Goal: Task Accomplishment & Management: Complete application form

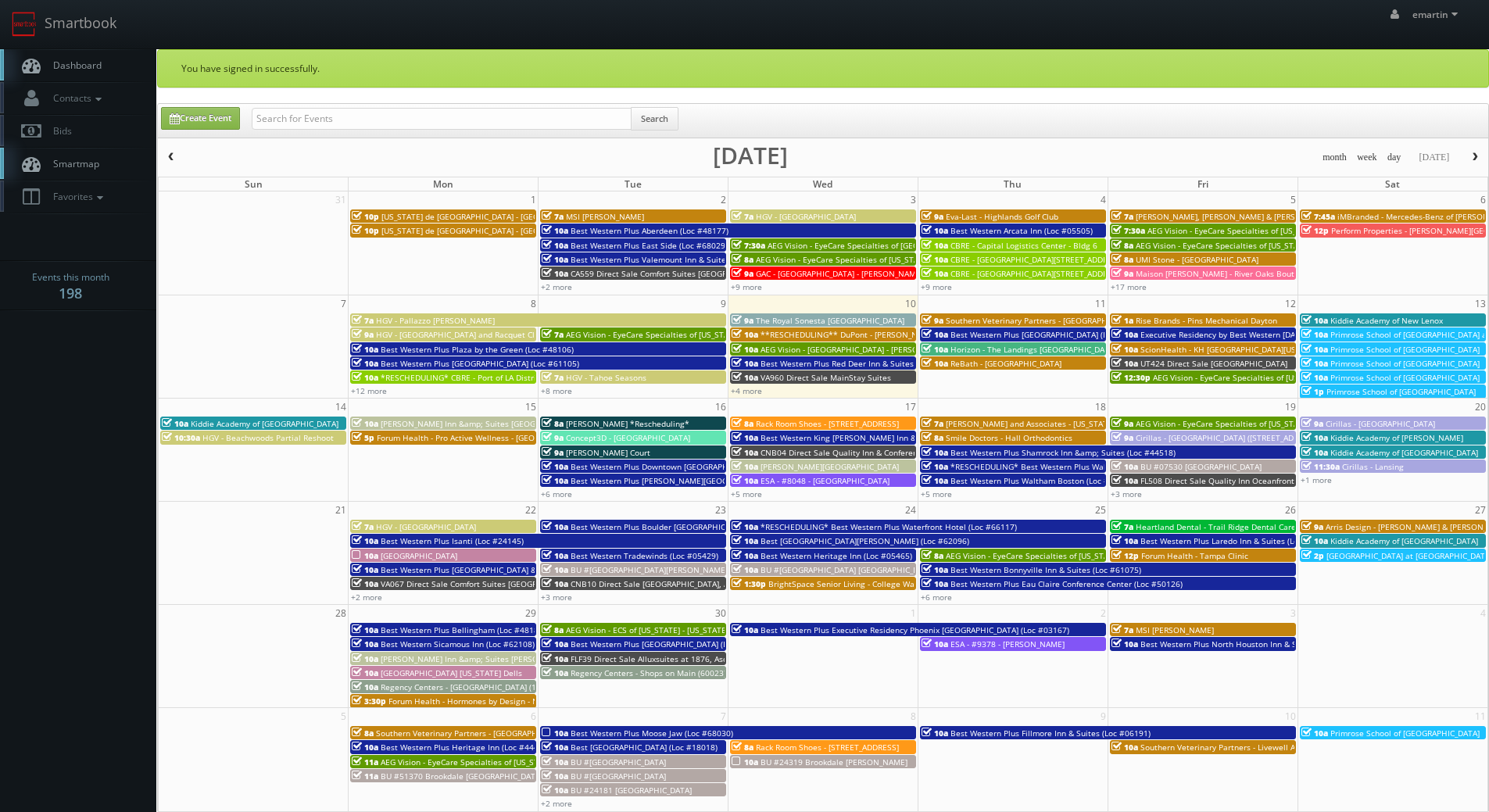
click at [92, 63] on span "Dashboard" at bounding box center [74, 65] width 57 height 13
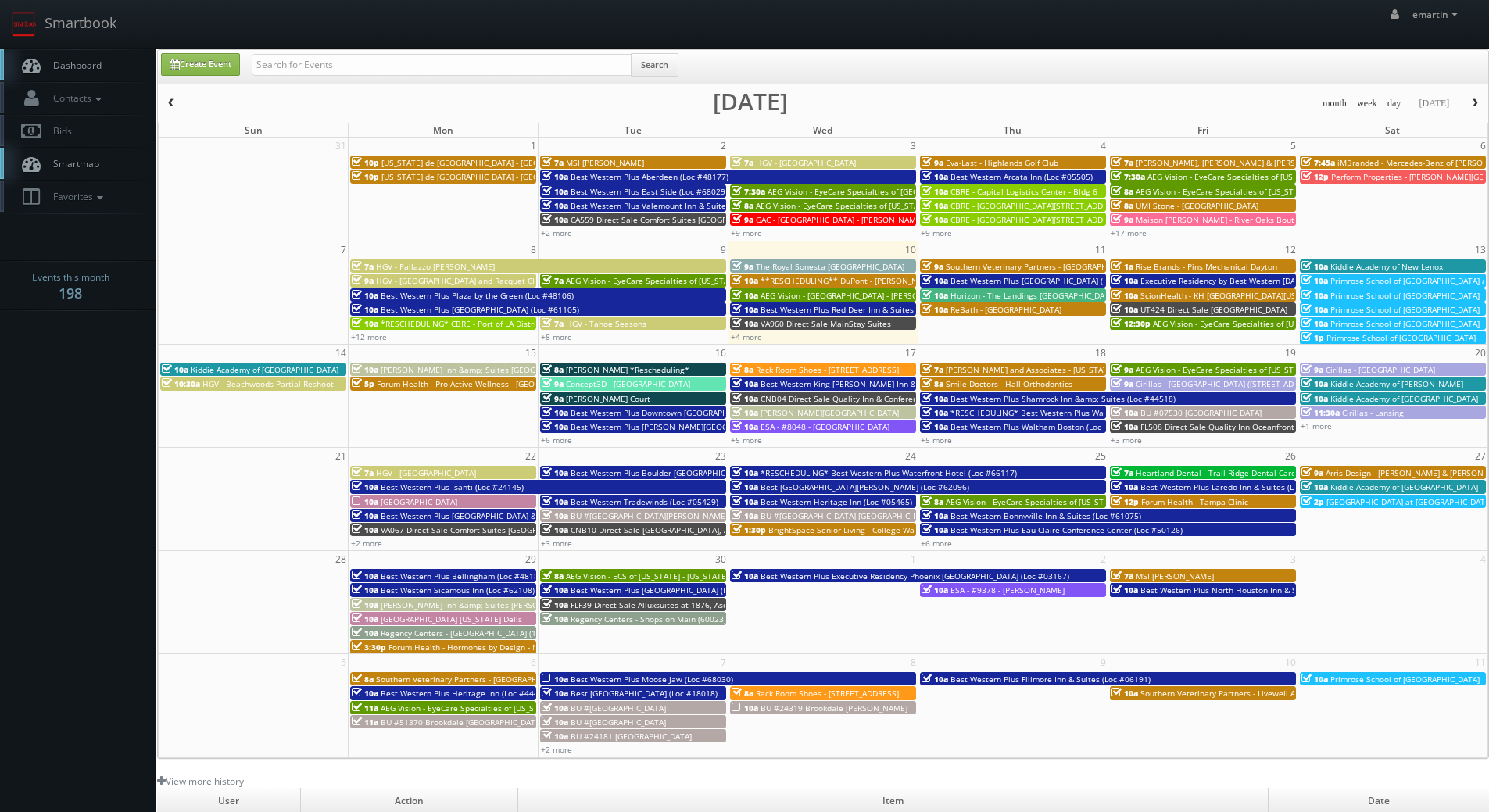
click at [107, 55] on link "Dashboard" at bounding box center [78, 65] width 156 height 32
click at [97, 52] on link "Dashboard" at bounding box center [78, 65] width 156 height 32
click at [432, 267] on span "HGV - Pallazzo [PERSON_NAME]" at bounding box center [435, 266] width 119 height 11
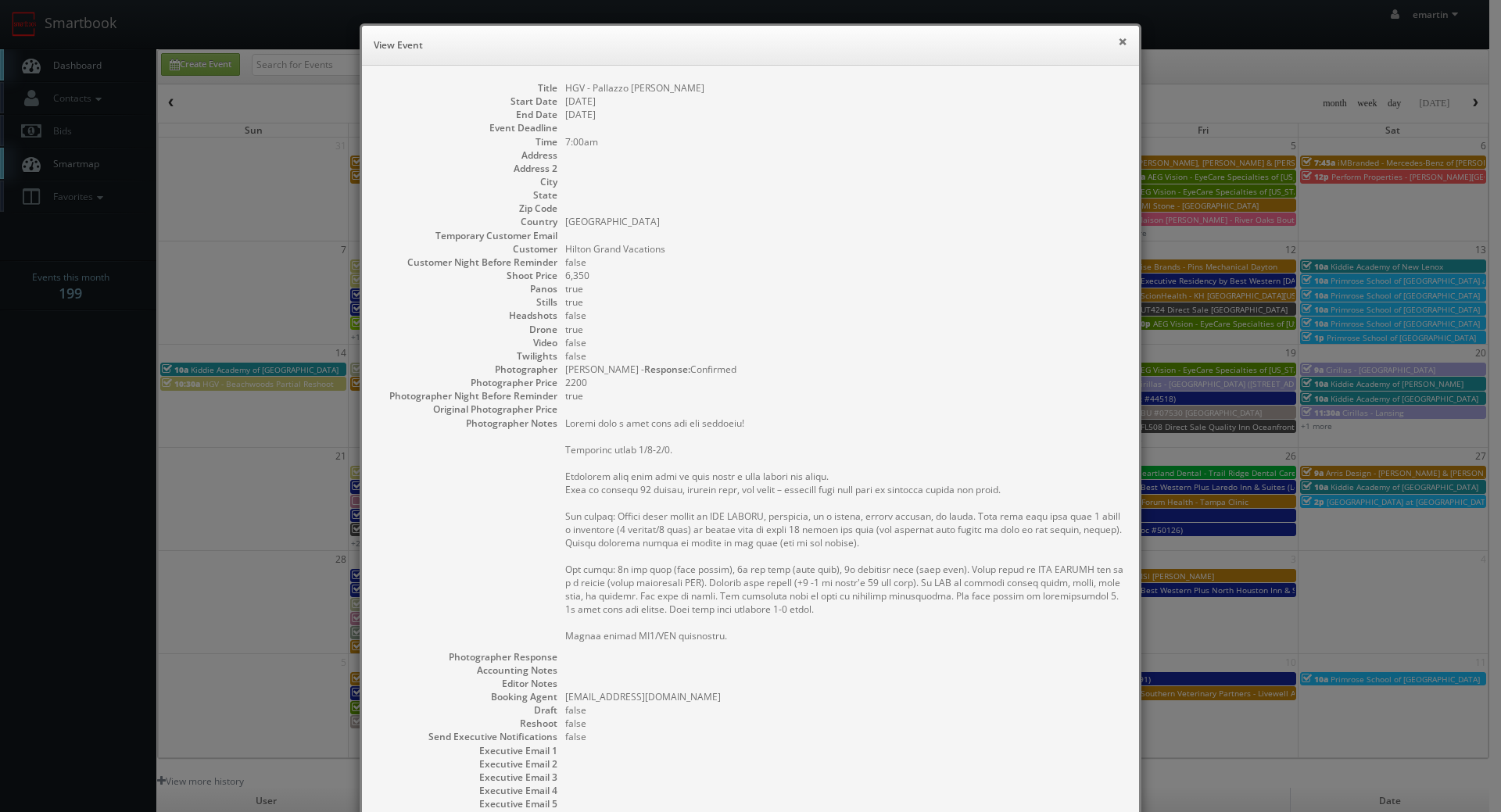
click at [1118, 44] on button "×" at bounding box center [1122, 42] width 9 height 11
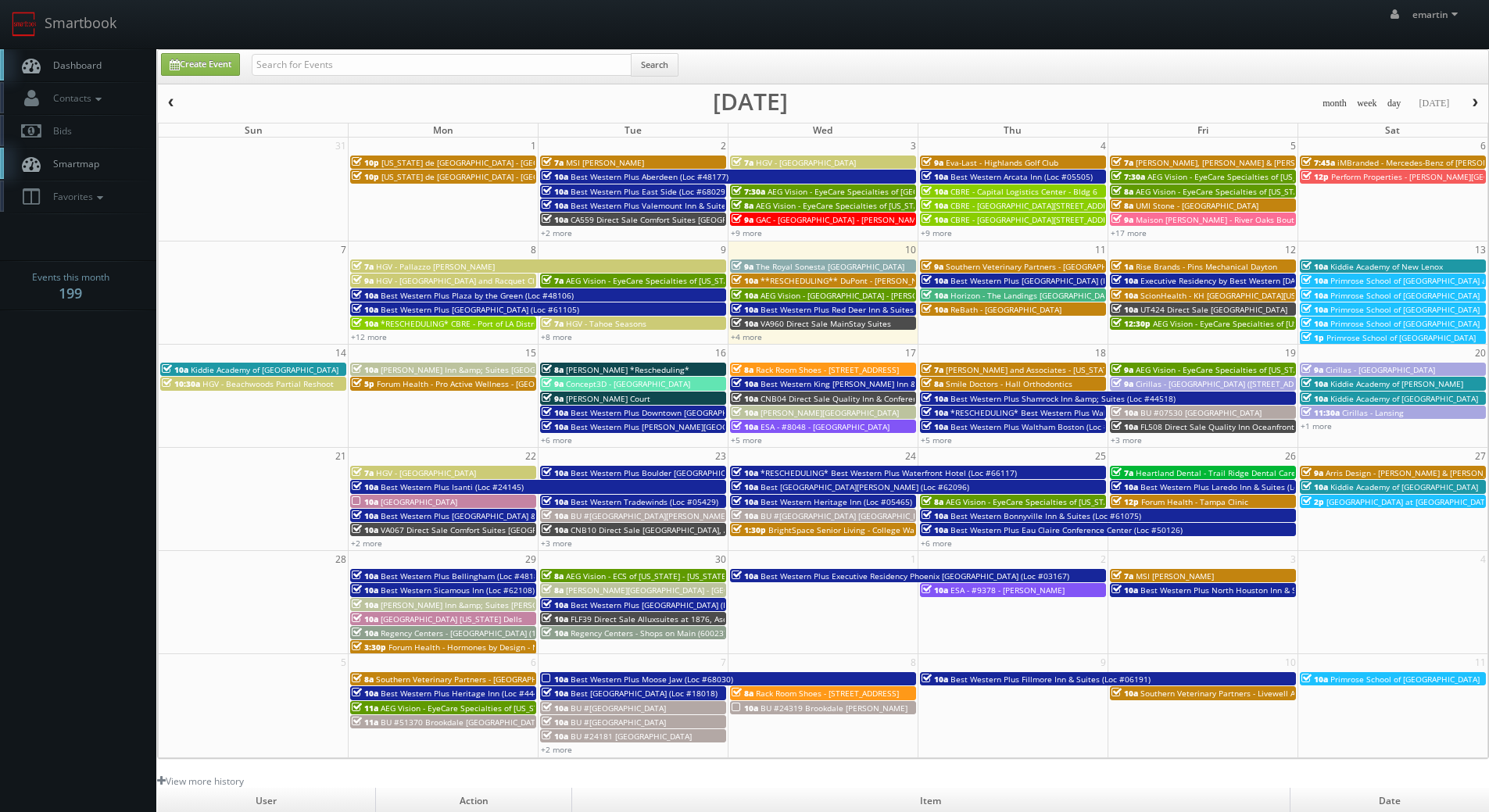
click at [115, 71] on link "Dashboard" at bounding box center [78, 65] width 156 height 32
click at [92, 168] on span "Smartmap" at bounding box center [72, 163] width 54 height 13
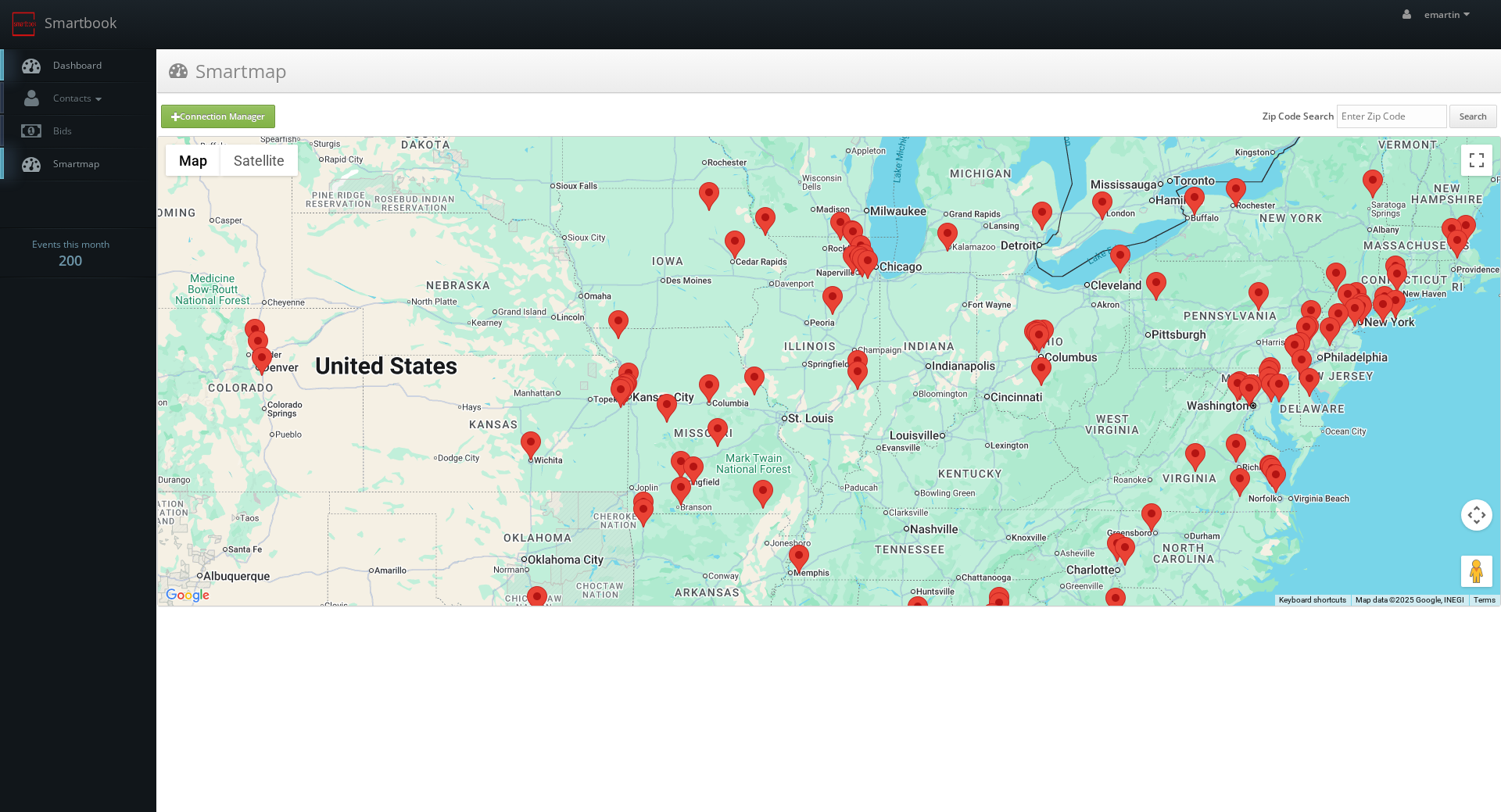
drag, startPoint x: 867, startPoint y: 159, endPoint x: 846, endPoint y: 309, distance: 151.5
click at [846, 309] on div at bounding box center [829, 371] width 1342 height 469
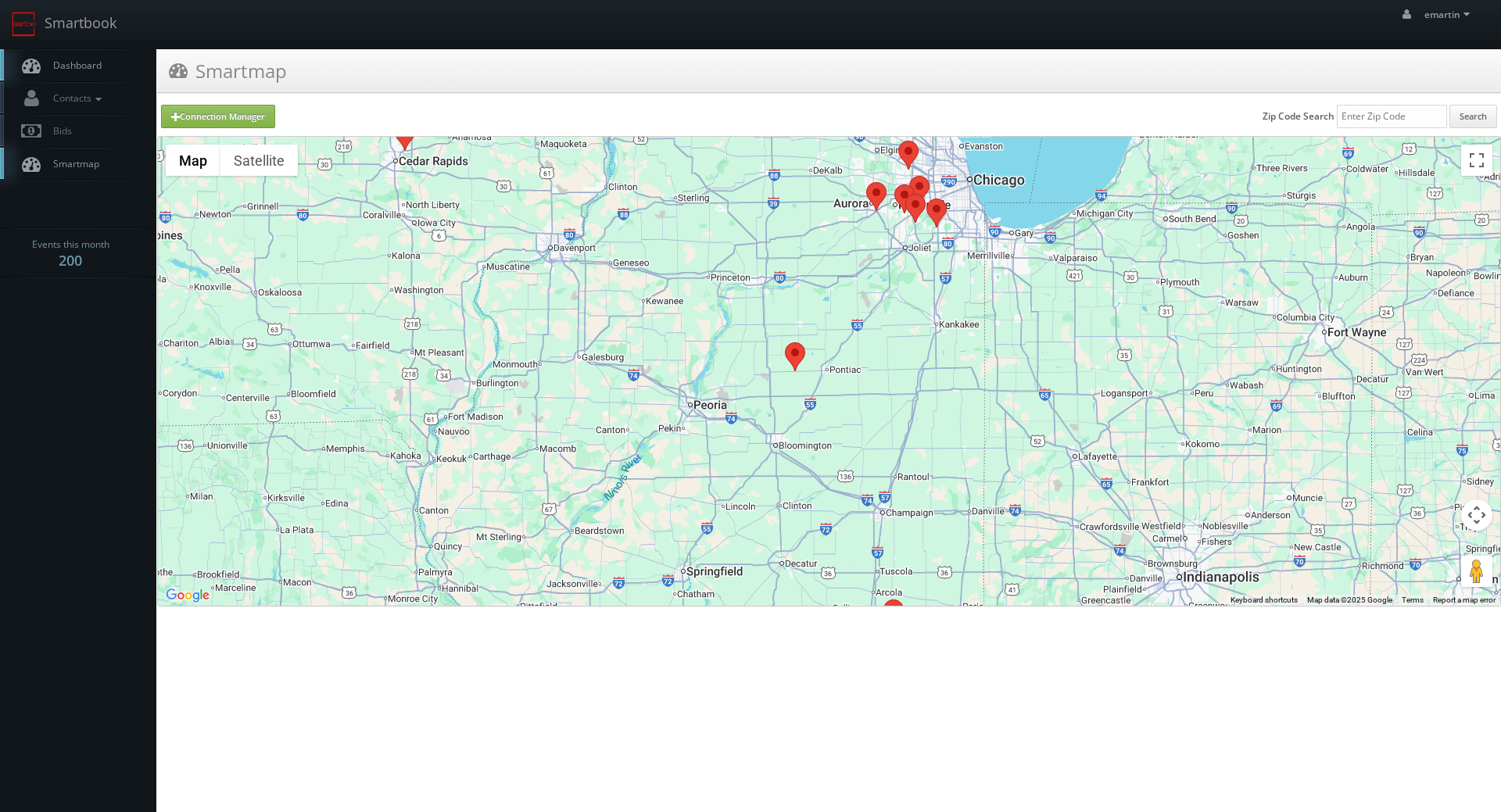
click at [785, 342] on area at bounding box center [785, 342] width 0 height 0
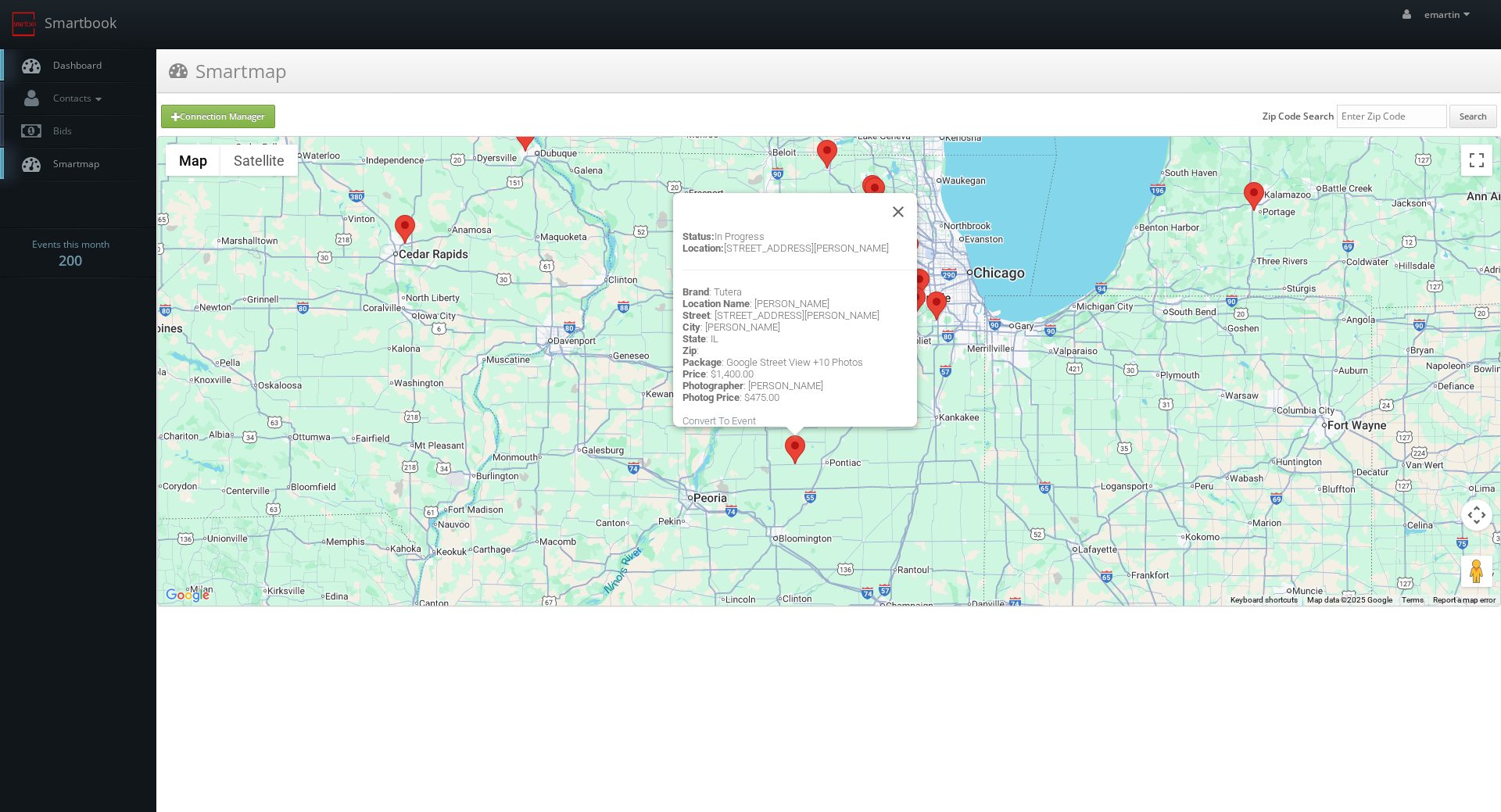
click at [844, 498] on div "Status: In Progress Location: 201 E. Falcon Highway, Flanagan, IL Brand : Tuter…" at bounding box center [829, 371] width 1342 height 469
click at [758, 479] on div "Status: In Progress Location: 201 E. Falcon Highway, Flanagan, IL Brand : Tuter…" at bounding box center [829, 371] width 1342 height 469
click at [599, 241] on div "Status: In Progress Location: 201 E. Falcon Highway, Flanagan, IL Brand : Tuter…" at bounding box center [829, 371] width 1342 height 469
click at [90, 579] on body "Smartbook Toggle Side Navigation Toggle Top Navigation emartin emartin Profile …" at bounding box center [750, 311] width 1501 height 622
click at [730, 524] on div "Status: In Progress Location: 201 E. Falcon Highway, Flanagan, IL Brand : Tuter…" at bounding box center [829, 371] width 1342 height 469
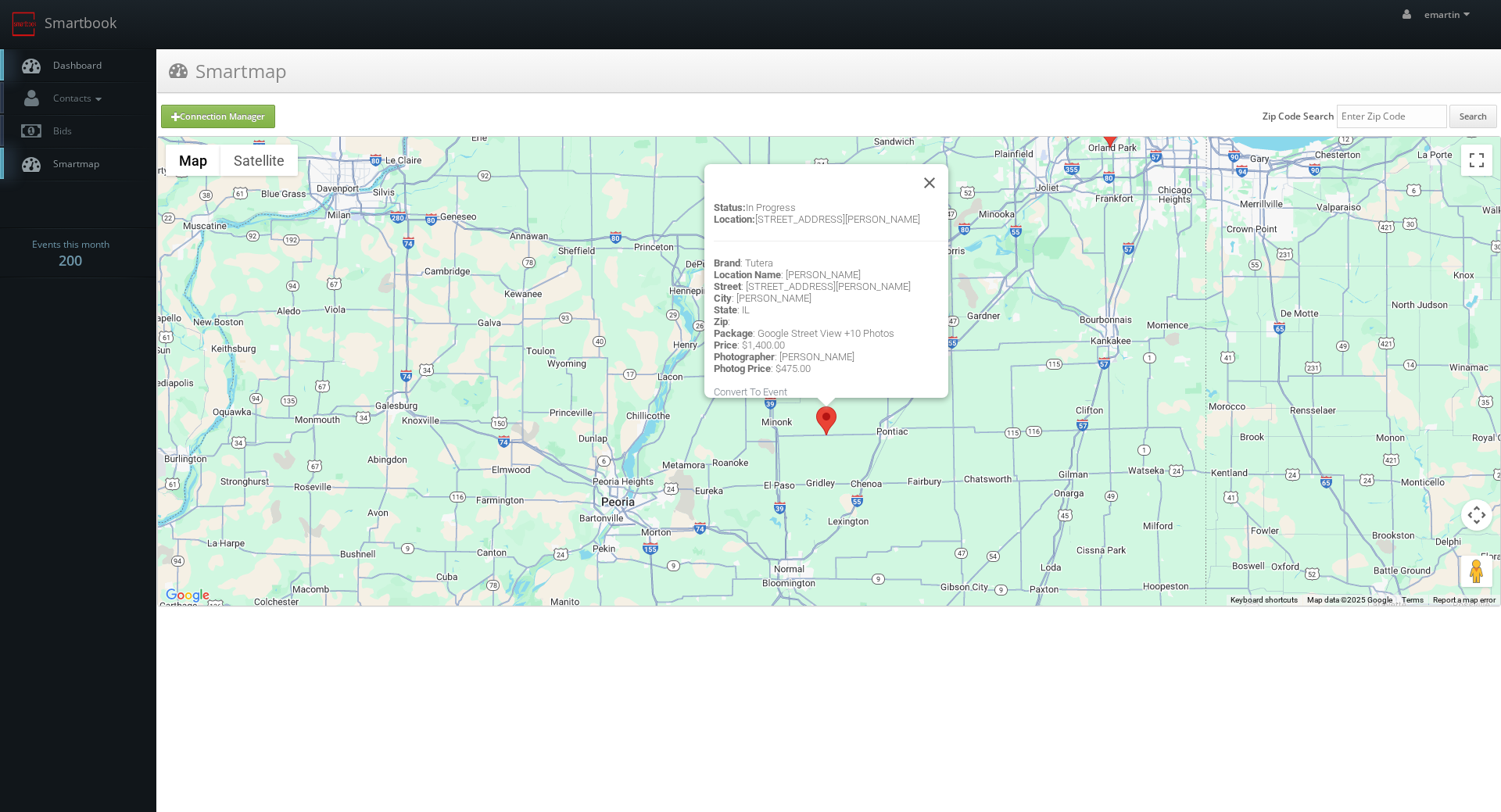
click at [791, 472] on div "Status: In Progress Location: 201 E. Falcon Highway, Flanagan, IL Brand : Tuter…" at bounding box center [829, 371] width 1342 height 469
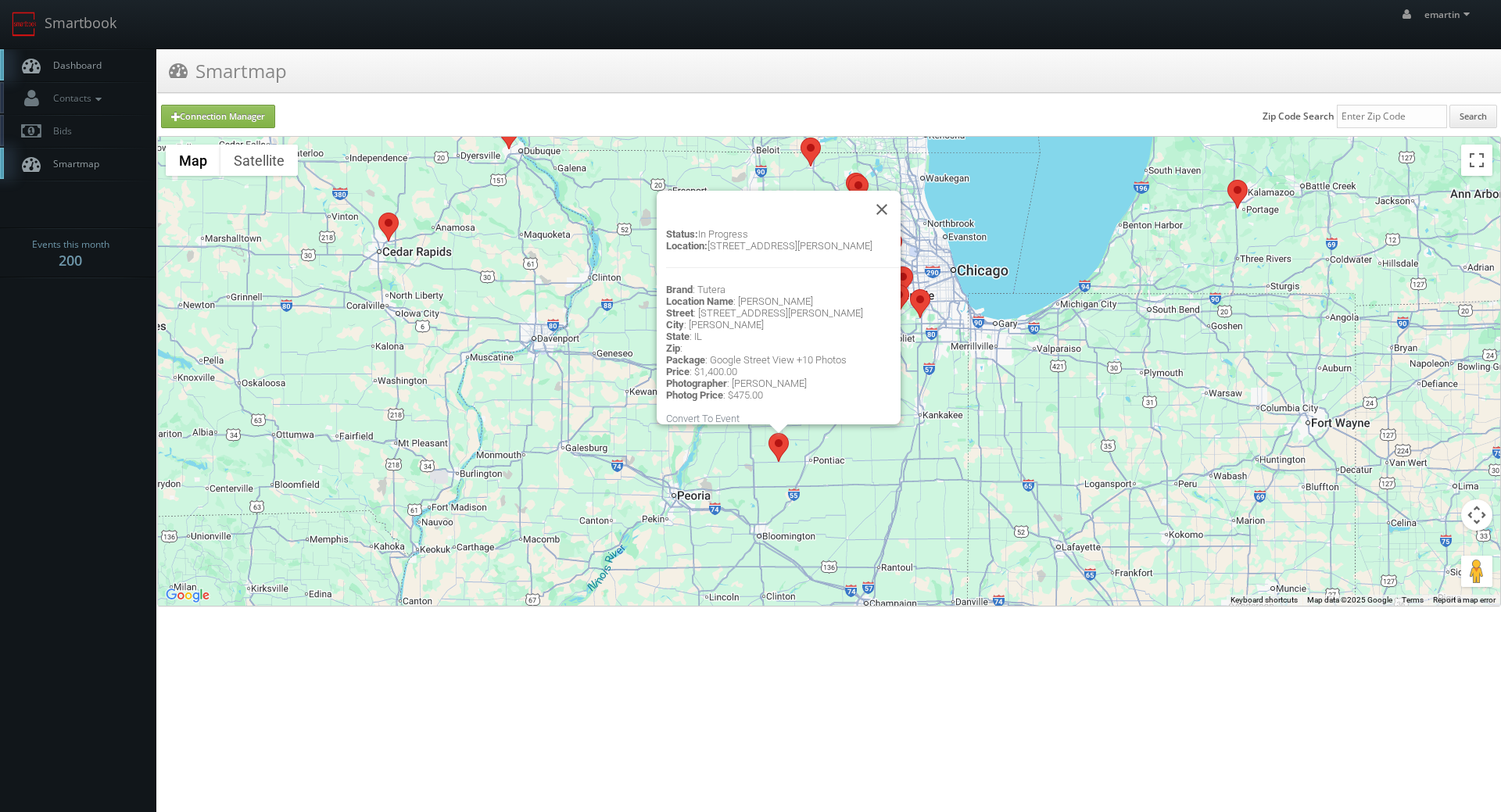
click at [42, 68] on icon at bounding box center [31, 65] width 24 height 20
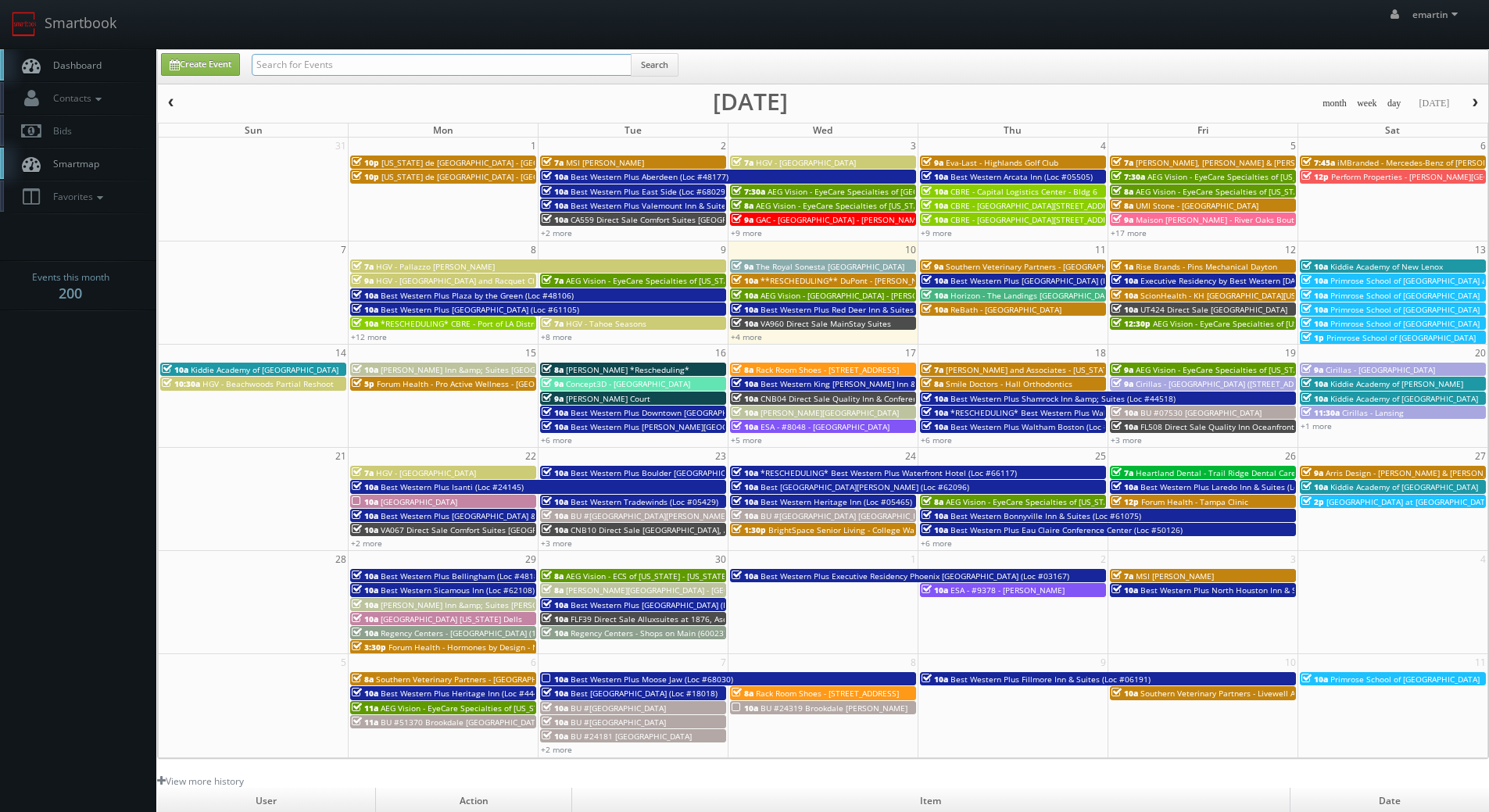
click at [405, 74] on input "text" at bounding box center [442, 65] width 380 height 22
type input "feldy suwito"
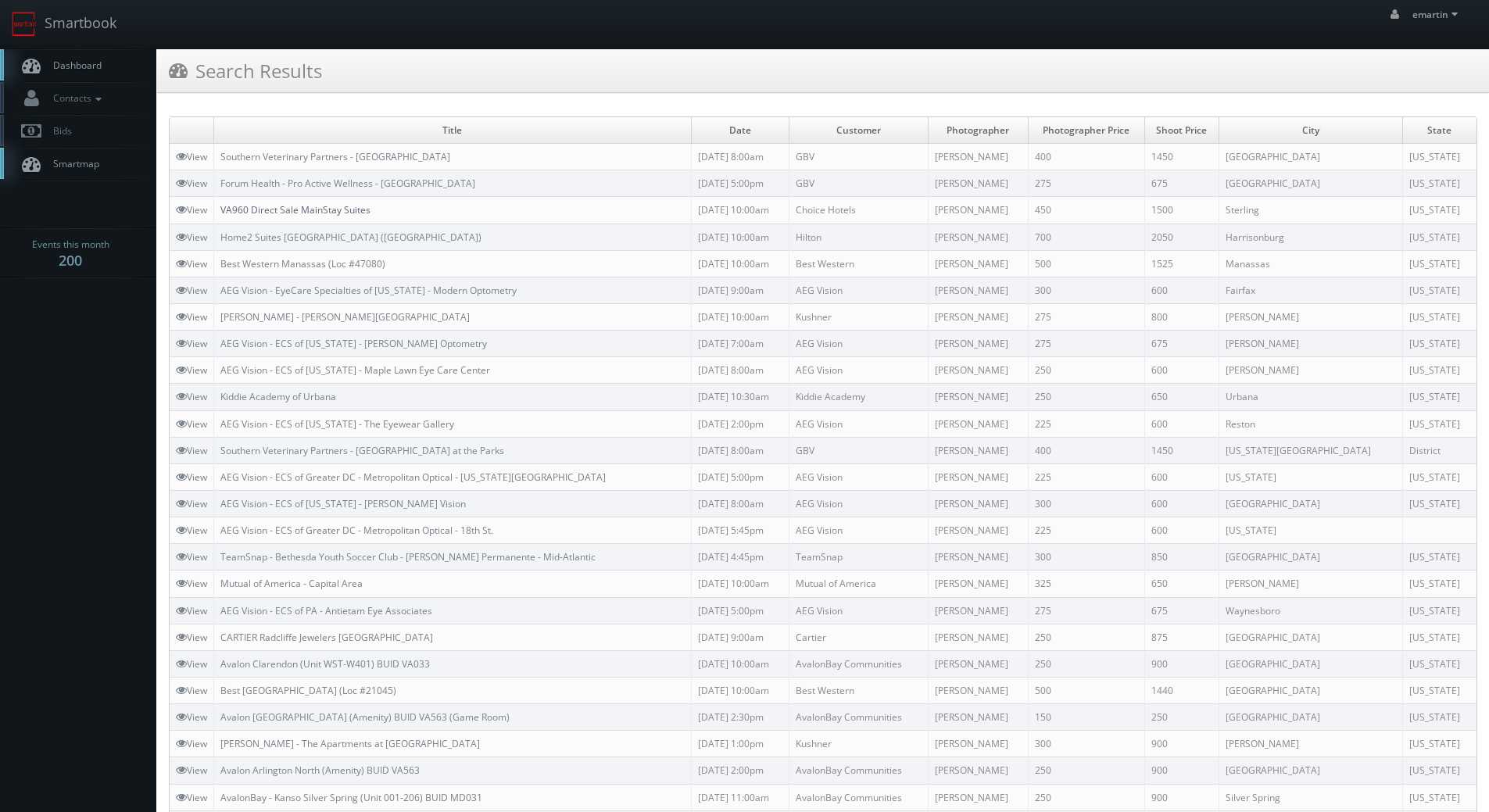
click at [320, 212] on link "VA960 Direct Sale MainStay Suites" at bounding box center [295, 210] width 150 height 13
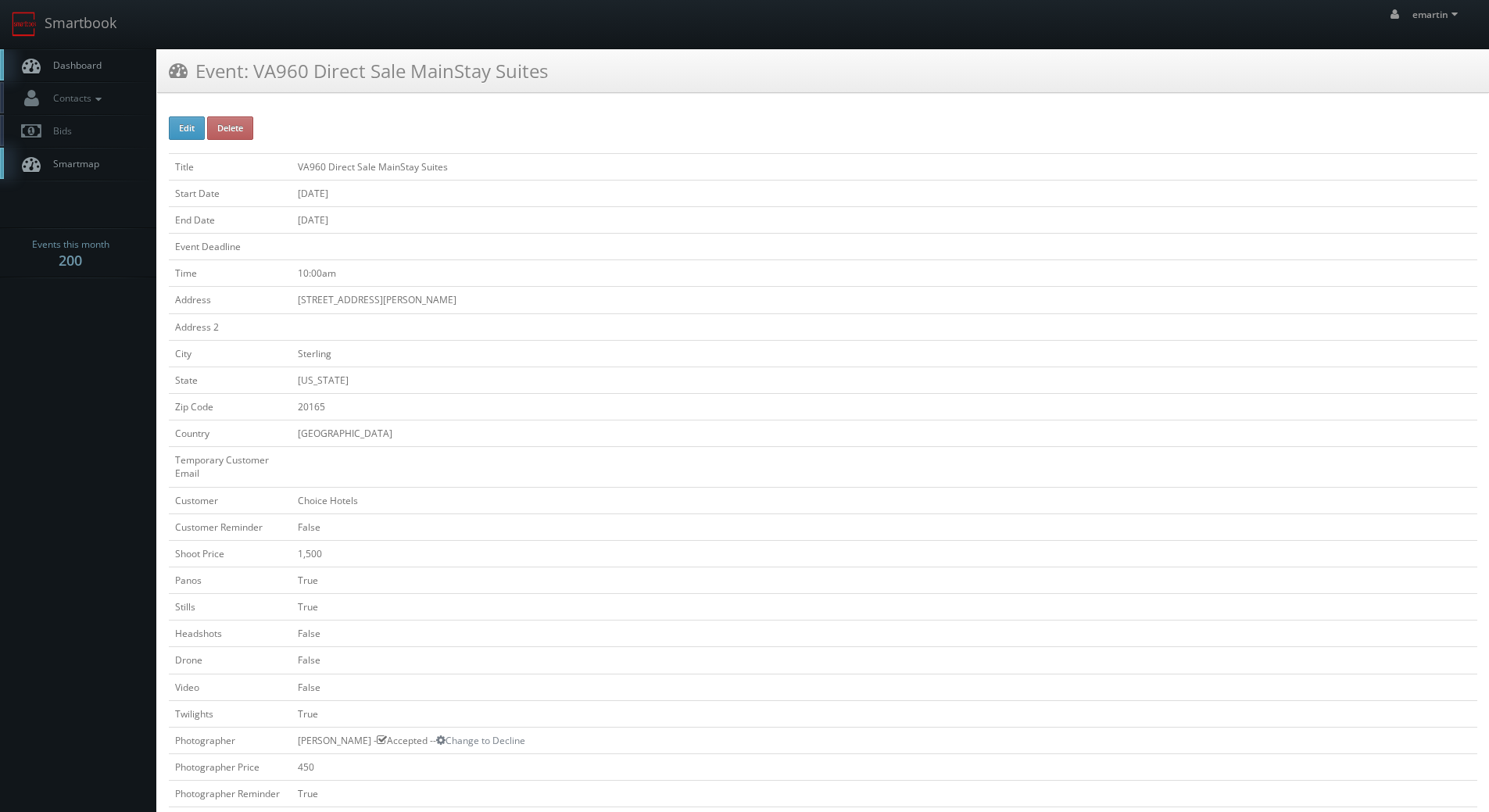
click at [598, 198] on td "09/10/2025" at bounding box center [884, 193] width 1186 height 27
click at [404, 112] on div "Edit Delete Title VA960 Direct Sale MainStay Suites Start Date 09/10/2025 End D…" at bounding box center [823, 818] width 1332 height 1428
click at [107, 66] on link "Dashboard" at bounding box center [78, 65] width 156 height 32
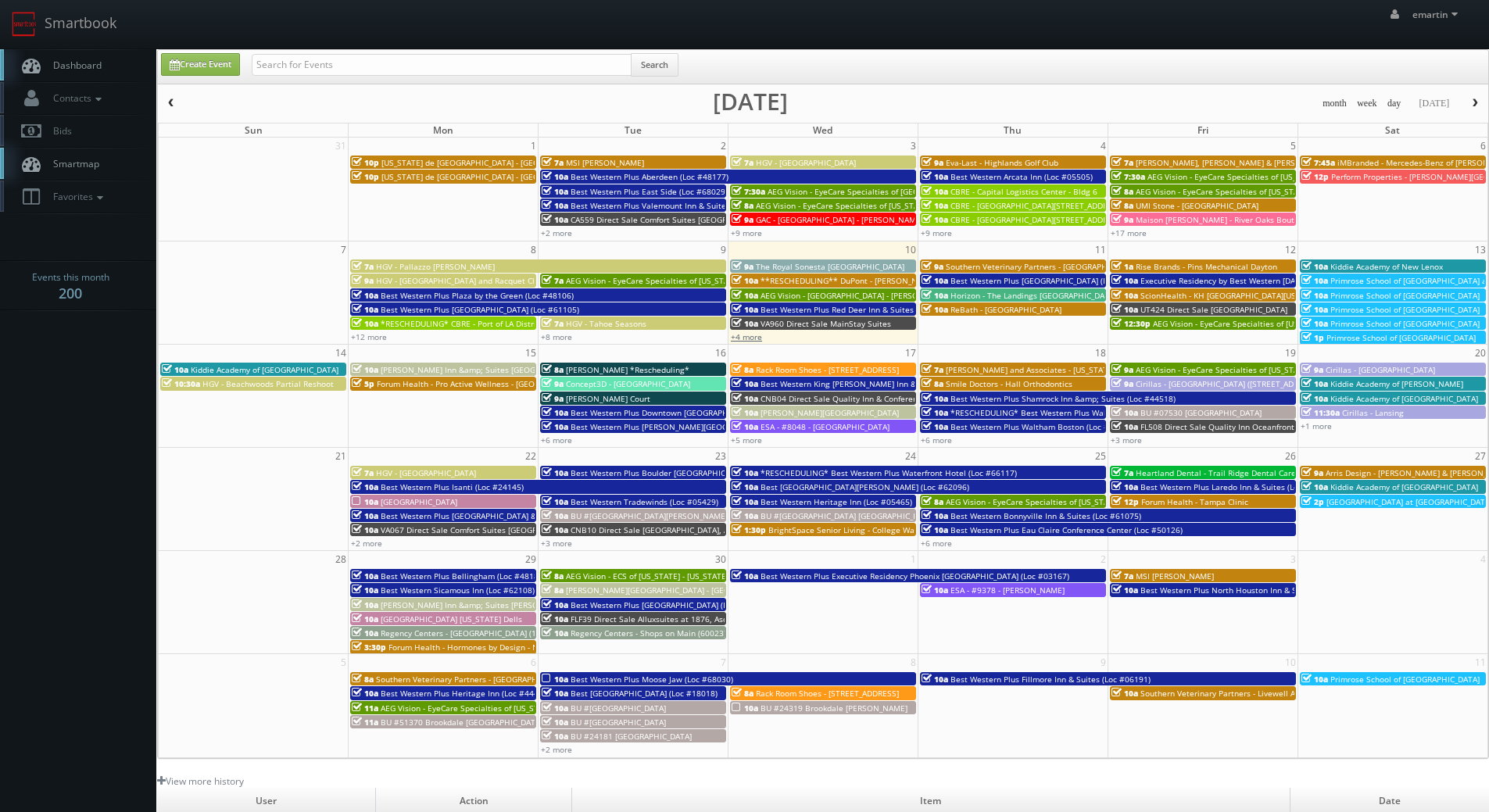
click at [752, 334] on link "+4 more" at bounding box center [747, 337] width 31 height 11
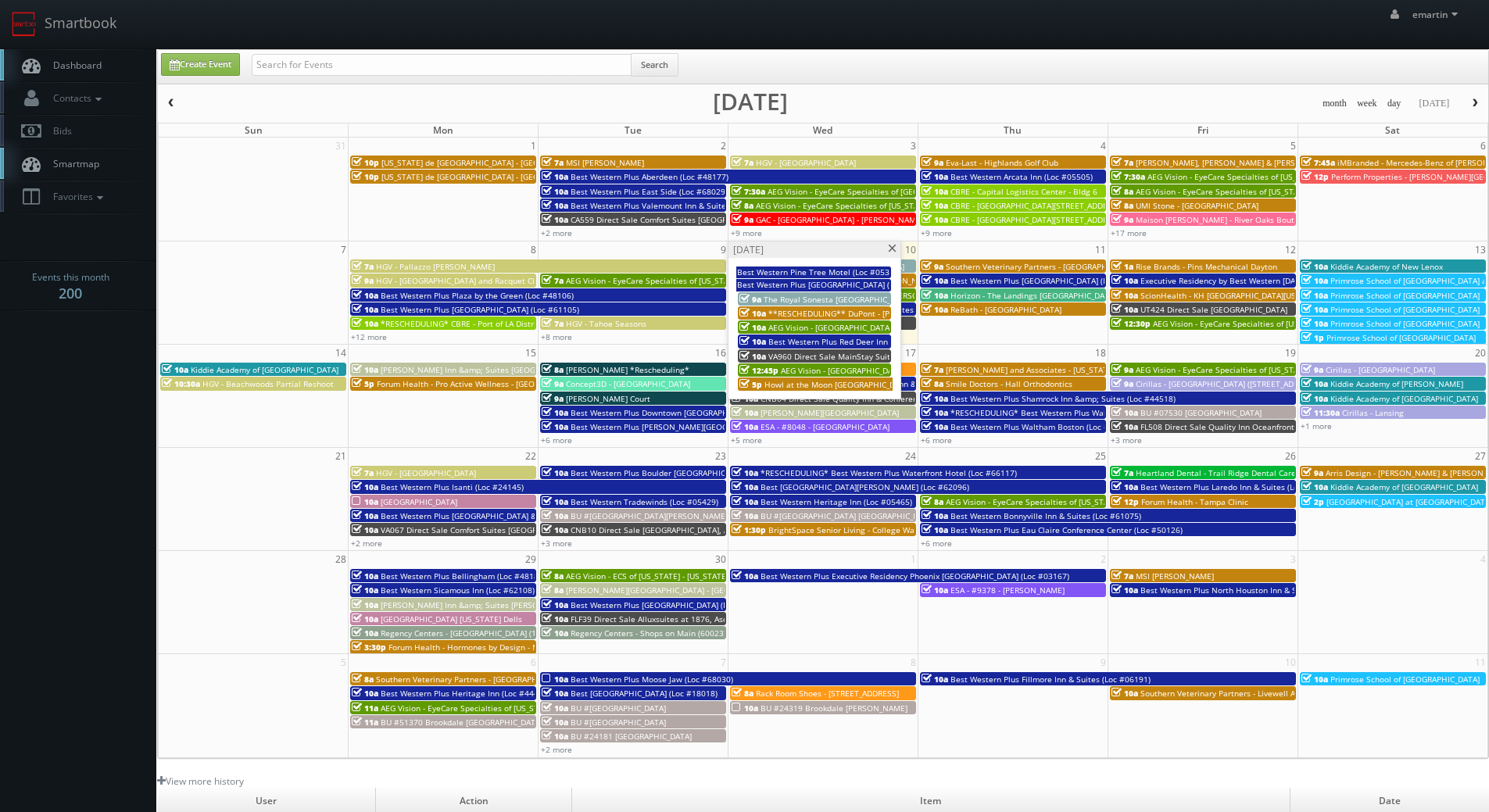
click at [894, 251] on span at bounding box center [892, 249] width 10 height 9
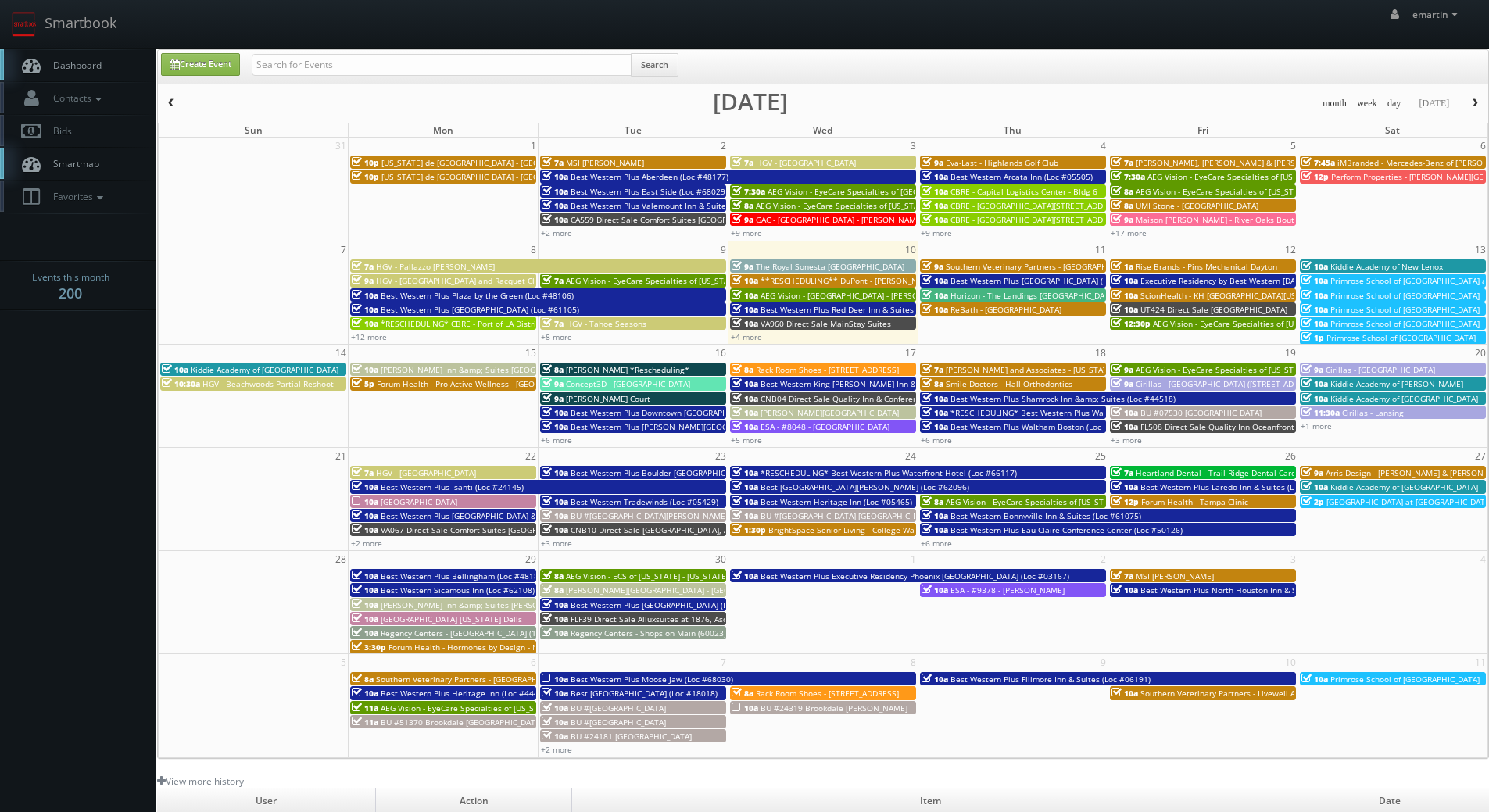
click at [74, 412] on body "Smartbook Toggle Side Navigation Toggle Top Navigation emartin emartin Profile …" at bounding box center [744, 540] width 1489 height 1081
click at [73, 71] on span "Dashboard" at bounding box center [74, 65] width 57 height 13
click at [112, 529] on body "Smartbook Toggle Side Navigation Toggle Top Navigation emartin emartin Profile …" at bounding box center [744, 540] width 1489 height 1081
click at [70, 639] on body "Smartbook Toggle Side Navigation Toggle Top Navigation emartin emartin Profile …" at bounding box center [744, 540] width 1489 height 1081
drag, startPoint x: 371, startPoint y: 53, endPoint x: 371, endPoint y: 38, distance: 15.0
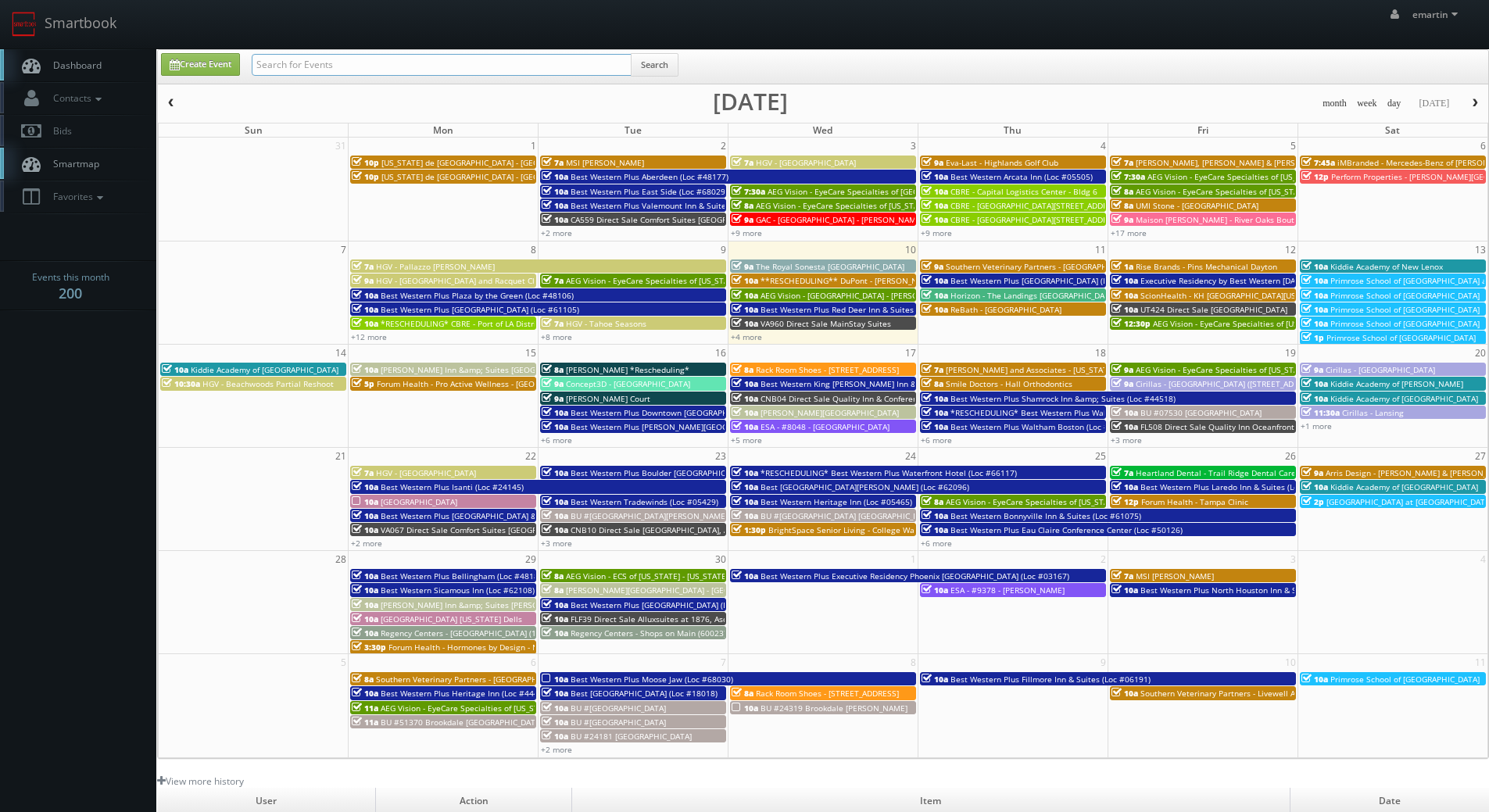
click at [371, 39] on body "Smartbook Toggle Side Navigation Toggle Top Navigation emartin emartin Profile …" at bounding box center [744, 540] width 1489 height 1081
type input "rogge dunn"
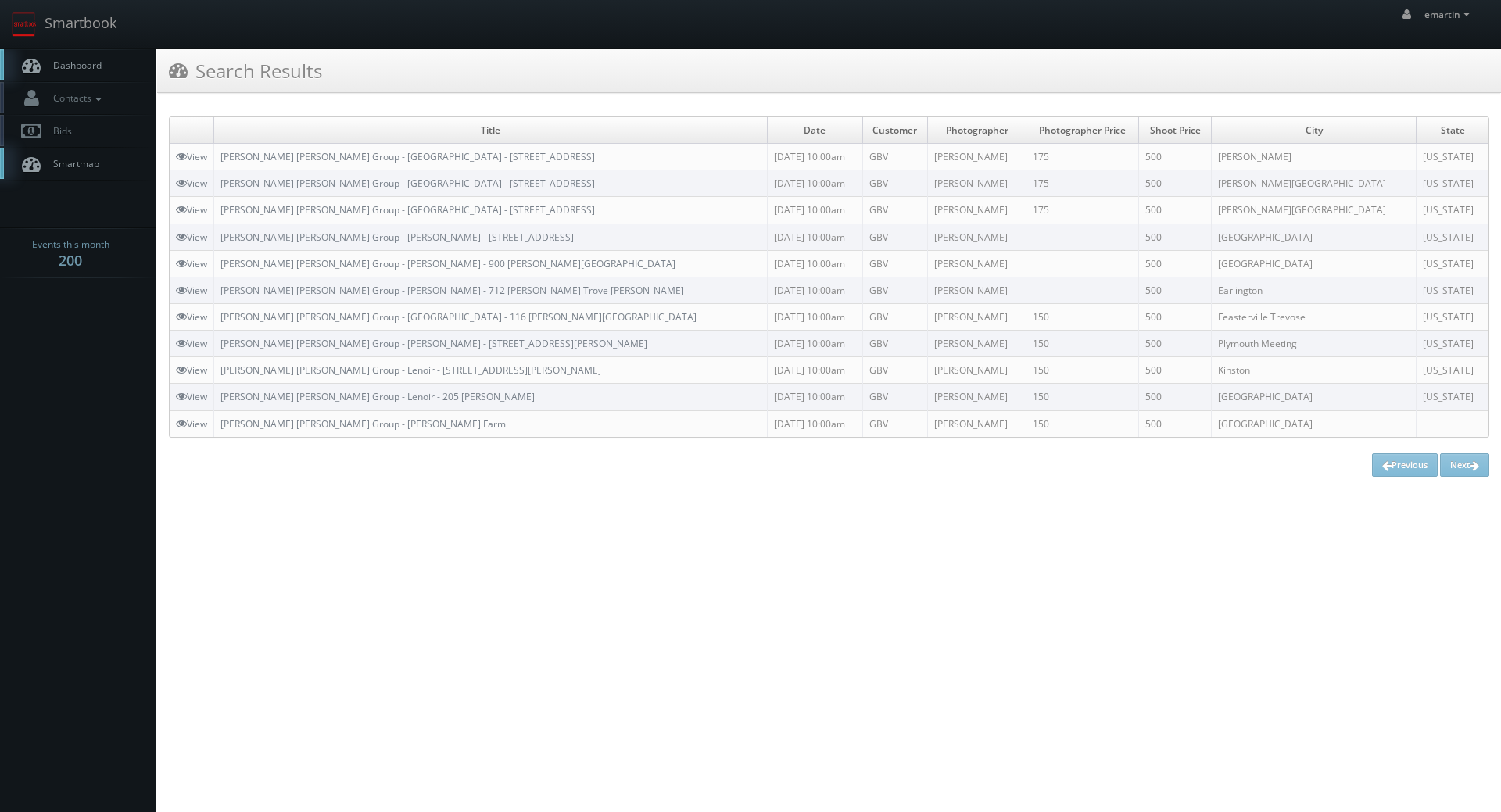
click at [80, 73] on link "Dashboard" at bounding box center [78, 65] width 156 height 32
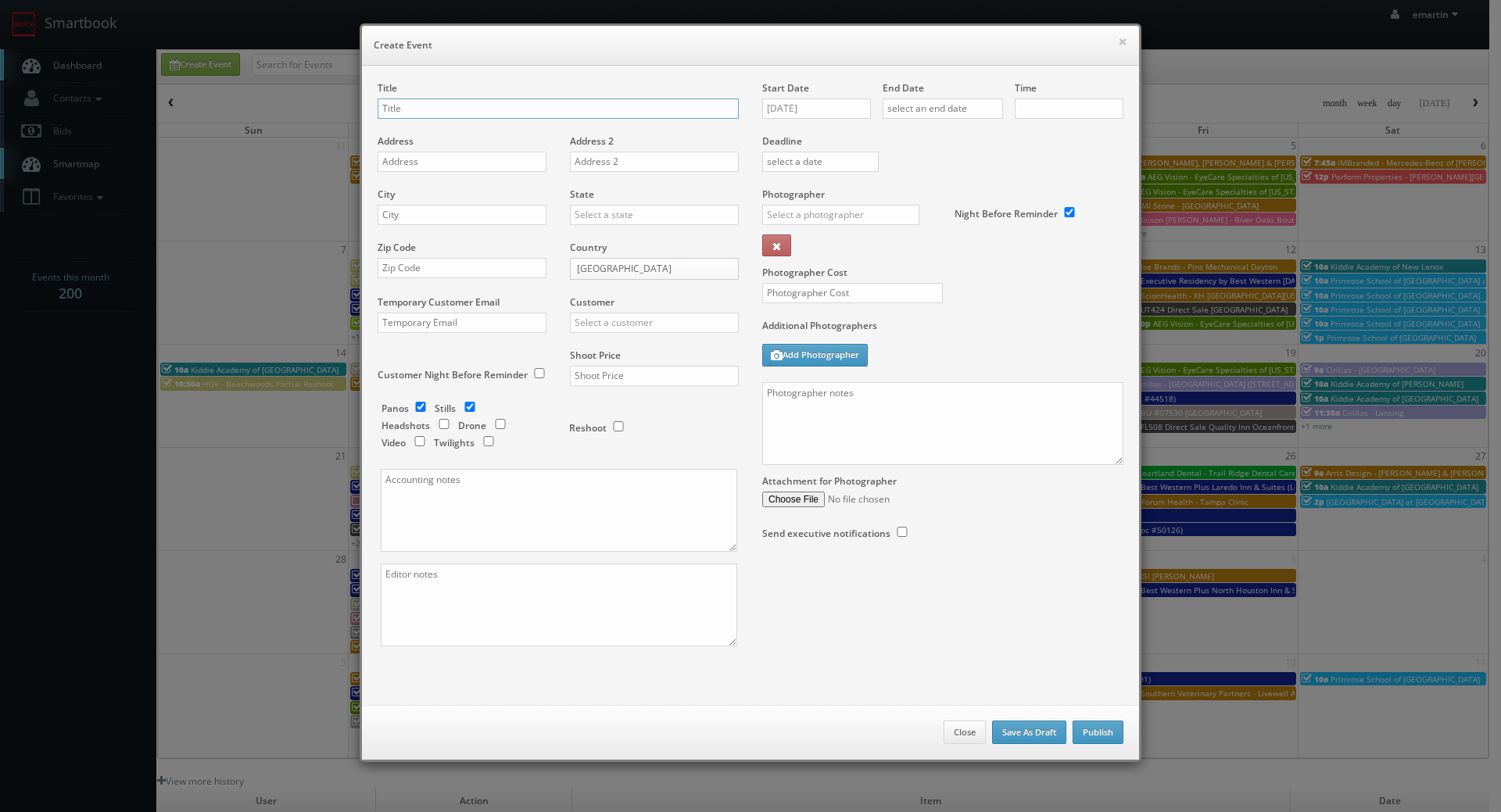
checkbox input "true"
type input "10:00am"
checkbox input "true"
click at [800, 97] on div "Start Date 09/10/2025" at bounding box center [822, 108] width 120 height 53
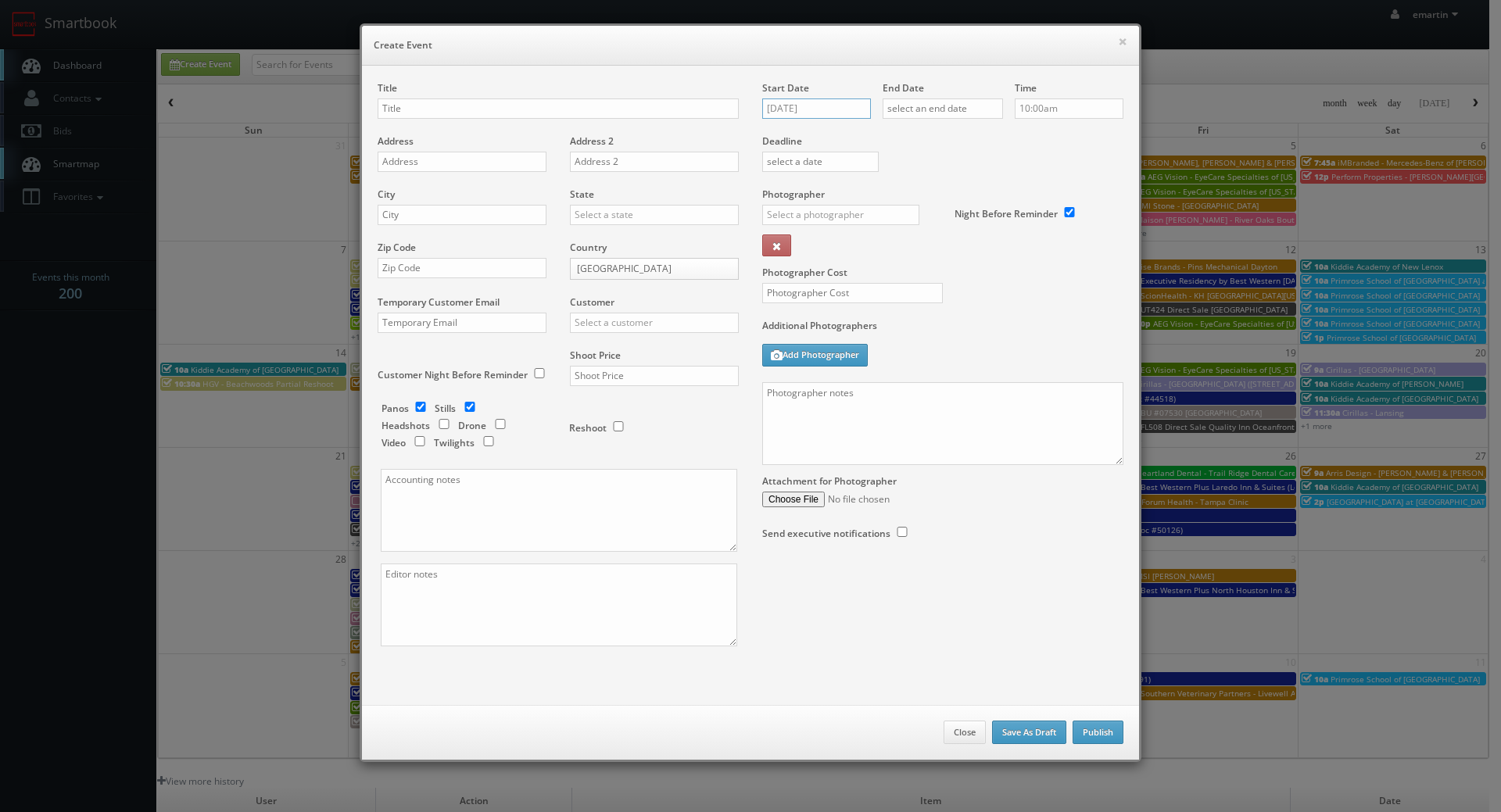
click at [811, 105] on input "[DATE]" at bounding box center [816, 108] width 108 height 20
click at [877, 271] on td "3" at bounding box center [885, 272] width 20 height 23
type input "10/03/2025"
click at [937, 106] on input "text" at bounding box center [943, 108] width 120 height 20
click at [1004, 269] on td "3" at bounding box center [1005, 272] width 20 height 23
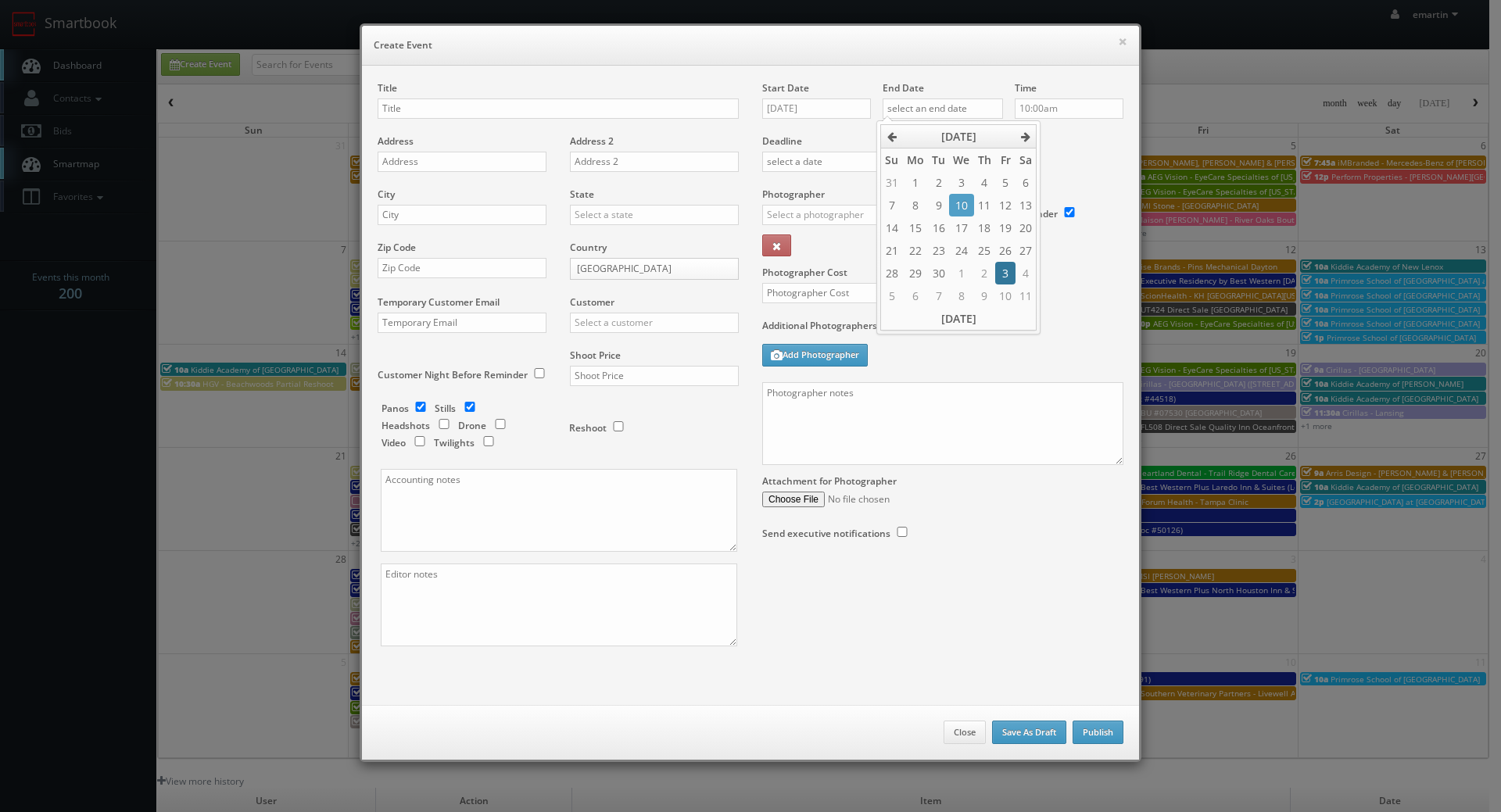
type input "10/03/2025"
click at [1057, 158] on div "Deadline" at bounding box center [943, 134] width 385 height 106
click at [790, 212] on input "text" at bounding box center [840, 215] width 157 height 20
type input "jesus mc"
click at [800, 264] on div "Photographer jesus mc _justin _photog1 Glen Aronwits Chris Dailey John Varnedor…" at bounding box center [852, 227] width 181 height 79
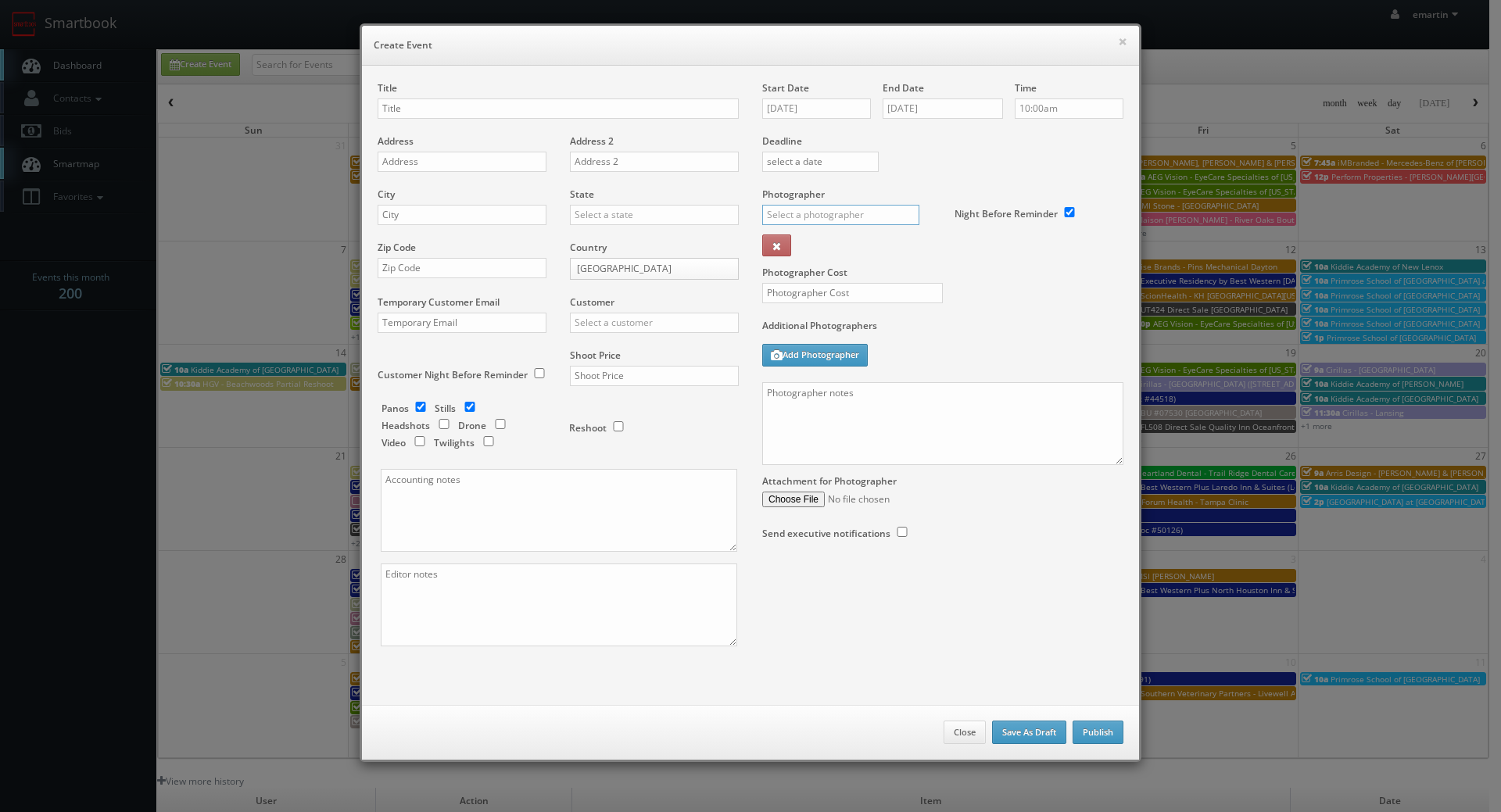
click at [847, 210] on input "text" at bounding box center [840, 215] width 157 height 20
click at [834, 246] on div "Jesus McLean" at bounding box center [846, 257] width 167 height 39
type input "Jesus McLean"
click at [974, 295] on div "Photographer Cost" at bounding box center [943, 253] width 385 height 131
click at [918, 302] on input "text" at bounding box center [852, 293] width 181 height 20
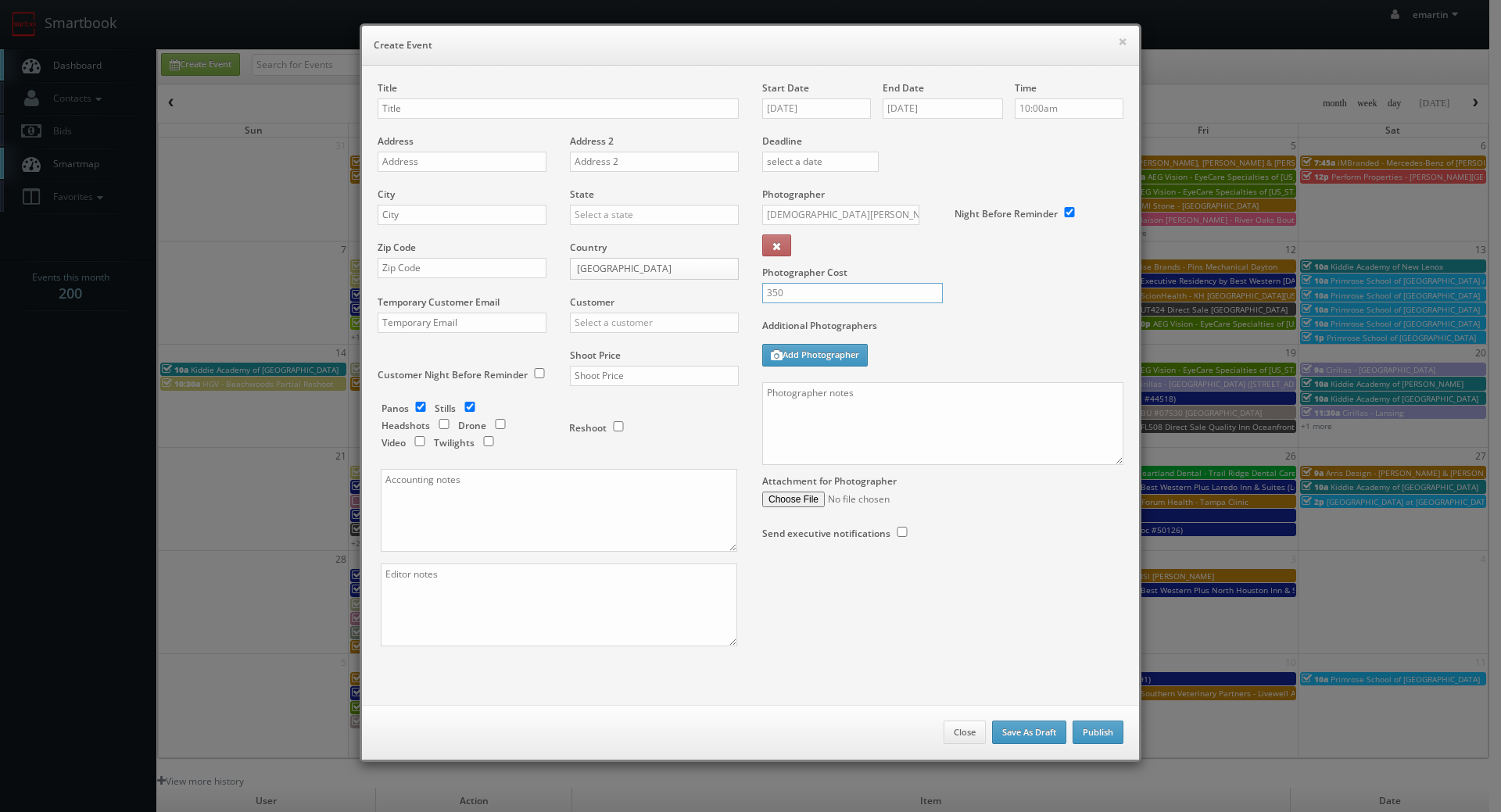
type input "350"
drag, startPoint x: 963, startPoint y: 294, endPoint x: 667, endPoint y: 300, distance: 296.1
click at [963, 294] on div "Photographer Cost 350" at bounding box center [943, 253] width 385 height 131
click at [397, 40] on h6 "Create Event" at bounding box center [751, 46] width 754 height 16
click at [423, 112] on input "text" at bounding box center [558, 108] width 361 height 20
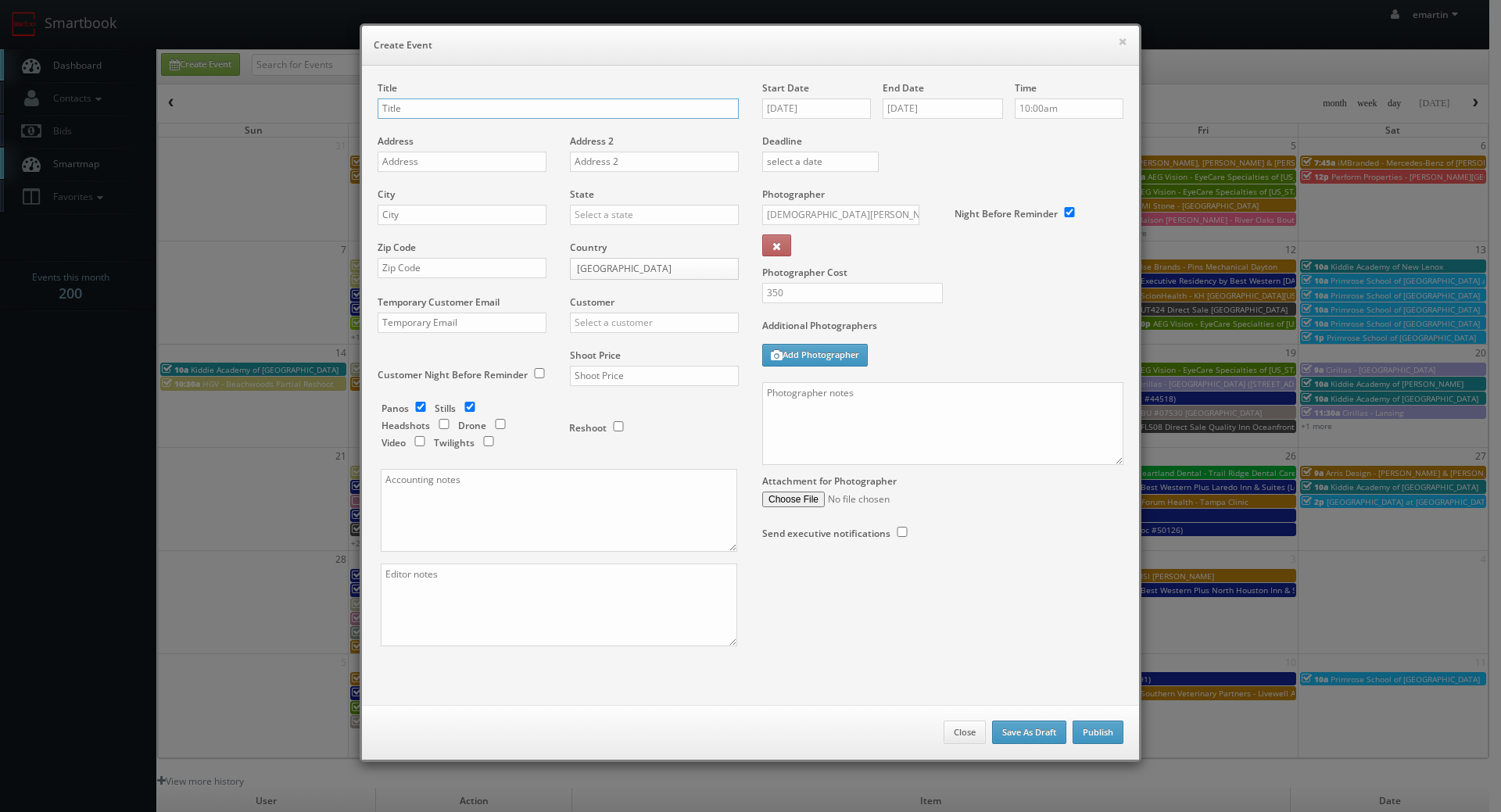
paste input "Concept3D"
drag, startPoint x: 460, startPoint y: 113, endPoint x: 274, endPoint y: 150, distance: 189.6
click at [460, 113] on input "Concept3D -" at bounding box center [558, 108] width 361 height 20
paste input "Los Medanos College"
type input "Concept3D - [GEOGRAPHIC_DATA]"
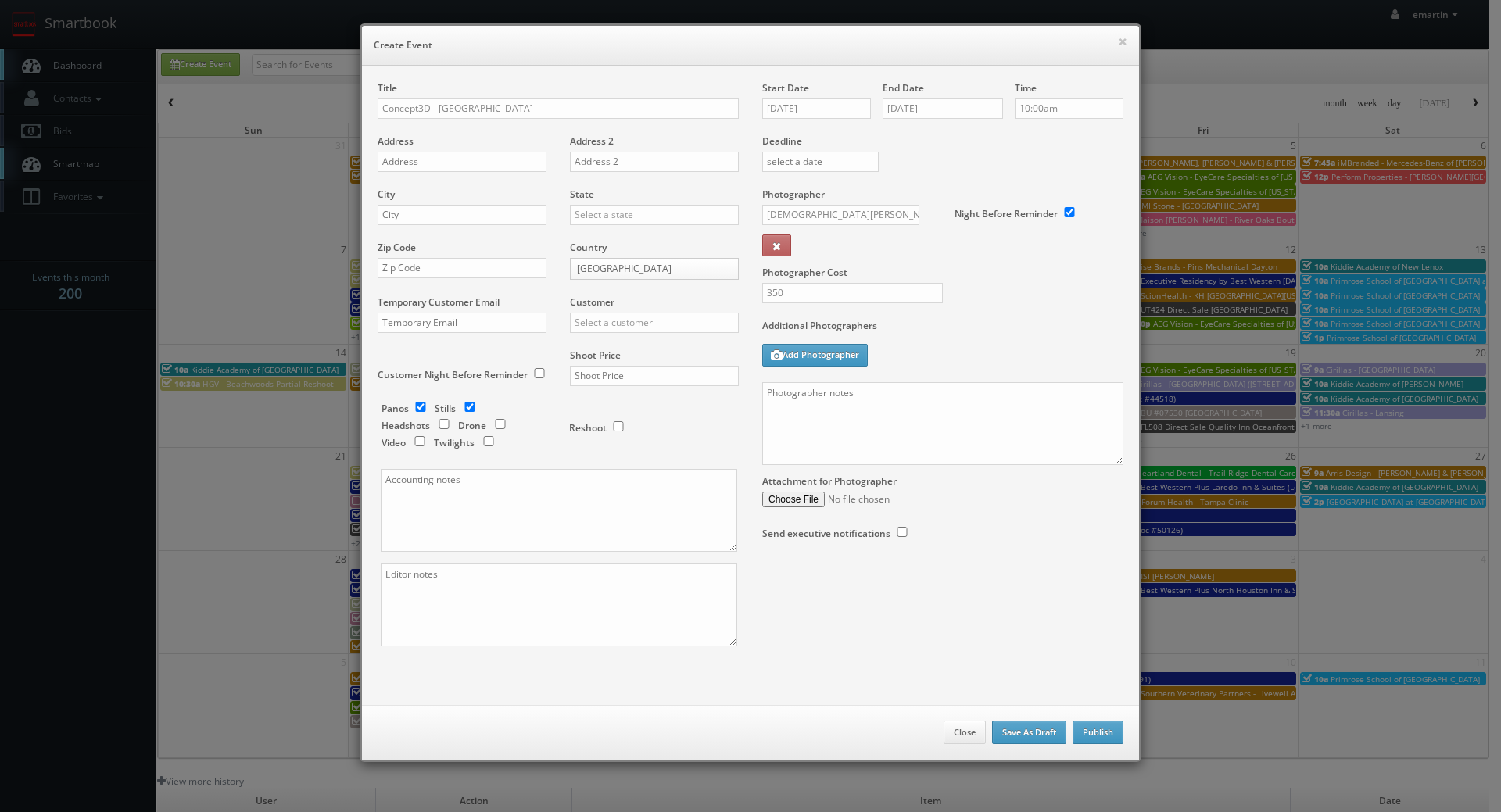
drag, startPoint x: 416, startPoint y: 174, endPoint x: 416, endPoint y: 166, distance: 8.0
click at [416, 171] on div "Address" at bounding box center [468, 161] width 181 height 53
click at [416, 166] on input "text" at bounding box center [462, 162] width 169 height 20
paste input "2700 East Leland Rd."
type input "2700 East Leland Rd."
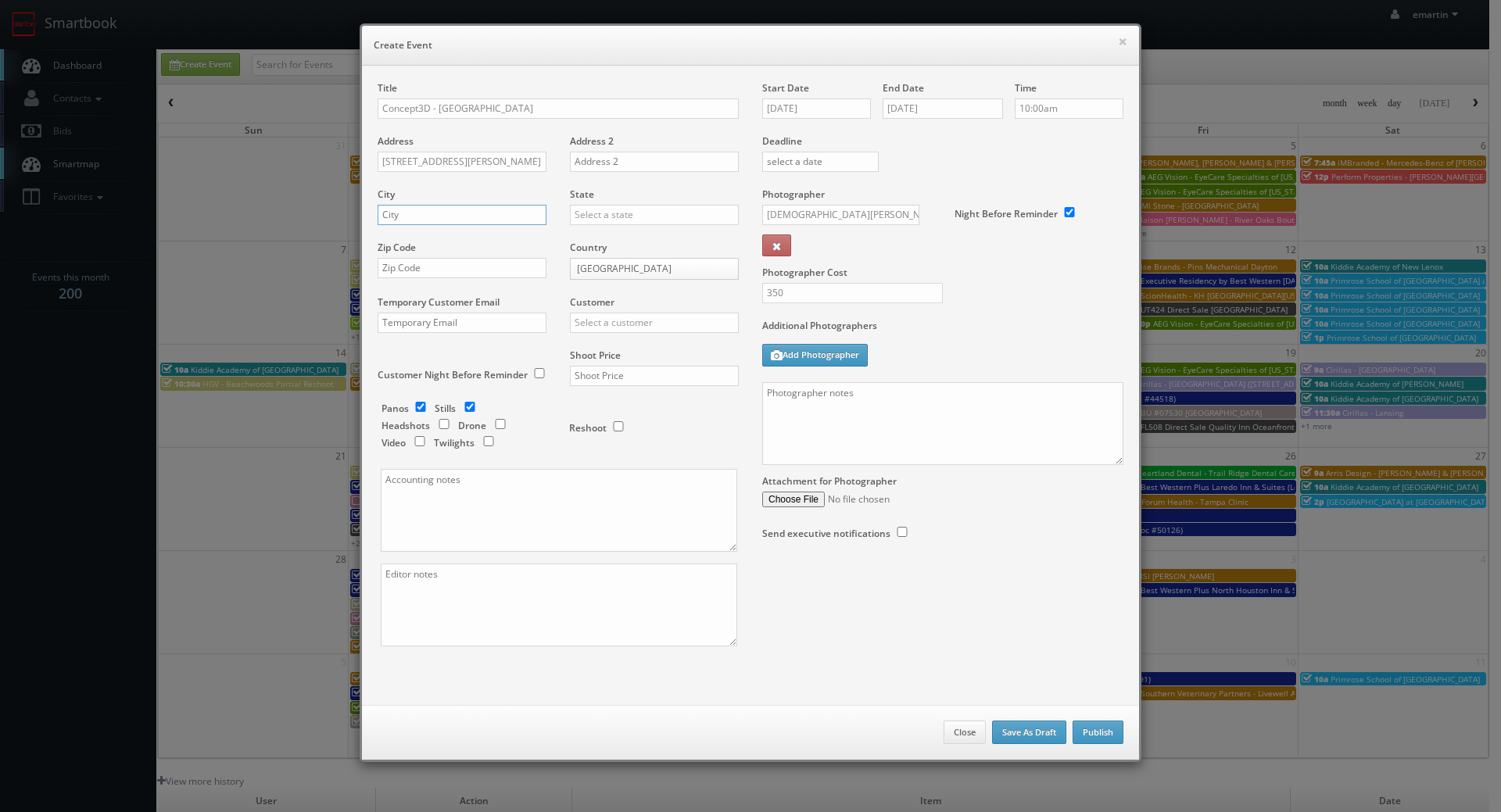
drag, startPoint x: 438, startPoint y: 218, endPoint x: 511, endPoint y: 215, distance: 73.1
click at [437, 217] on input "text" at bounding box center [462, 215] width 169 height 20
paste input "Pittsburg"
type input "Pittsburg"
click at [609, 226] on div "State Alabama Alaska Arizona Arkansas California Colorado Connecticut Delaware …" at bounding box center [649, 214] width 181 height 53
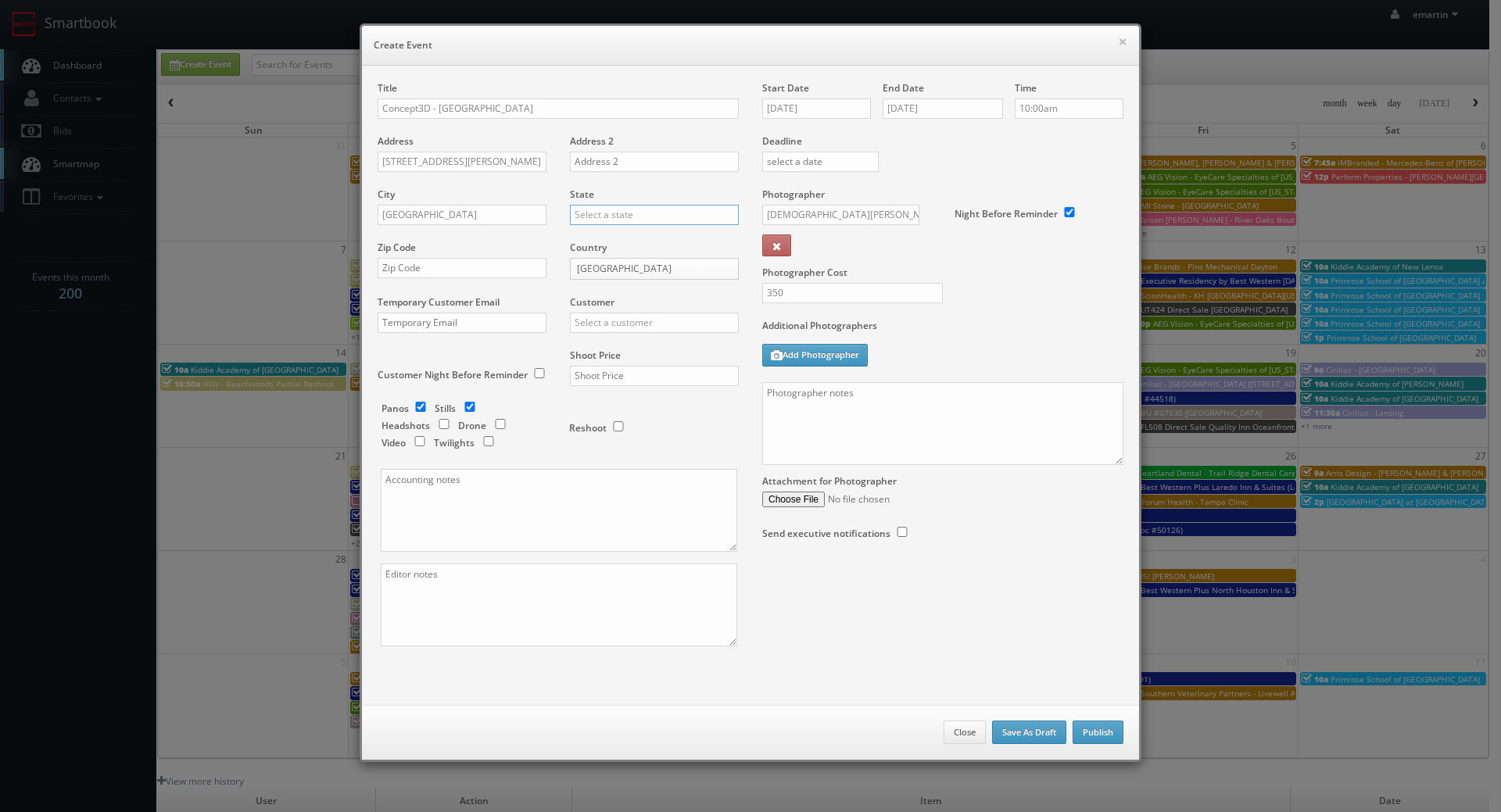
click at [606, 218] on input "text" at bounding box center [654, 215] width 169 height 20
click at [607, 234] on div "[US_STATE]" at bounding box center [654, 240] width 167 height 26
type input "[US_STATE]"
click at [477, 269] on input "text" at bounding box center [462, 268] width 169 height 20
paste input "94565"
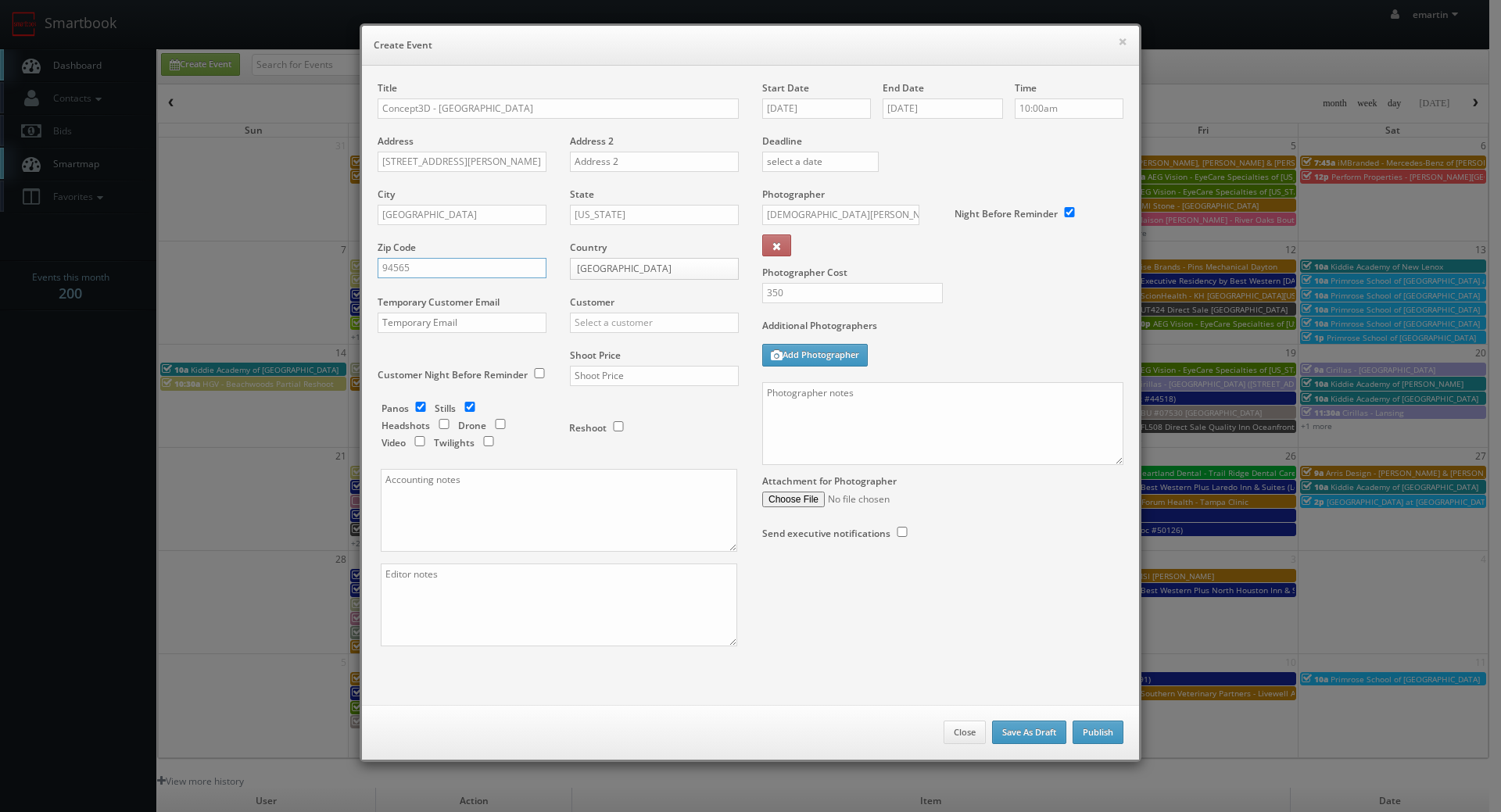
type input "94565"
click at [606, 324] on input "text" at bounding box center [654, 323] width 169 height 20
click at [600, 352] on div "Concept3D" at bounding box center [654, 348] width 167 height 26
type input "Concept3D"
click at [600, 368] on input "text" at bounding box center [654, 376] width 169 height 20
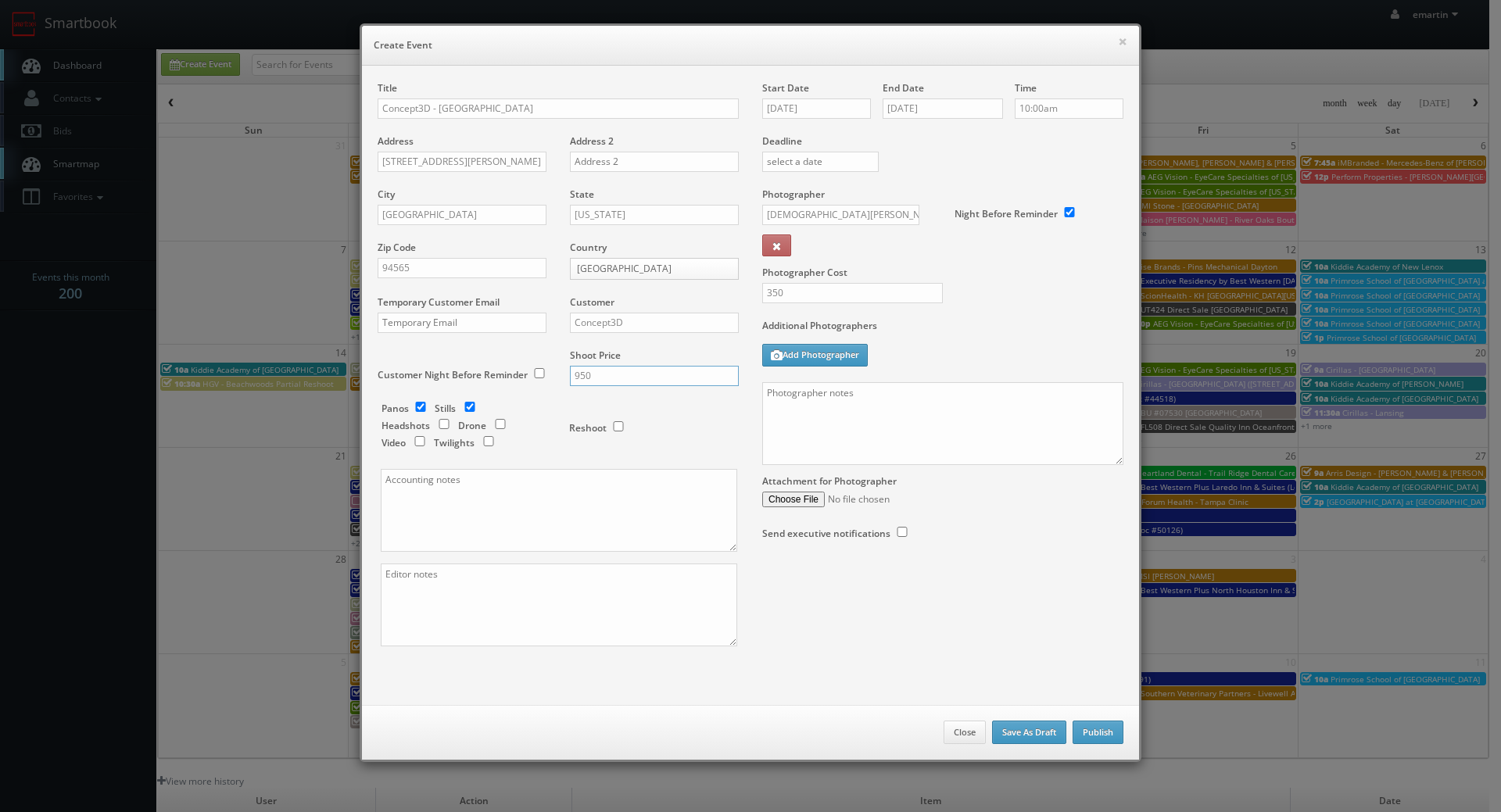
type input "950"
drag, startPoint x: 457, startPoint y: 403, endPoint x: 472, endPoint y: 393, distance: 18.0
click at [460, 403] on input "checkbox" at bounding box center [470, 407] width 24 height 10
checkbox input "false"
click at [806, 104] on input "10/03/2025" at bounding box center [816, 108] width 108 height 20
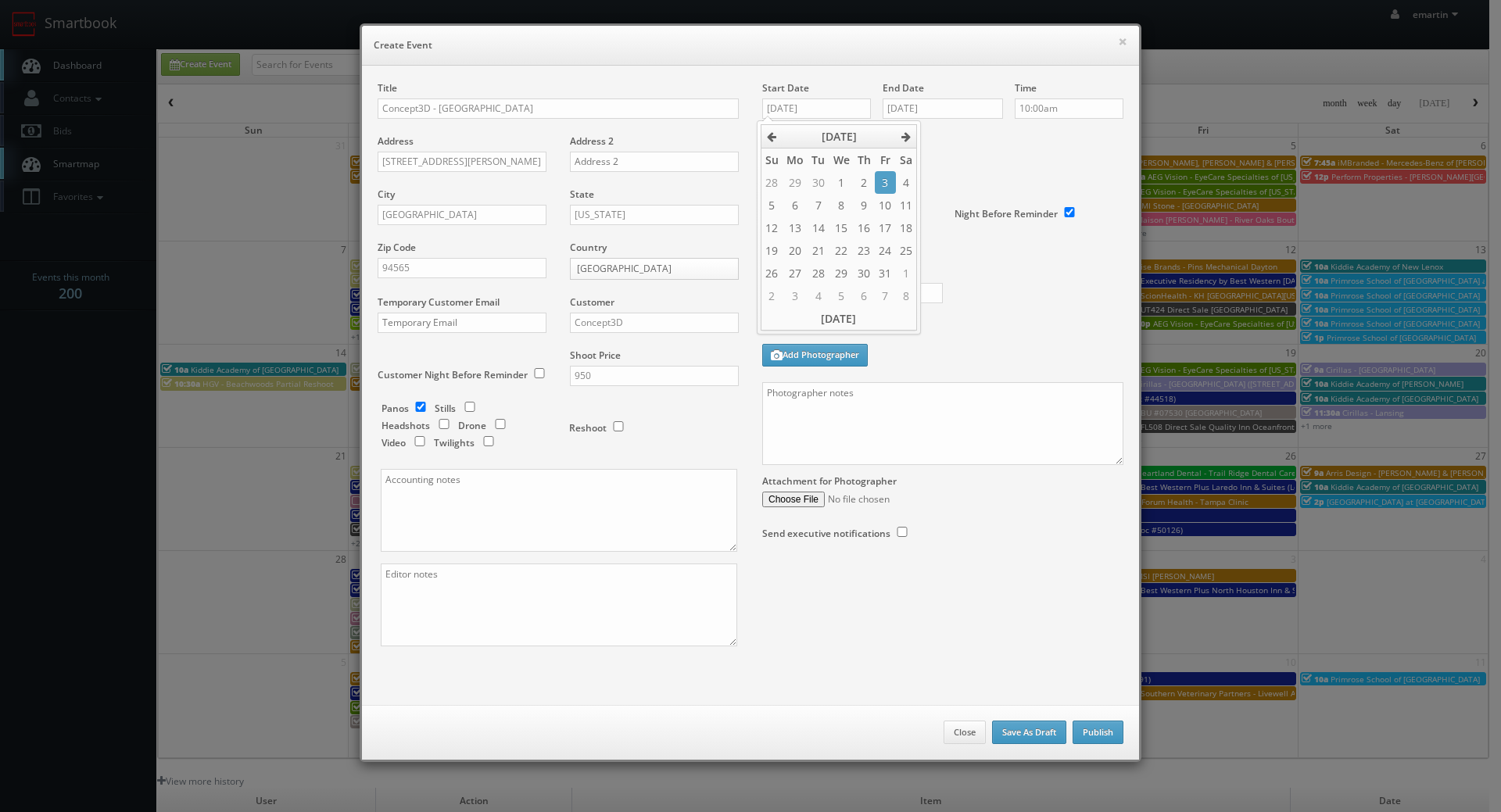
click at [1013, 152] on div "Deadline" at bounding box center [943, 134] width 385 height 106
click at [880, 422] on textarea at bounding box center [943, 424] width 361 height 83
paste textarea "Up to 25 panos around campus - island style, not connected. Shot JPG, bracketed…"
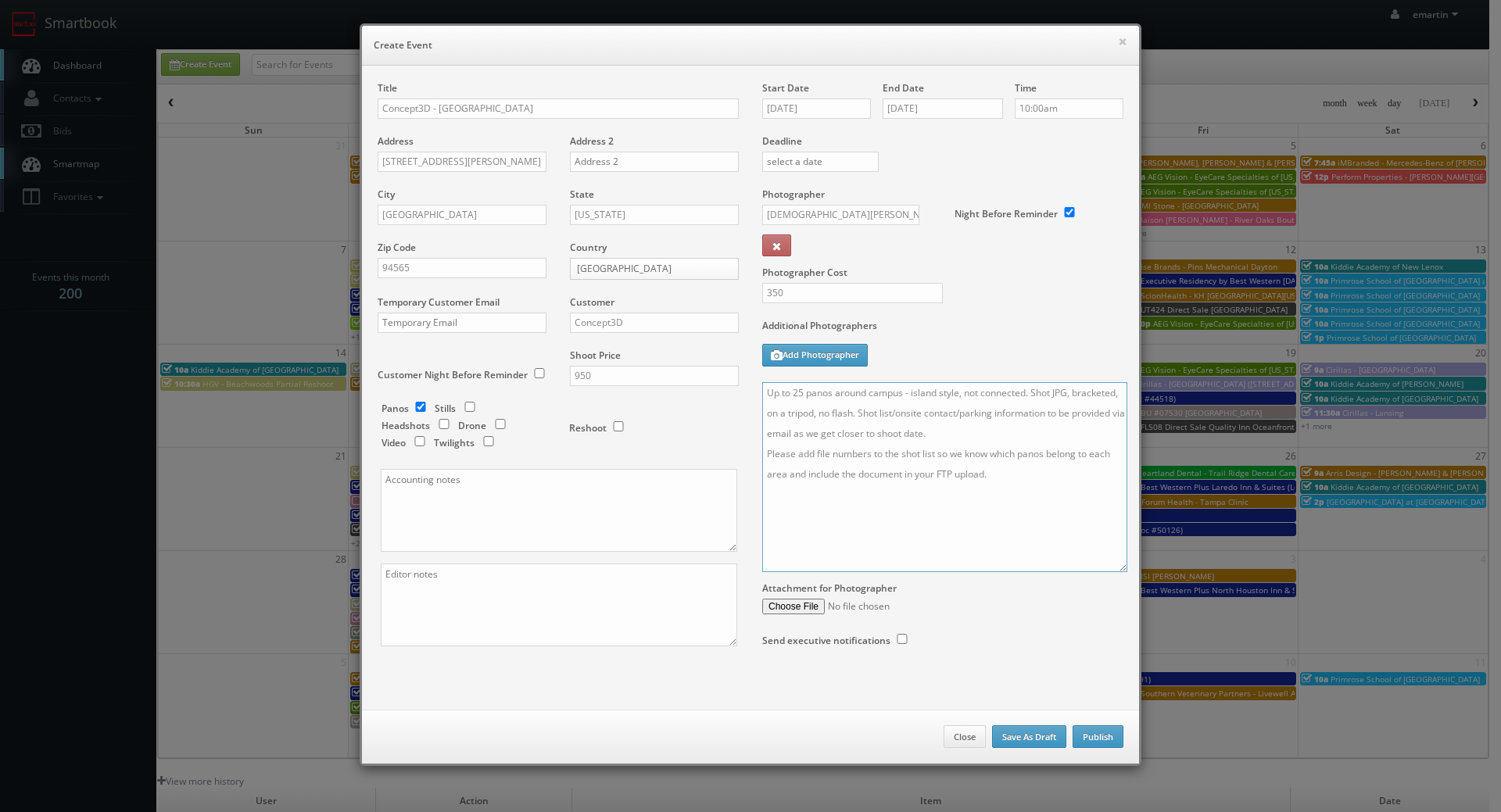
drag, startPoint x: 1105, startPoint y: 459, endPoint x: 1109, endPoint y: 566, distance: 107.1
click at [1109, 566] on textarea "Up to 25 panos around campus - island style, not connected. Shot JPG, bracketed…" at bounding box center [944, 477] width 365 height 190
type textarea "Up to 25 panos around campus - island style, not connected. Shot JPG, bracketed…"
click at [1037, 107] on input "10:00am" at bounding box center [1069, 108] width 108 height 20
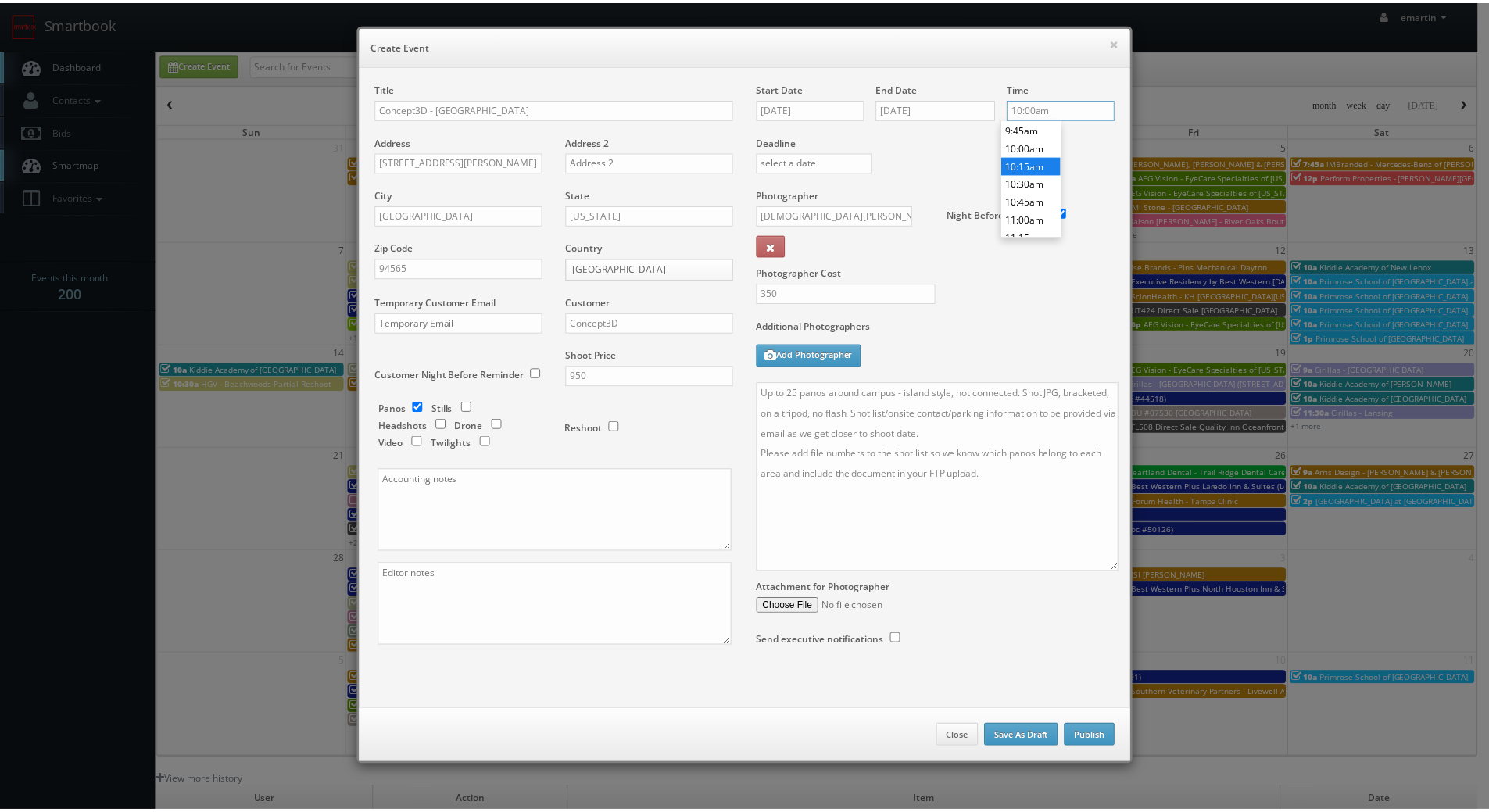
scroll to position [623, 0]
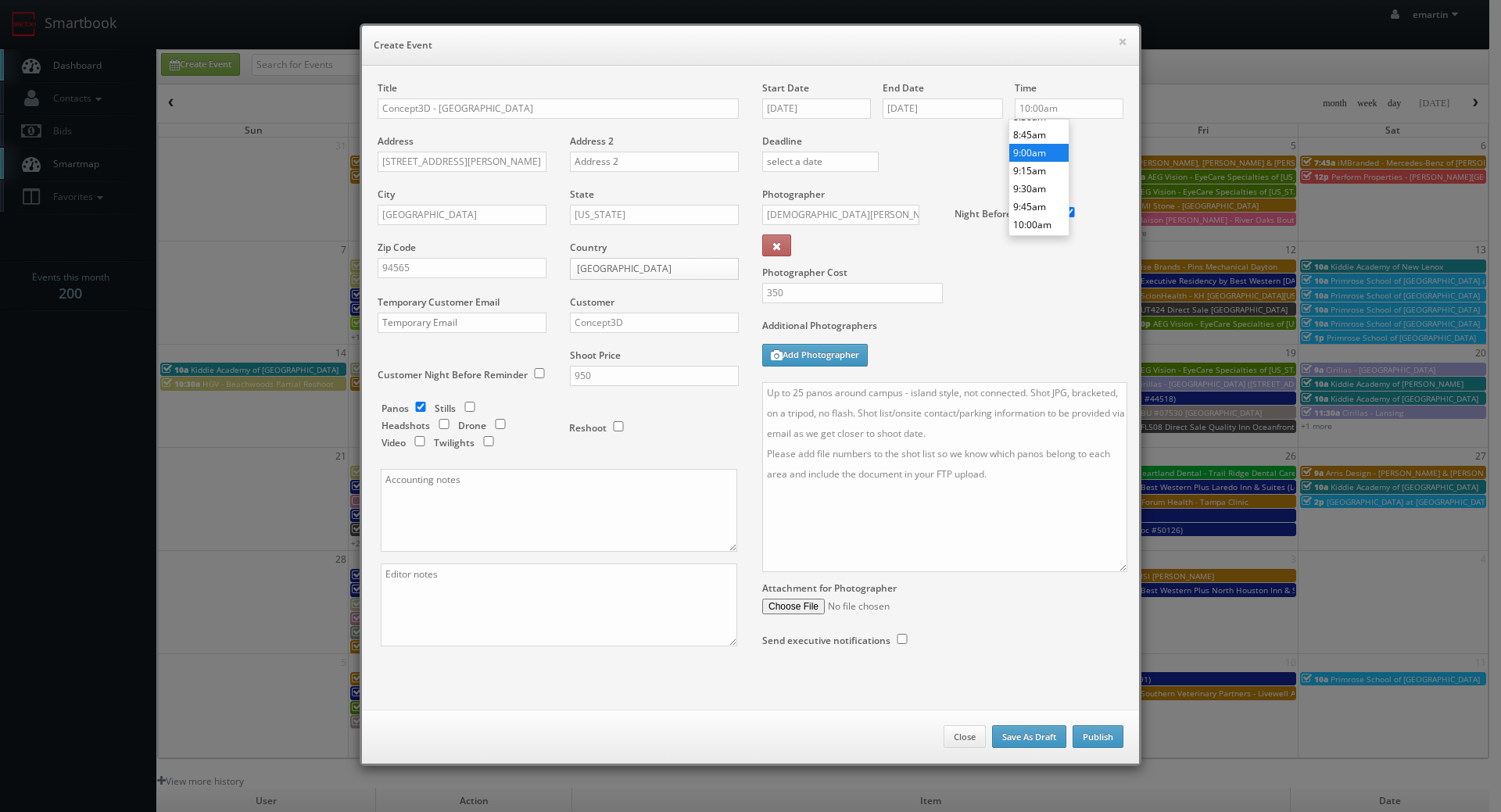
type input "9:00am"
click at [1031, 153] on li "9:00am" at bounding box center [1039, 152] width 60 height 18
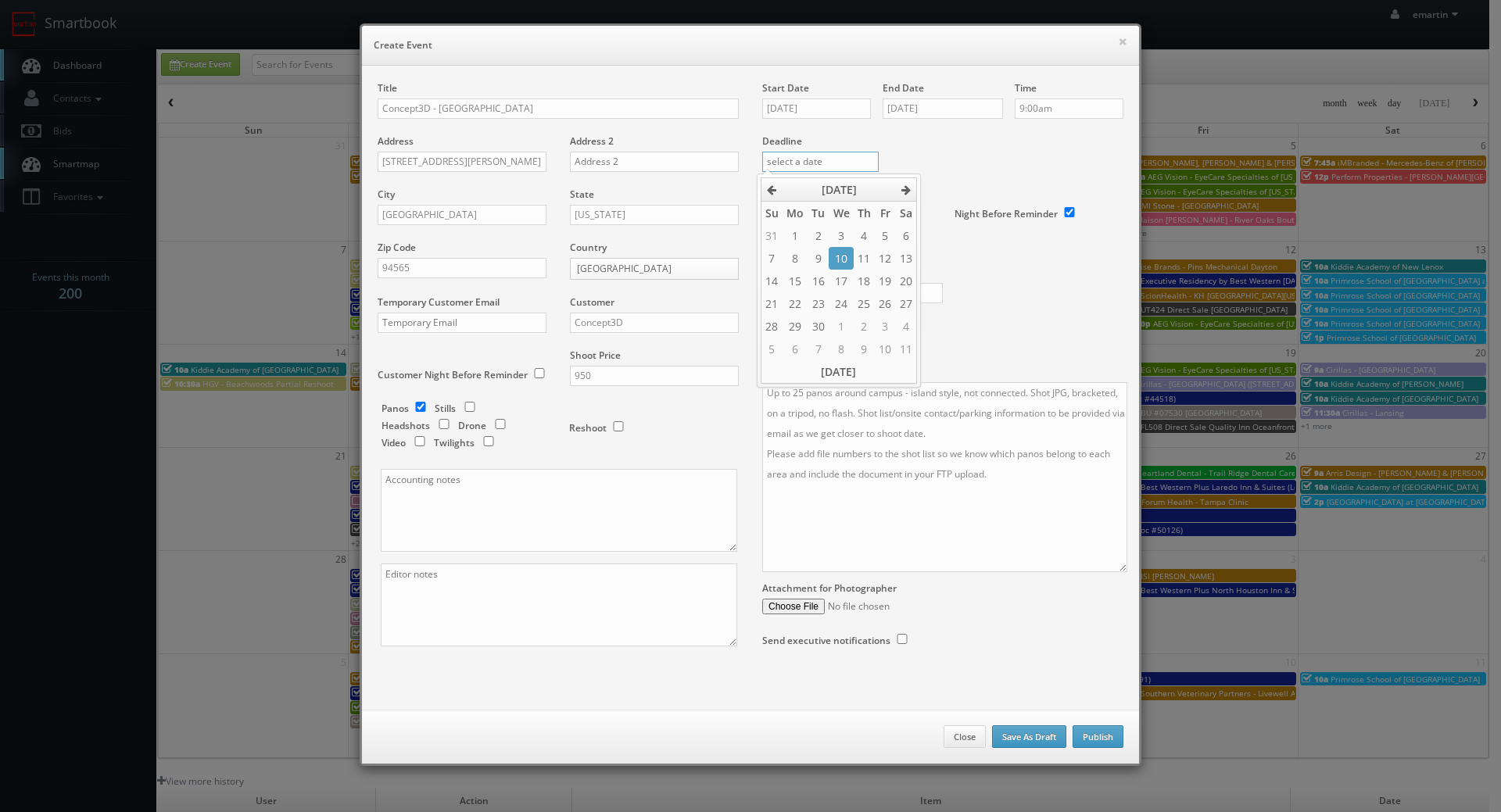
drag, startPoint x: 856, startPoint y: 167, endPoint x: 855, endPoint y: 147, distance: 20.0
click at [856, 166] on input "text" at bounding box center [820, 162] width 116 height 20
drag, startPoint x: 975, startPoint y: 170, endPoint x: 926, endPoint y: 197, distance: 55.9
click at [973, 170] on div "Deadline" at bounding box center [943, 134] width 385 height 106
click at [1097, 736] on button "Publish" at bounding box center [1098, 737] width 51 height 24
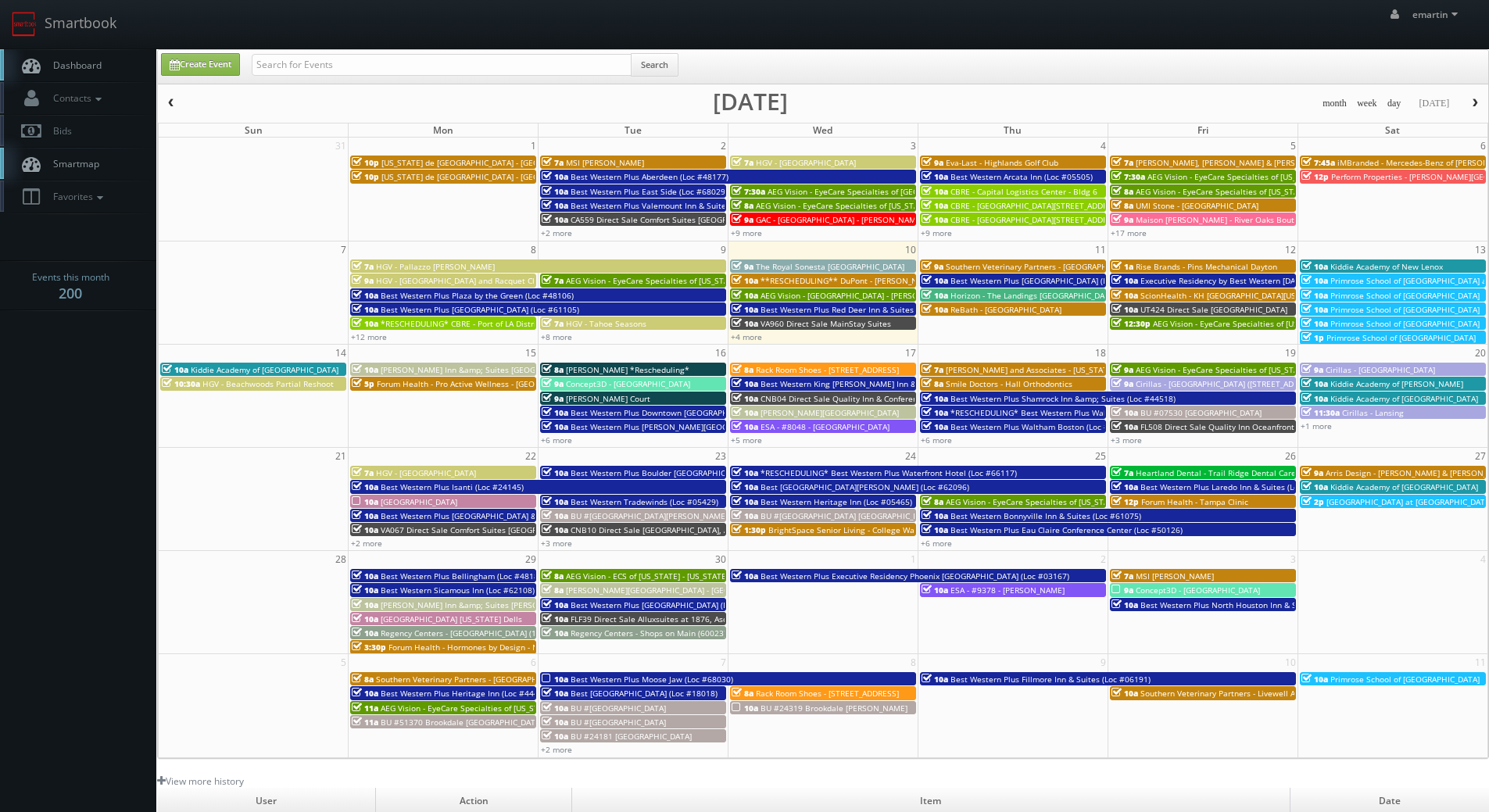
click at [107, 57] on link "Dashboard" at bounding box center [78, 65] width 156 height 32
drag, startPoint x: 68, startPoint y: 68, endPoint x: 97, endPoint y: 114, distance: 54.4
click at [68, 68] on span "Dashboard" at bounding box center [74, 65] width 57 height 13
click at [93, 54] on link "Dashboard" at bounding box center [78, 65] width 156 height 32
click at [120, 73] on link "Dashboard" at bounding box center [78, 65] width 156 height 32
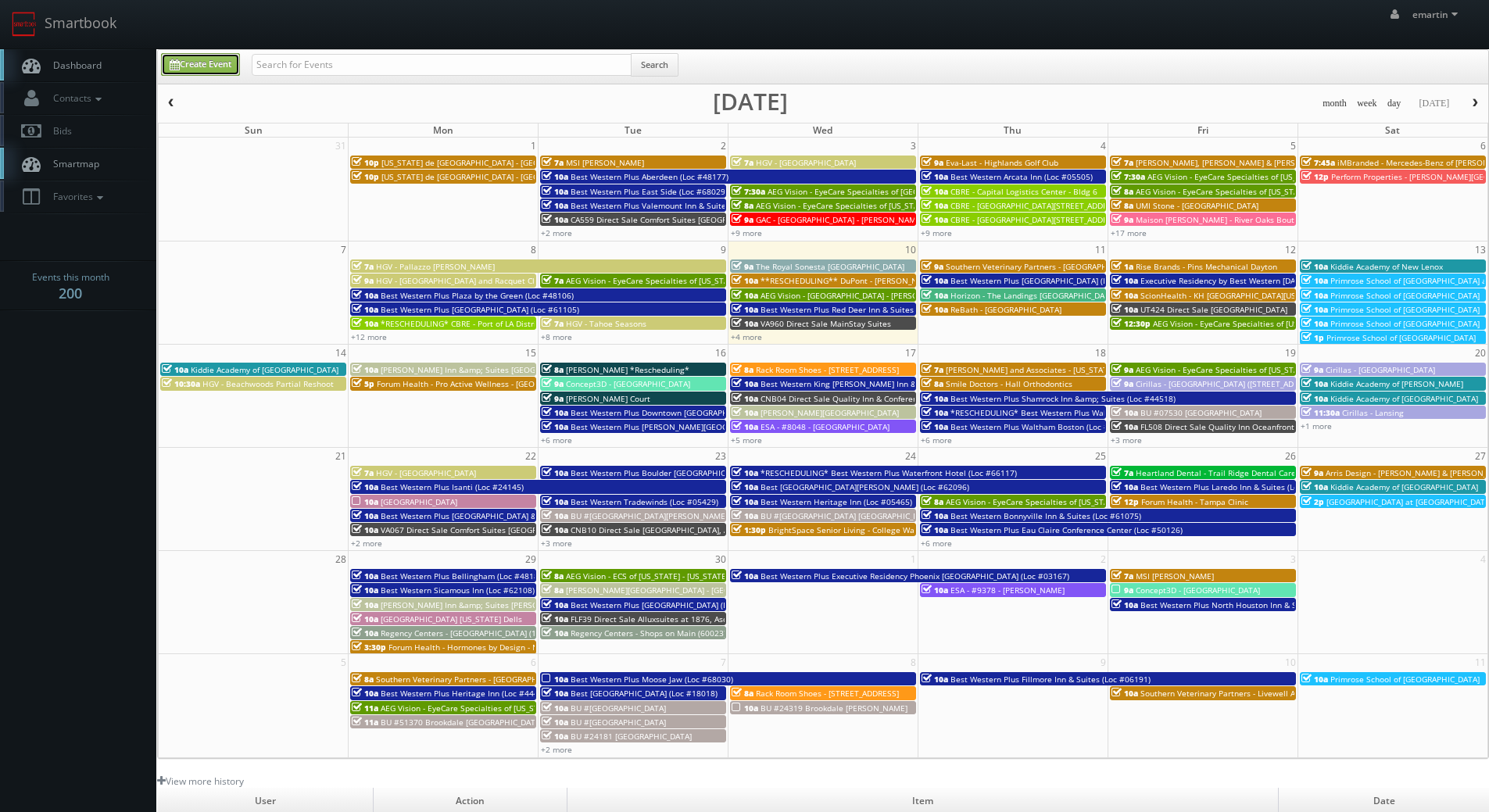
click at [199, 64] on link "Create Event" at bounding box center [200, 64] width 79 height 23
type input "[DATE]"
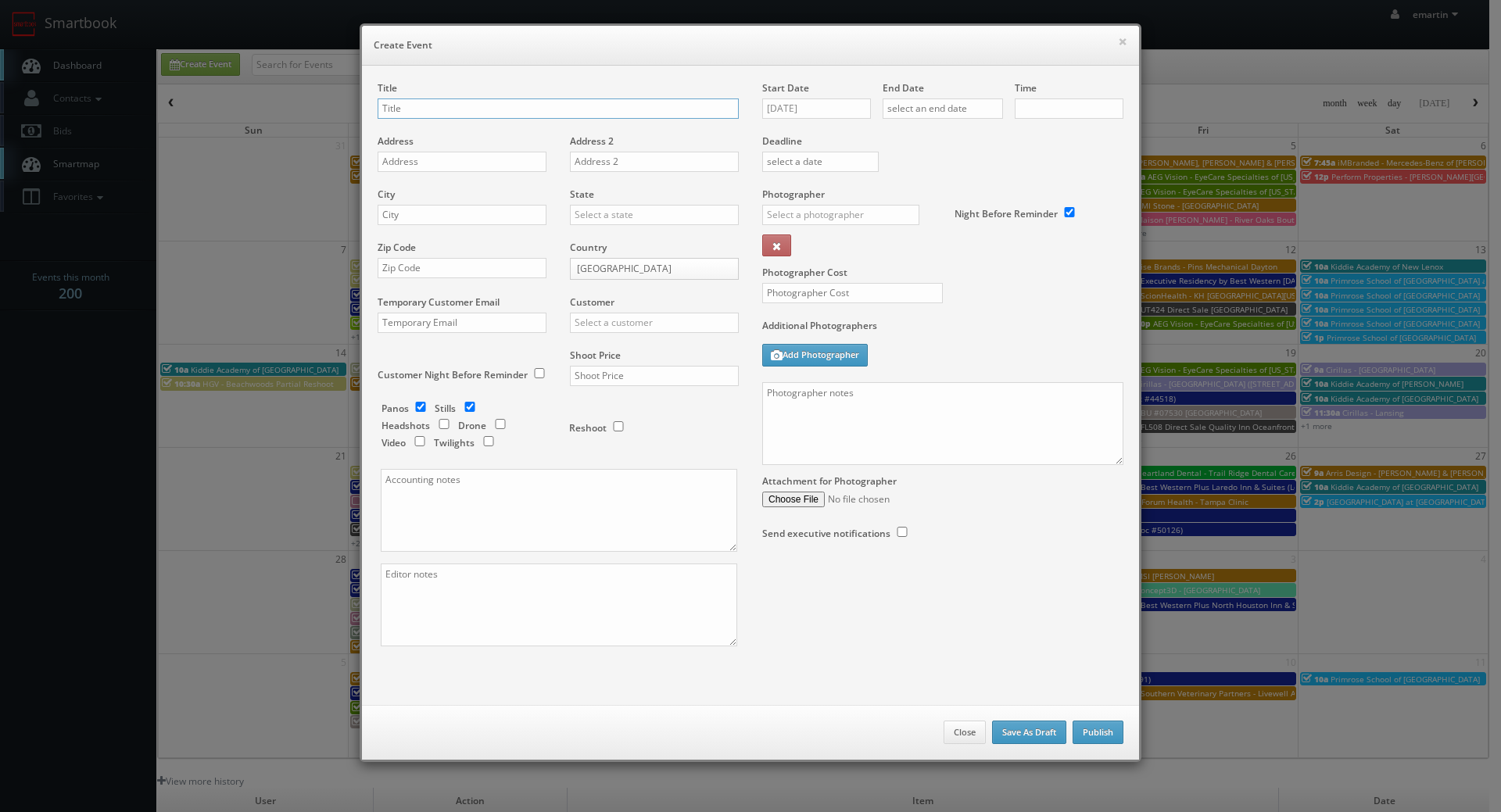
checkbox input "true"
type input "10:00am"
checkbox input "true"
type input "TX100 Direct Sale"
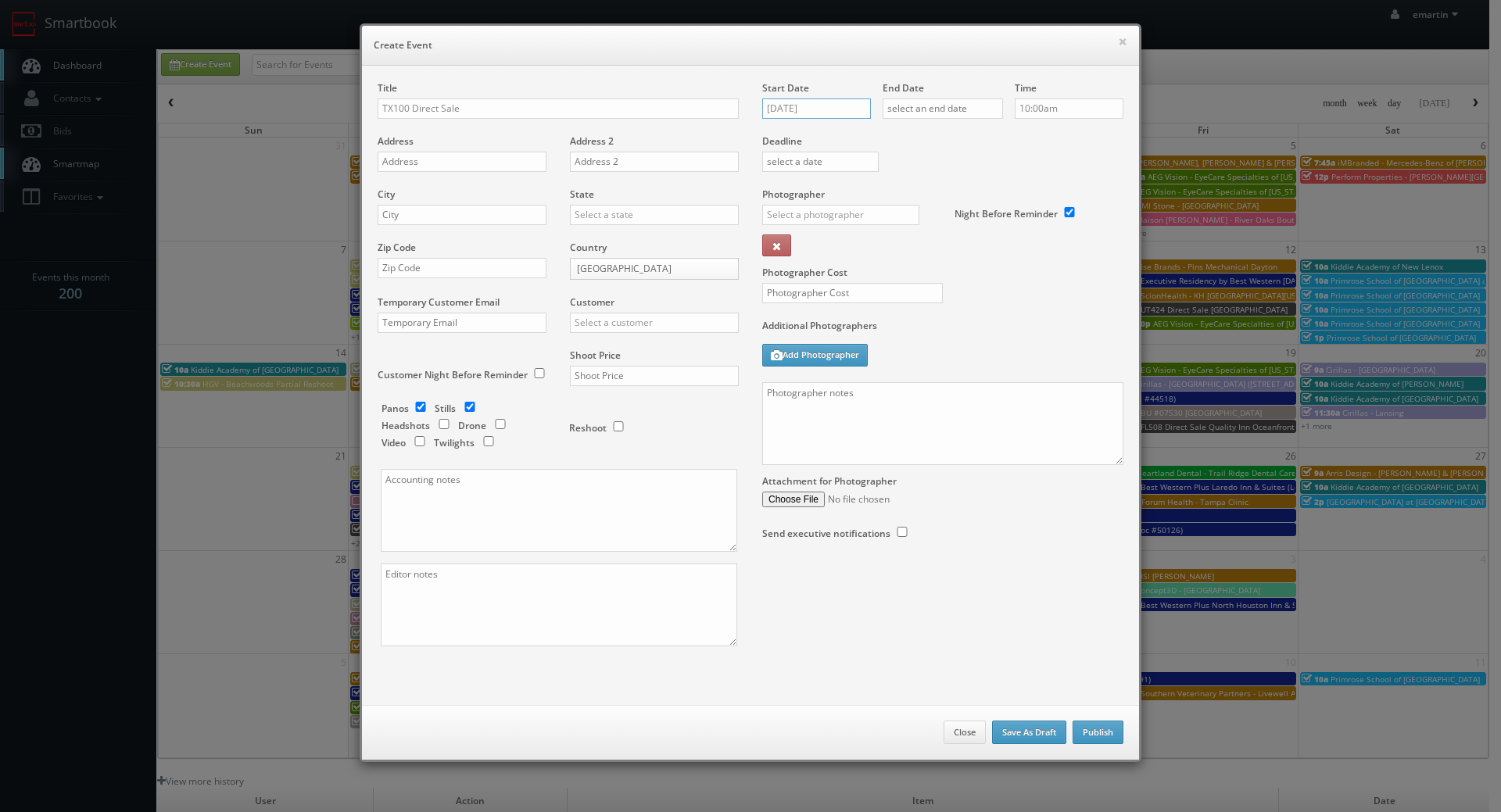
click at [787, 112] on input "[DATE]" at bounding box center [816, 108] width 108 height 20
click at [876, 232] on td "19" at bounding box center [885, 228] width 20 height 23
click at [862, 226] on td "18" at bounding box center [864, 228] width 21 height 23
type input "09/18/2025"
drag, startPoint x: 973, startPoint y: 153, endPoint x: 950, endPoint y: 127, distance: 34.7
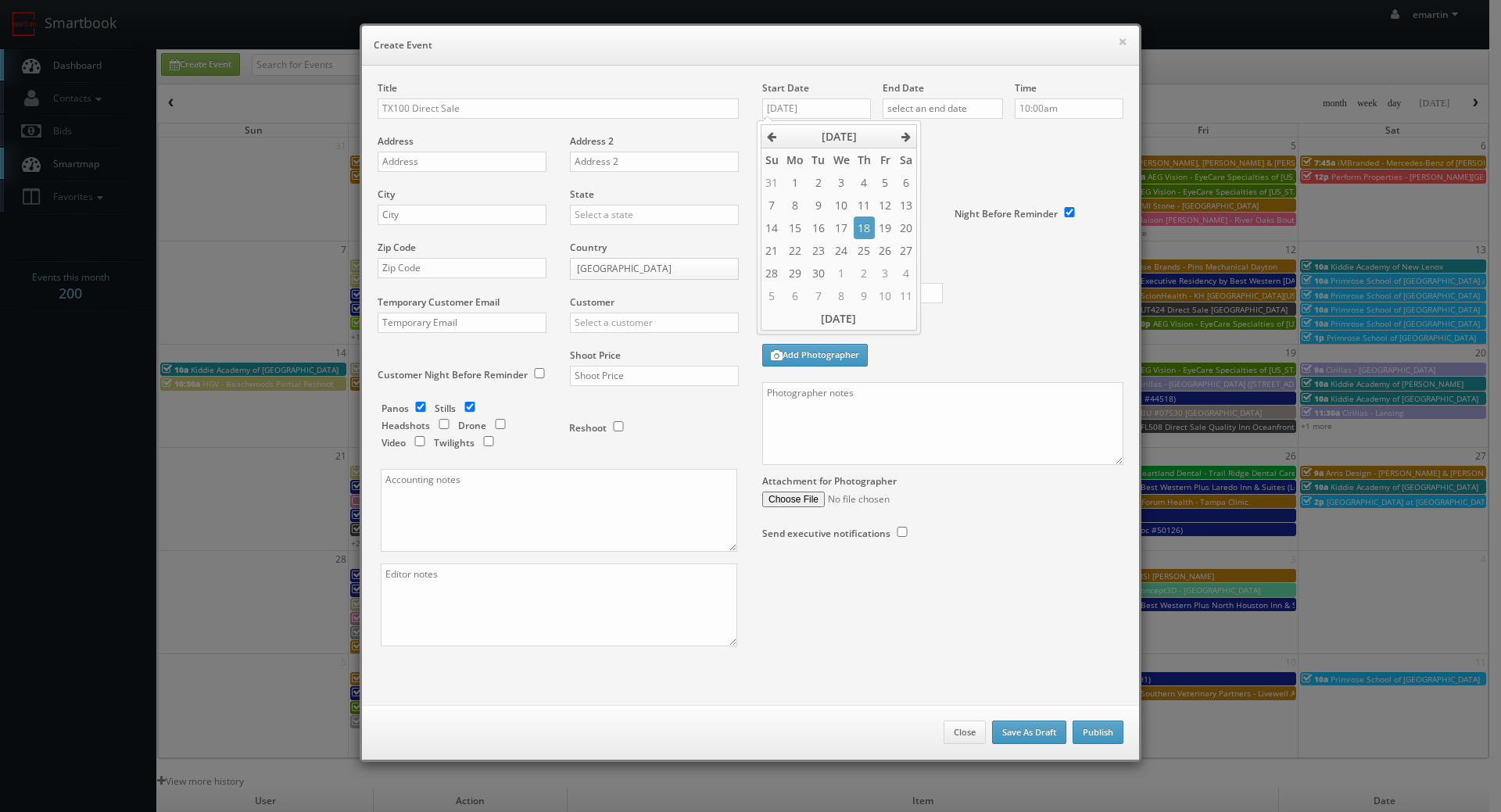
click at [973, 152] on div "Deadline" at bounding box center [943, 134] width 385 height 106
click at [940, 111] on input "text" at bounding box center [943, 108] width 120 height 20
click at [983, 221] on td "18" at bounding box center [984, 228] width 21 height 23
type input "09/18/2025"
click at [1062, 154] on div "Deadline" at bounding box center [943, 134] width 385 height 106
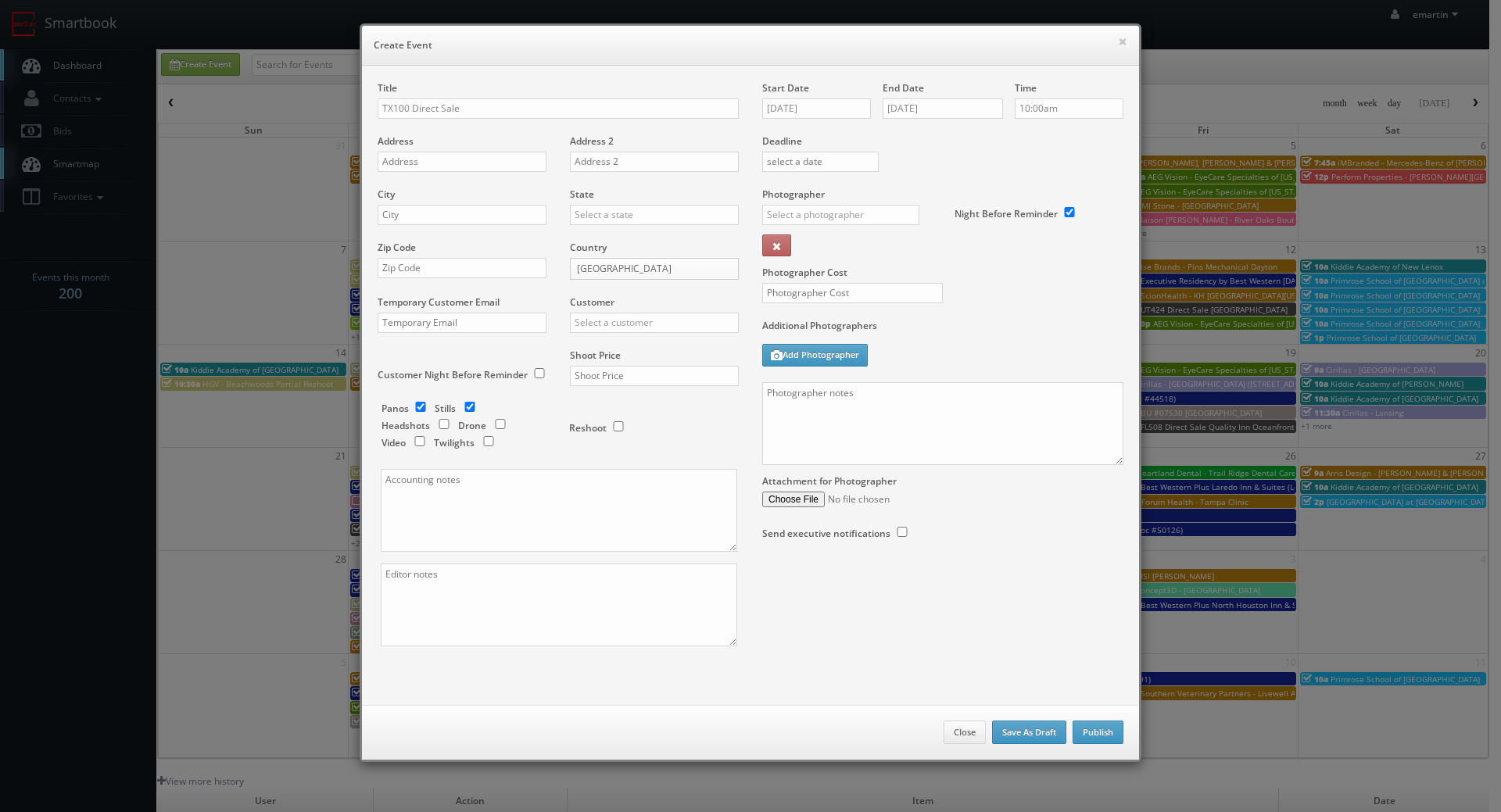
click at [553, 35] on div "× Create Event" at bounding box center [750, 46] width 777 height 40
click at [500, 102] on input "TX100 Direct Sale" at bounding box center [558, 108] width 361 height 20
paste input "Quality Inn Mesquite - Dallas East"
type input "TX100 Direct Sale Quality Inn Mesquite - [GEOGRAPHIC_DATA]"
click at [435, 154] on input "text" at bounding box center [462, 162] width 169 height 20
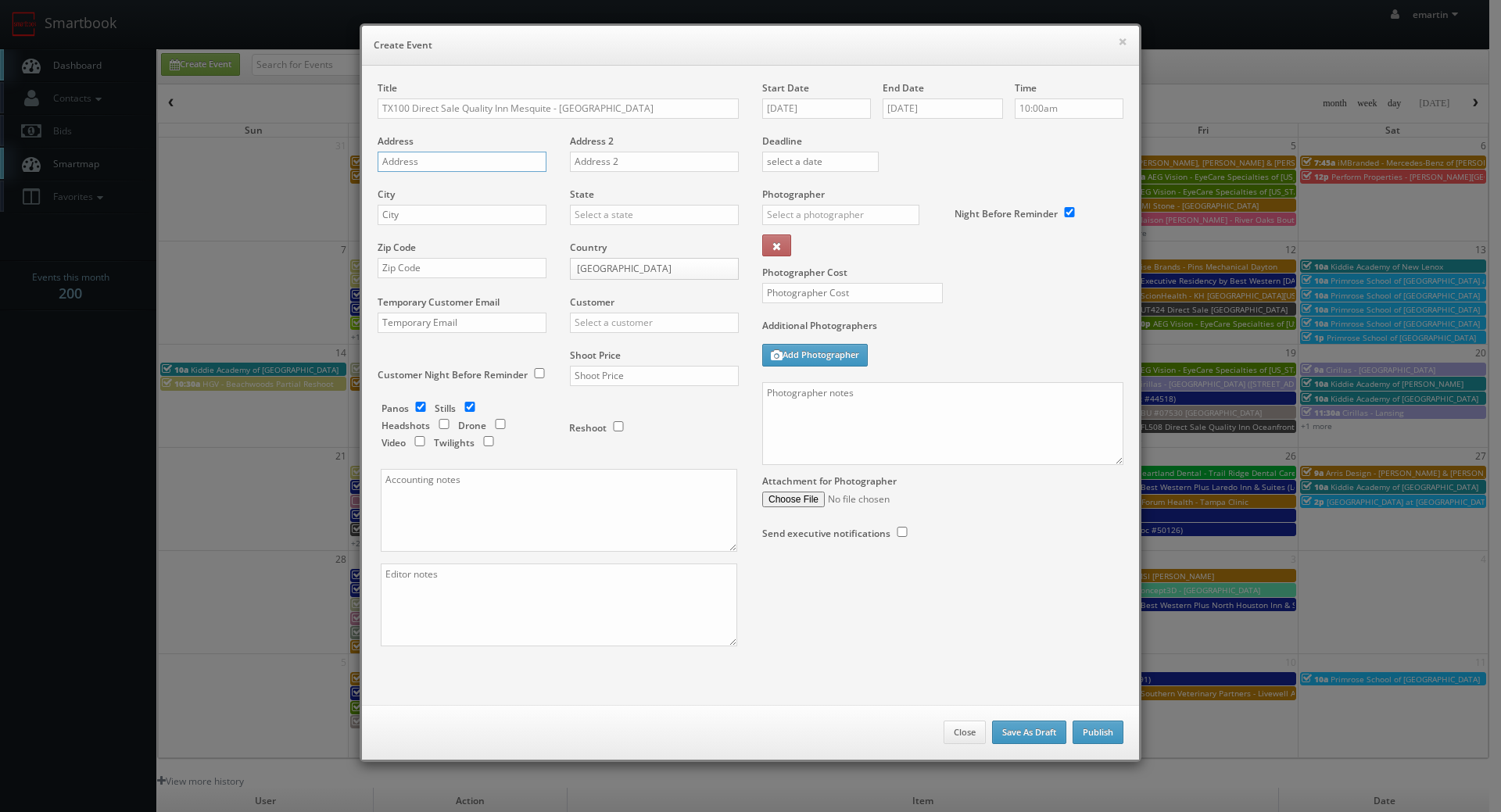
paste input "923 Windbell Circle"
type input "923 Windbell Circle"
click at [486, 212] on input "text" at bounding box center [462, 215] width 169 height 20
paste input "Mesquite"
type input "Mesquite"
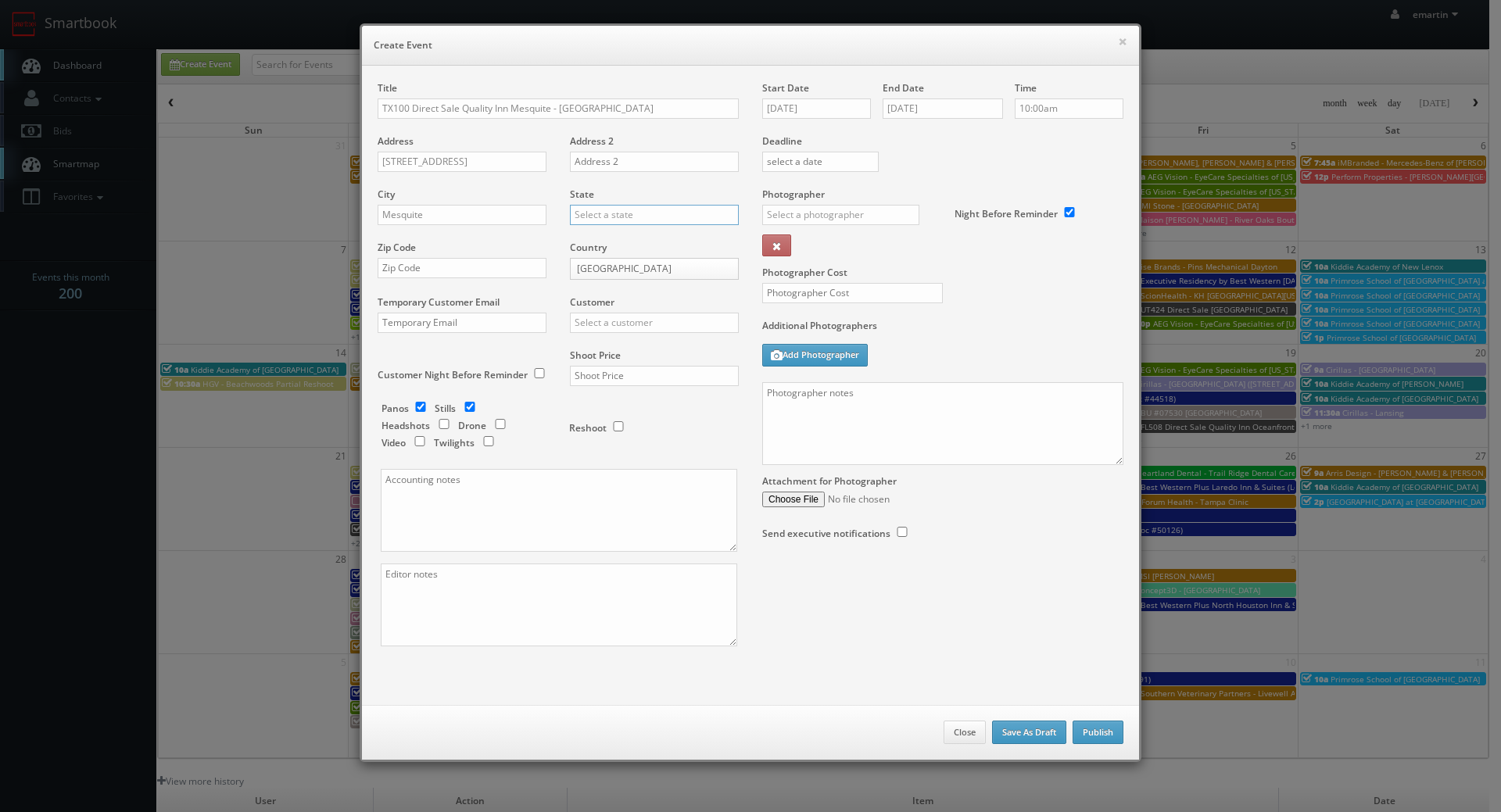
click at [599, 216] on input "text" at bounding box center [654, 215] width 169 height 20
click at [586, 236] on div "[US_STATE]" at bounding box center [654, 240] width 167 height 26
type input "[US_STATE]"
click at [431, 272] on input "text" at bounding box center [462, 268] width 169 height 20
paste input "75149"
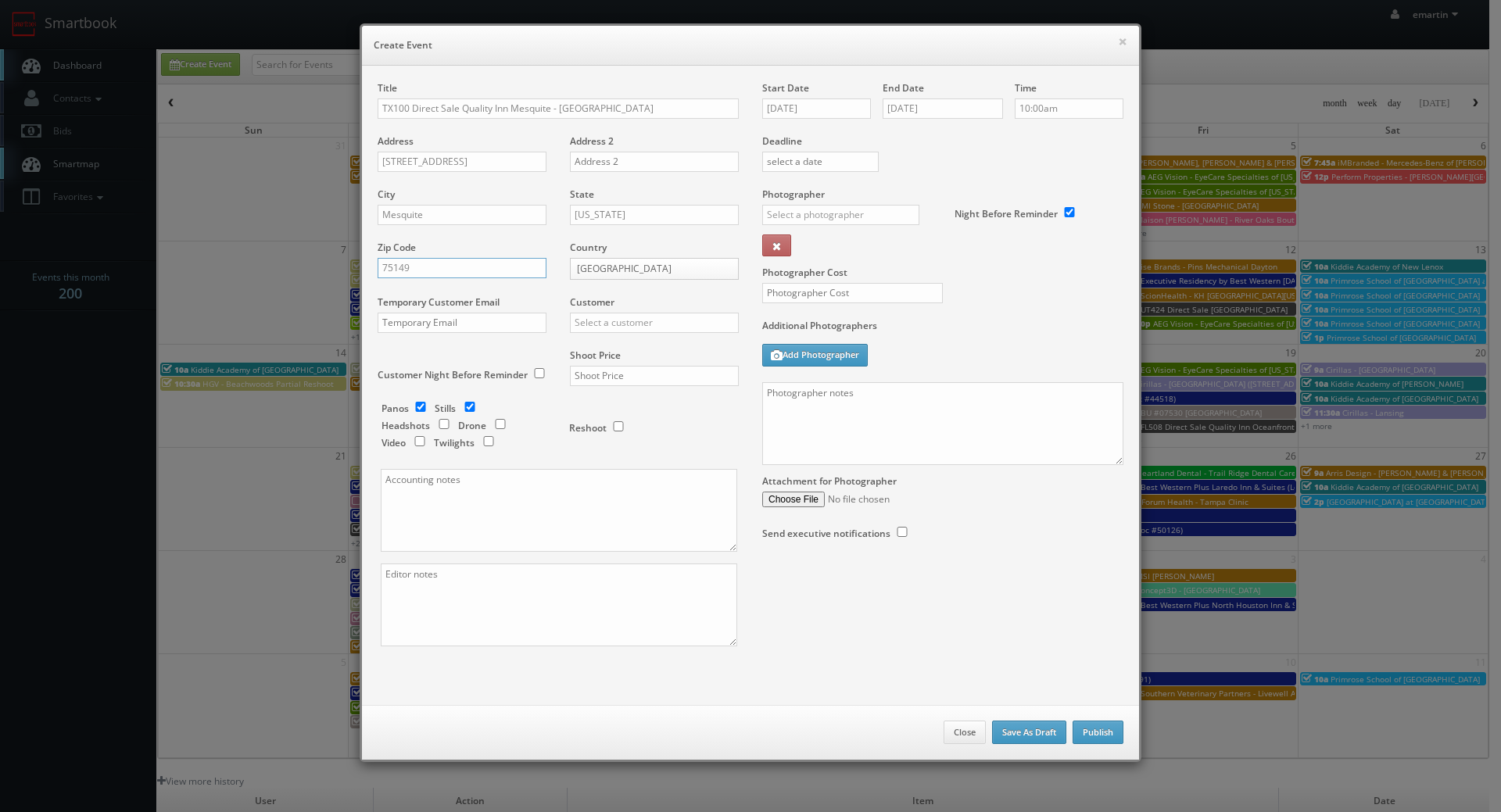
type input "75149"
click at [603, 313] on input "text" at bounding box center [654, 323] width 169 height 20
click at [627, 338] on div "Choice Hotels" at bounding box center [654, 348] width 167 height 26
type input "Choice Hotels"
drag, startPoint x: 585, startPoint y: 371, endPoint x: 592, endPoint y: 385, distance: 15.7
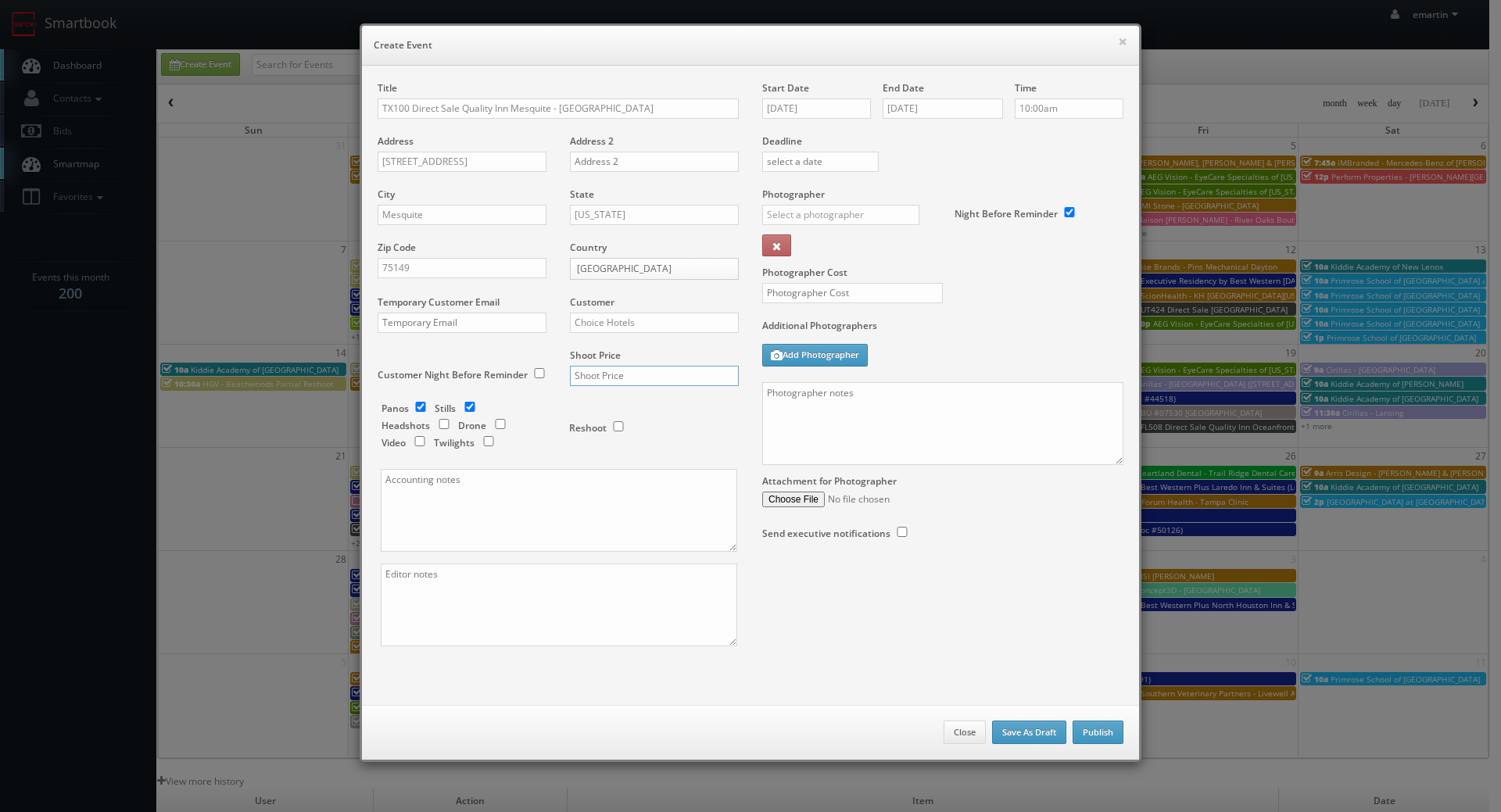
click at [585, 373] on input "text" at bounding box center [654, 376] width 169 height 20
type input "1,350"
click at [832, 217] on input "text" at bounding box center [840, 215] width 157 height 20
click at [822, 243] on div "[PERSON_NAME]" at bounding box center [846, 250] width 167 height 26
type input "[PERSON_NAME]"
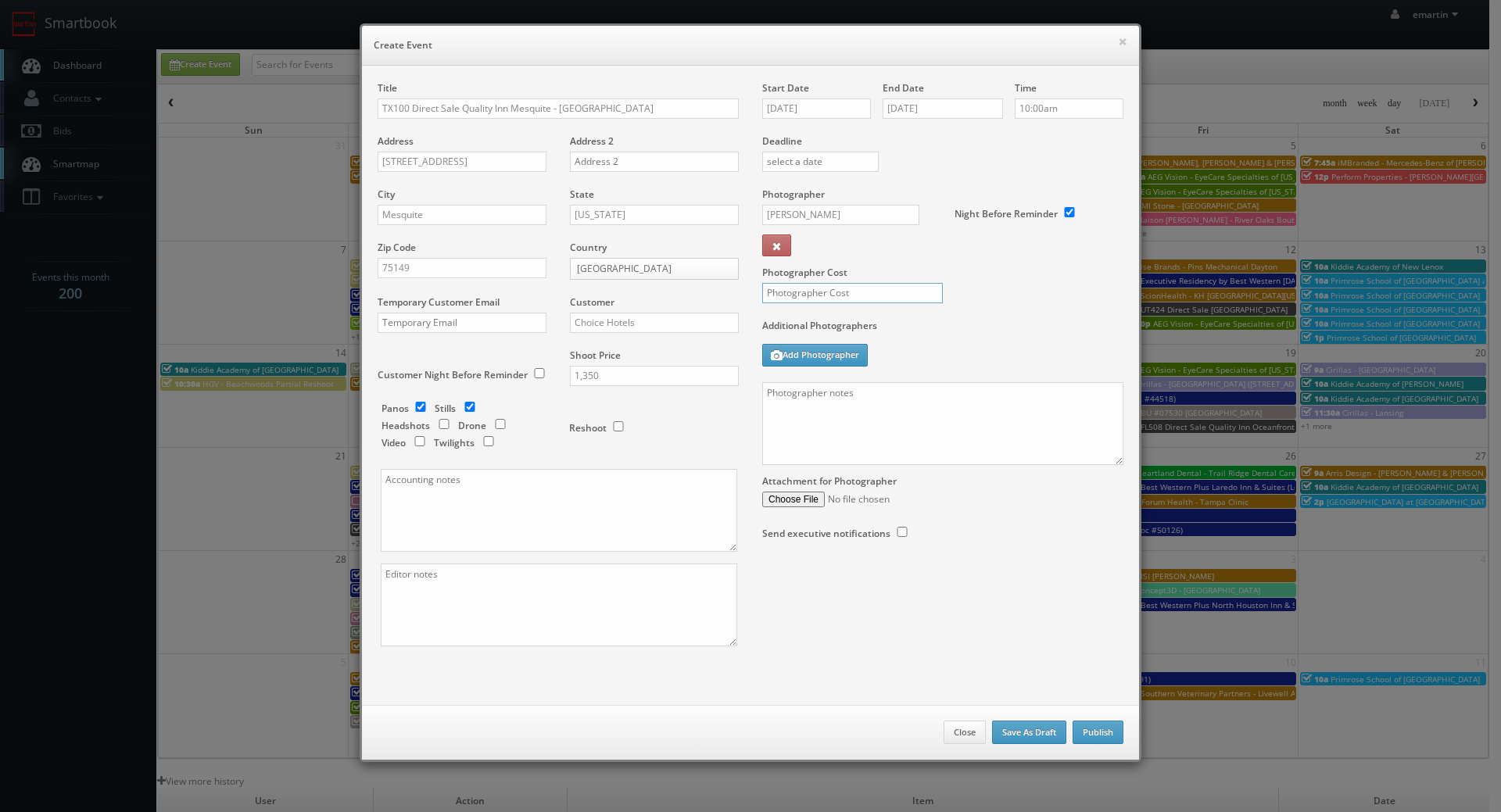
click at [810, 302] on input "text" at bounding box center [852, 293] width 181 height 20
type input "350"
drag, startPoint x: 899, startPoint y: 437, endPoint x: 1029, endPoint y: 451, distance: 130.8
click at [899, 437] on textarea at bounding box center [943, 424] width 361 height 83
paste textarea "Onsite contact is _____. Full shoot including _ room types/exteriors/common spa…"
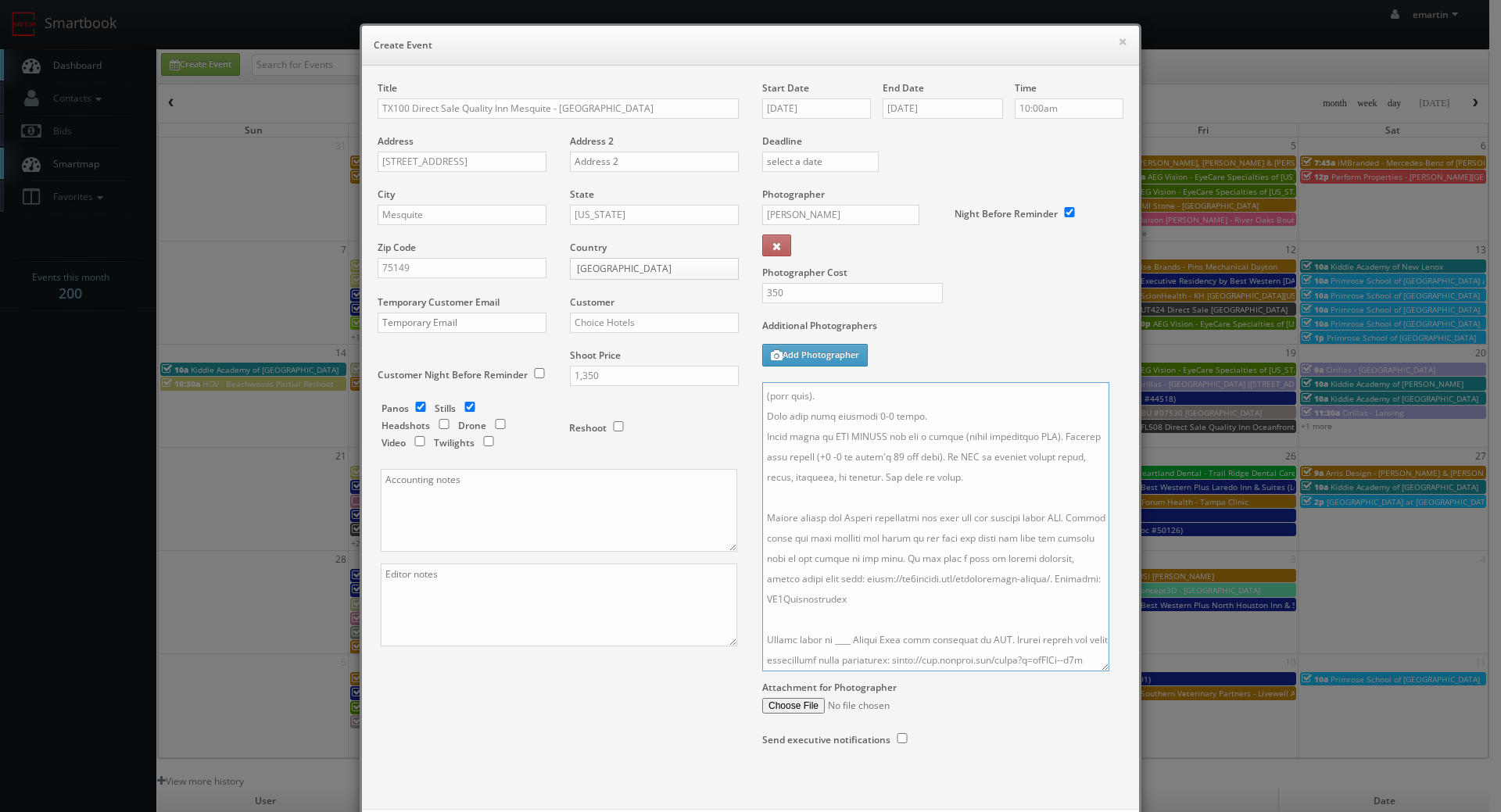
scroll to position [281, 0]
drag, startPoint x: 1109, startPoint y: 459, endPoint x: 1096, endPoint y: 666, distance: 207.4
click at [1096, 666] on textarea at bounding box center [935, 527] width 347 height 289
click at [843, 620] on textarea at bounding box center [935, 527] width 347 height 289
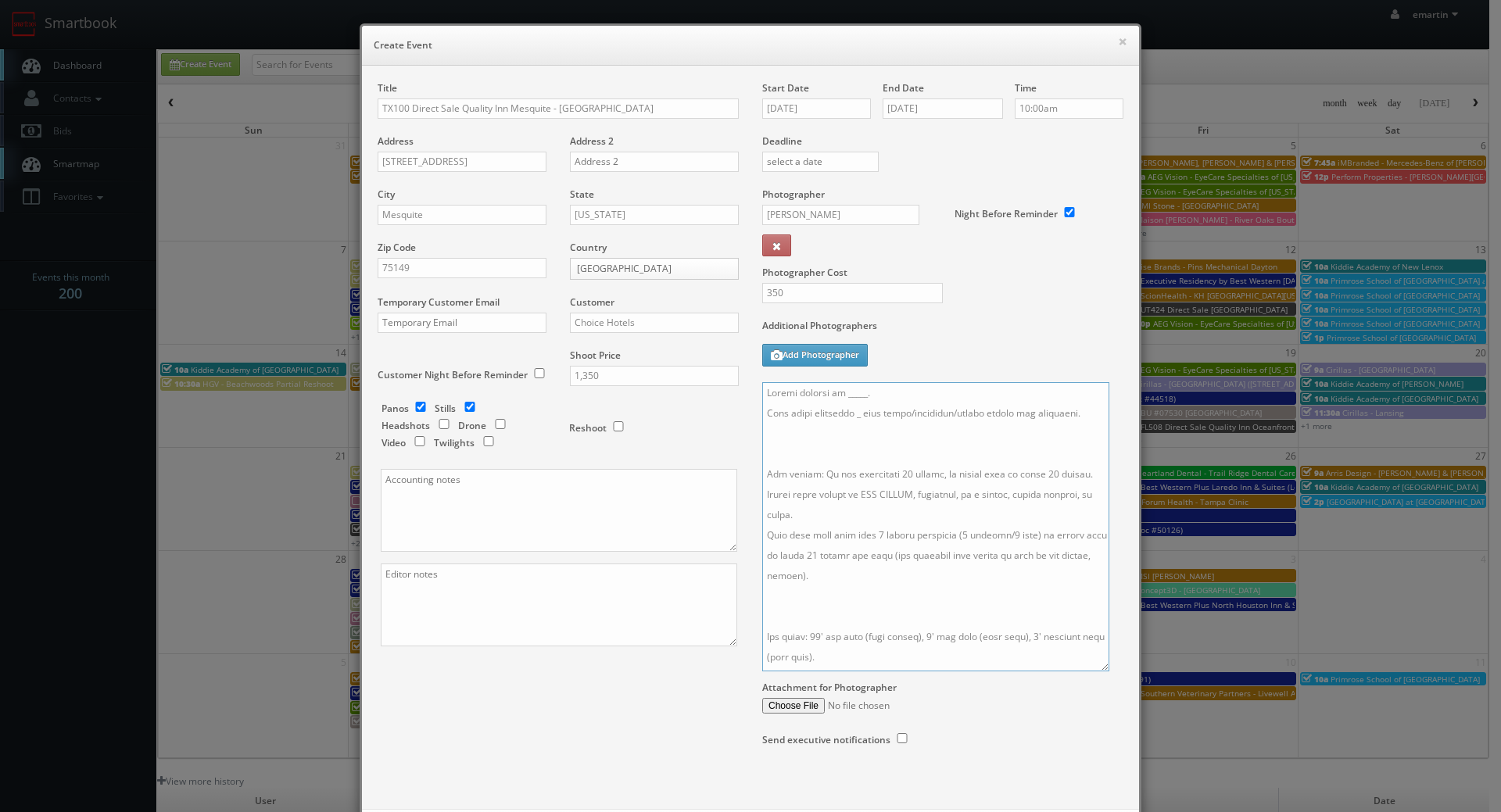
click at [811, 608] on textarea at bounding box center [935, 527] width 347 height 289
click at [805, 439] on textarea at bounding box center [935, 527] width 347 height 289
drag, startPoint x: 853, startPoint y: 415, endPoint x: 876, endPoint y: 432, distance: 28.6
click at [853, 415] on textarea at bounding box center [935, 527] width 347 height 289
drag, startPoint x: 876, startPoint y: 389, endPoint x: 833, endPoint y: 387, distance: 43.0
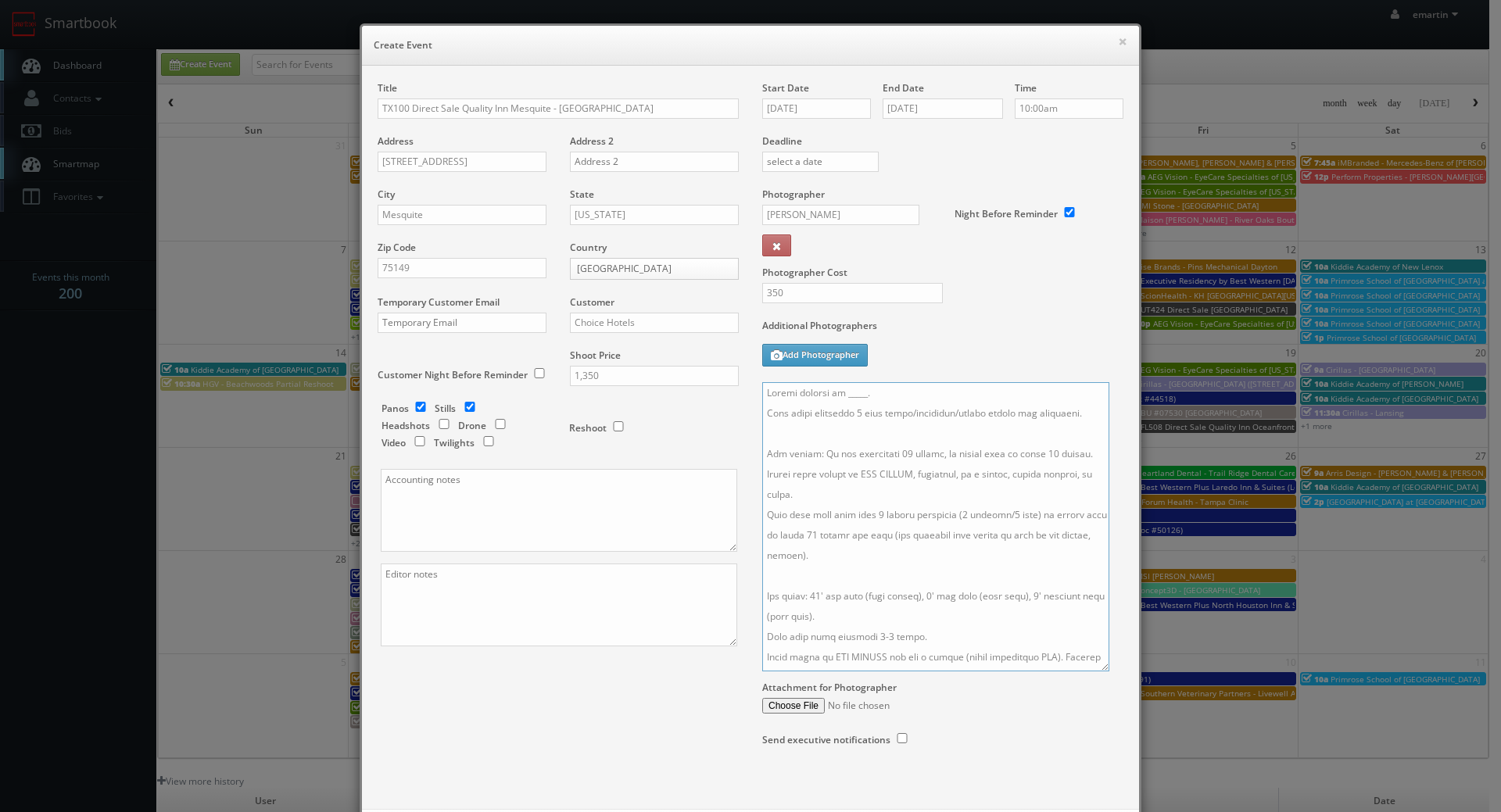
click at [833, 387] on textarea at bounding box center [935, 527] width 347 height 289
click at [917, 408] on textarea at bounding box center [935, 527] width 347 height 289
type textarea "Onsite contact is Ankur Shah. Full shoot including 5 room types/exteriors/commo…"
click at [810, 115] on input "09/18/2025" at bounding box center [816, 108] width 108 height 20
click at [1105, 305] on div "Photographer Cost 350" at bounding box center [943, 253] width 385 height 131
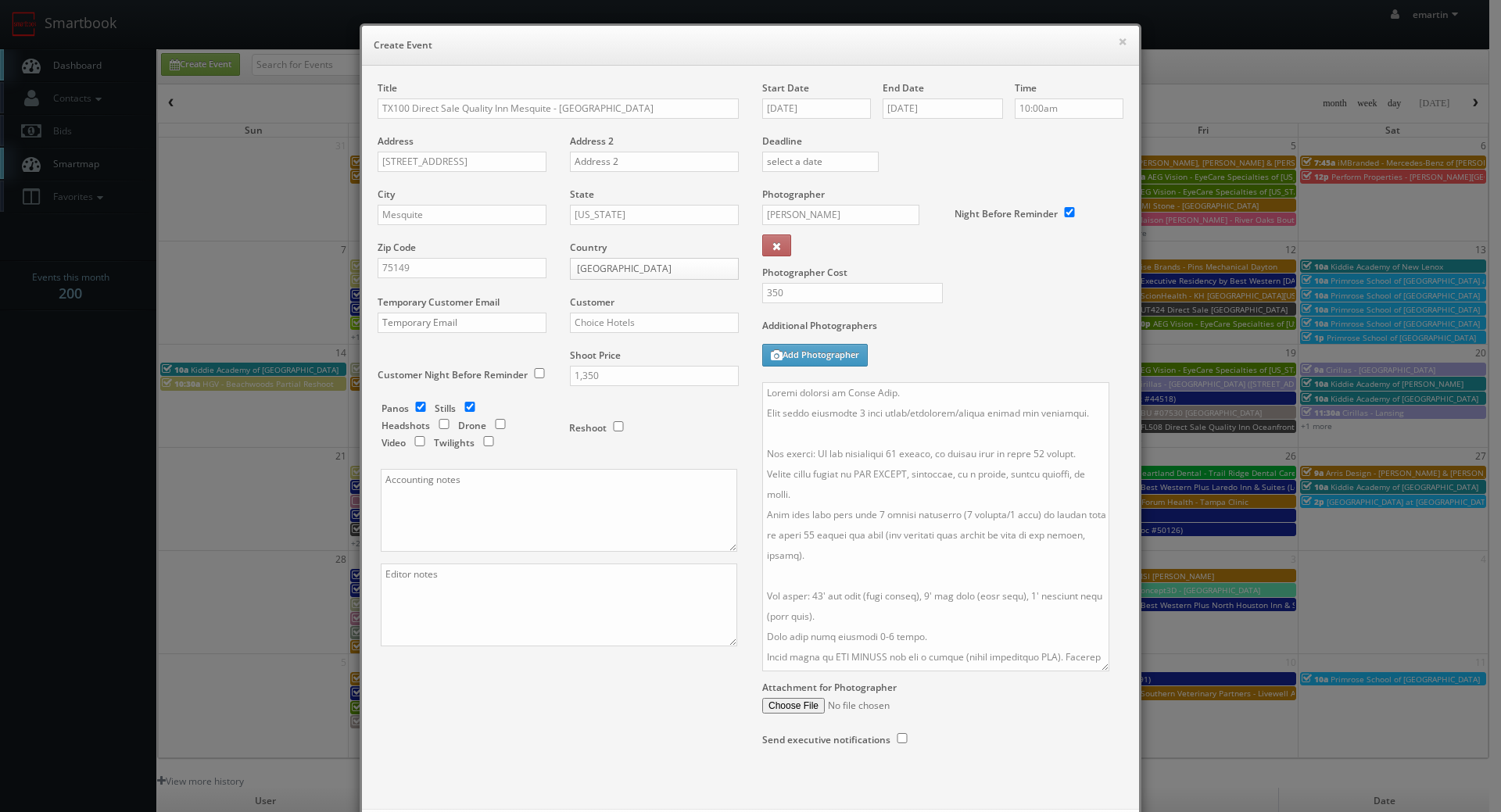
click at [437, 718] on div "Title TX100 Direct Sale Quality Inn Mesquite - Dallas East Address 923 Windbell…" at bounding box center [750, 430] width 769 height 697
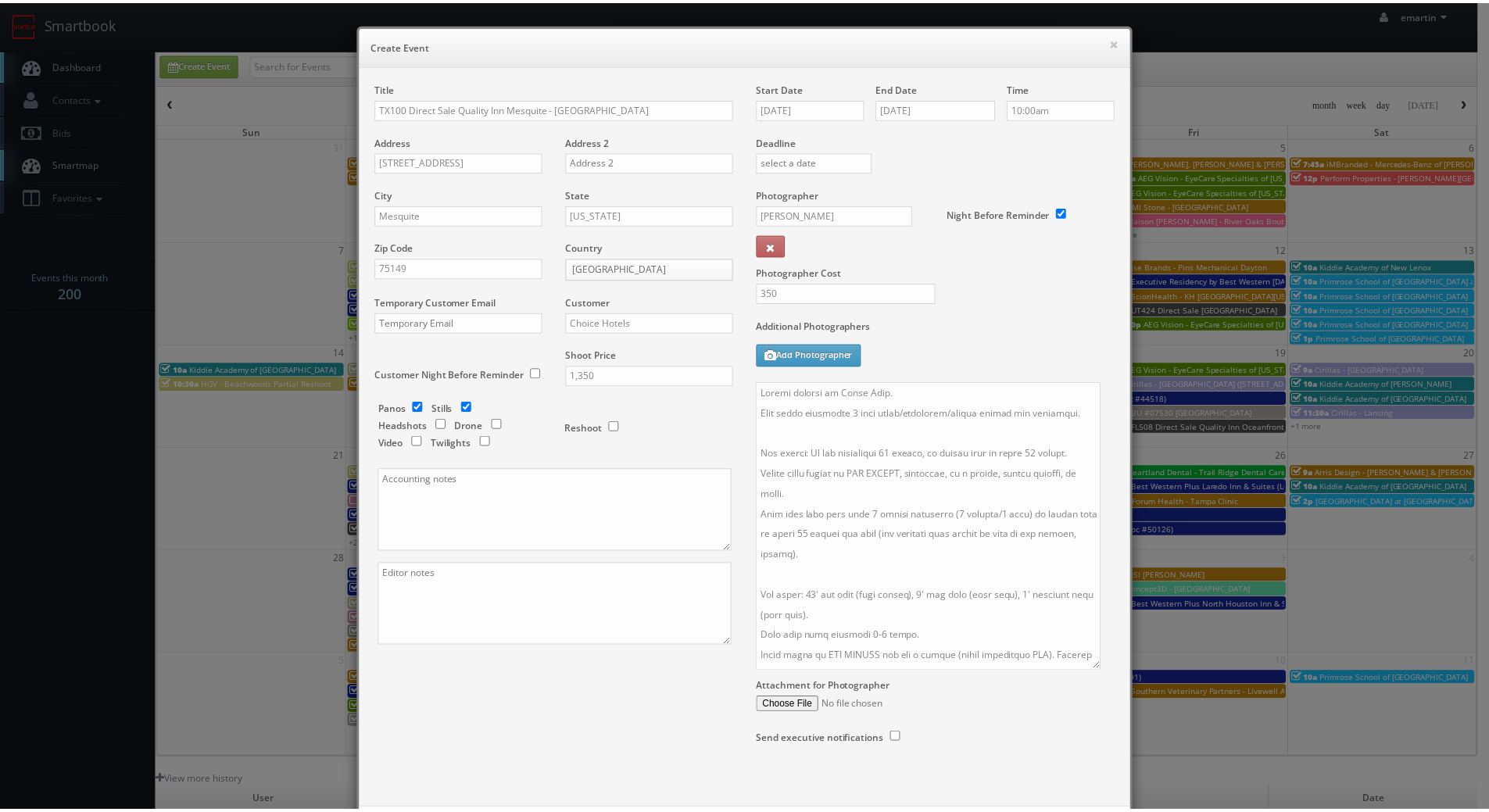
scroll to position [77, 0]
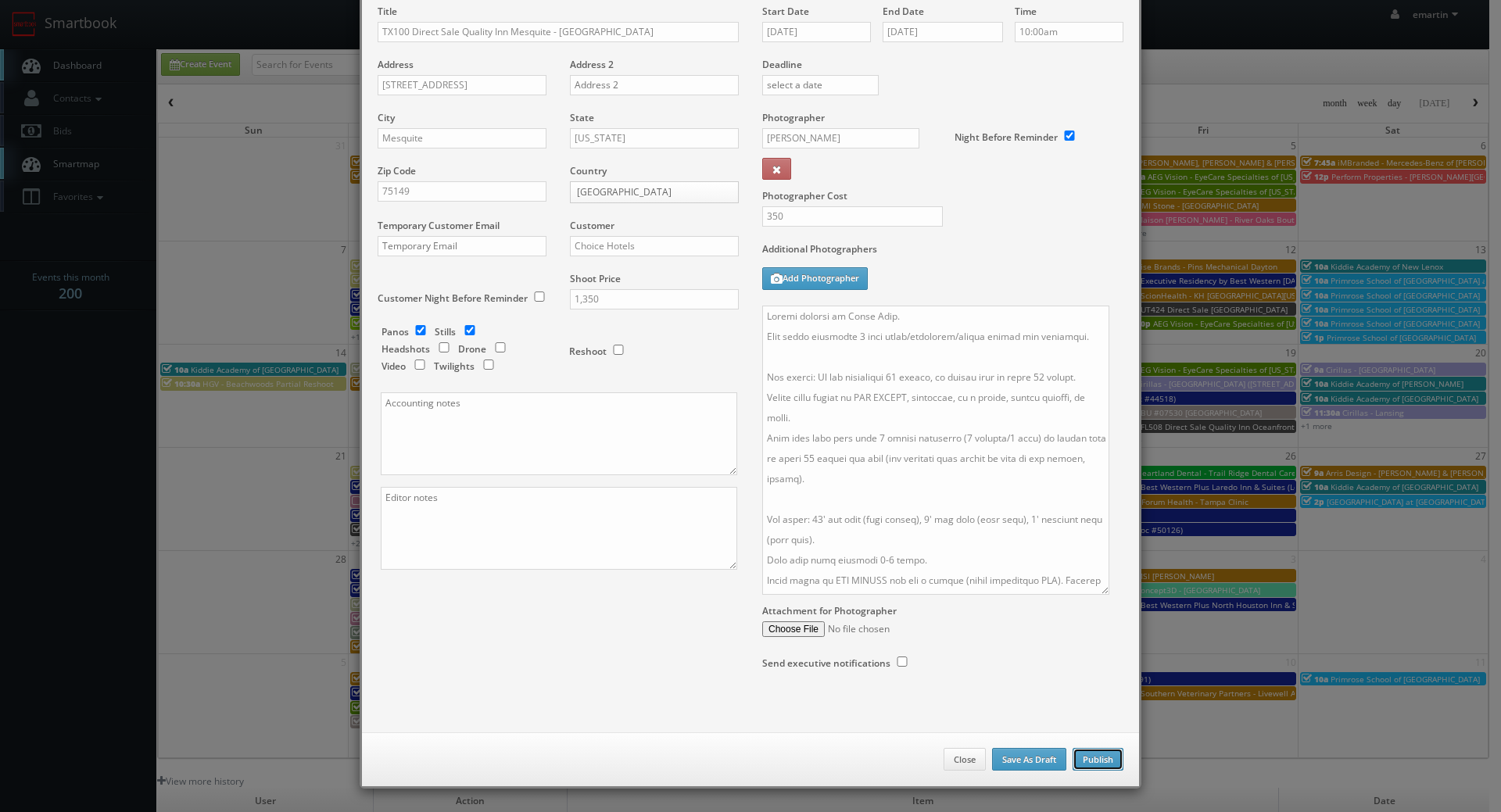
click at [1084, 763] on button "Publish" at bounding box center [1098, 760] width 51 height 24
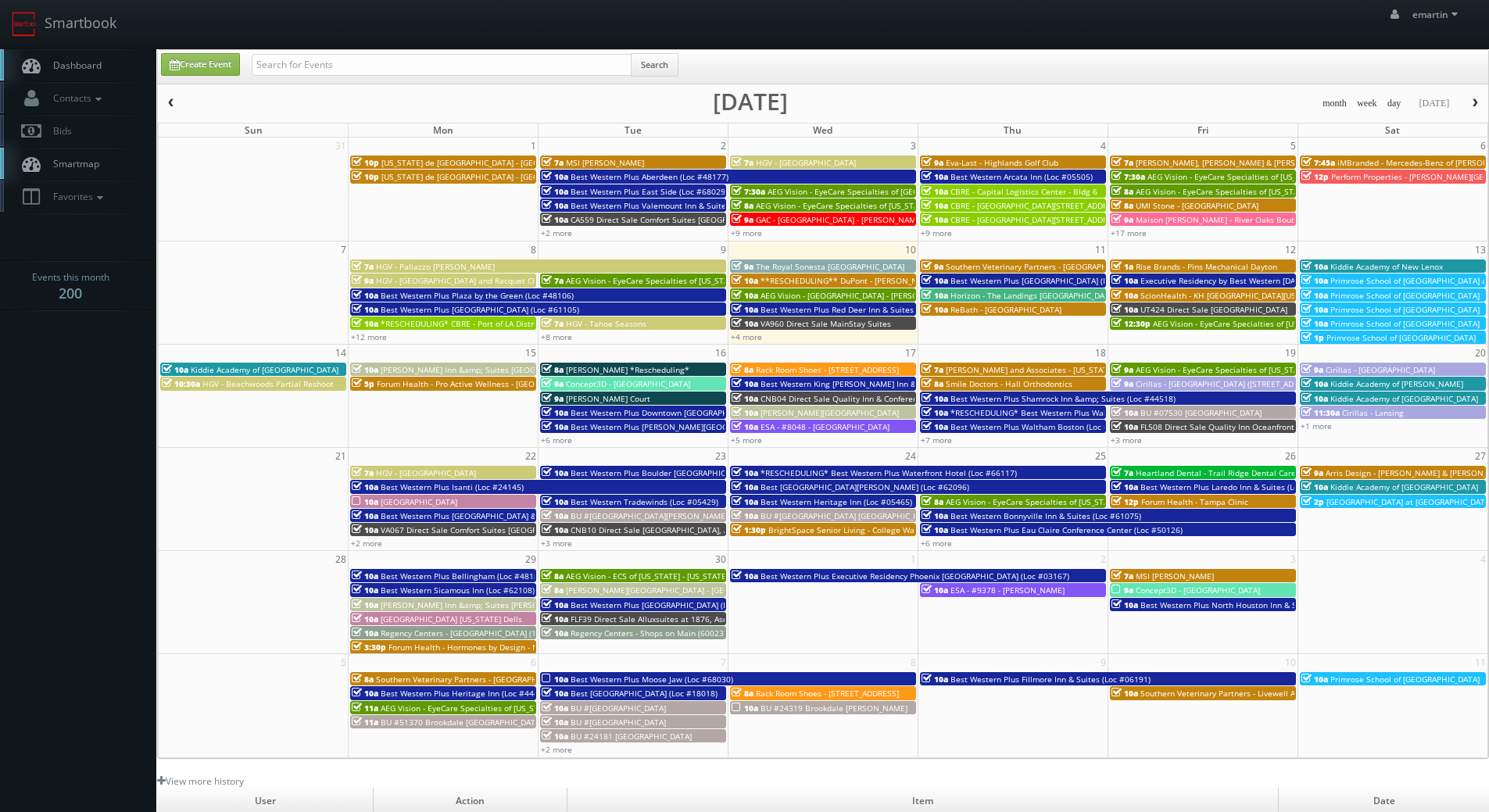
click at [113, 69] on link "Dashboard" at bounding box center [78, 65] width 156 height 32
click at [75, 63] on span "Dashboard" at bounding box center [74, 65] width 57 height 13
click at [999, 214] on span "CBRE - [GEOGRAPHIC_DATA][STREET_ADDRESS][GEOGRAPHIC_DATA]" at bounding box center [1075, 220] width 251 height 11
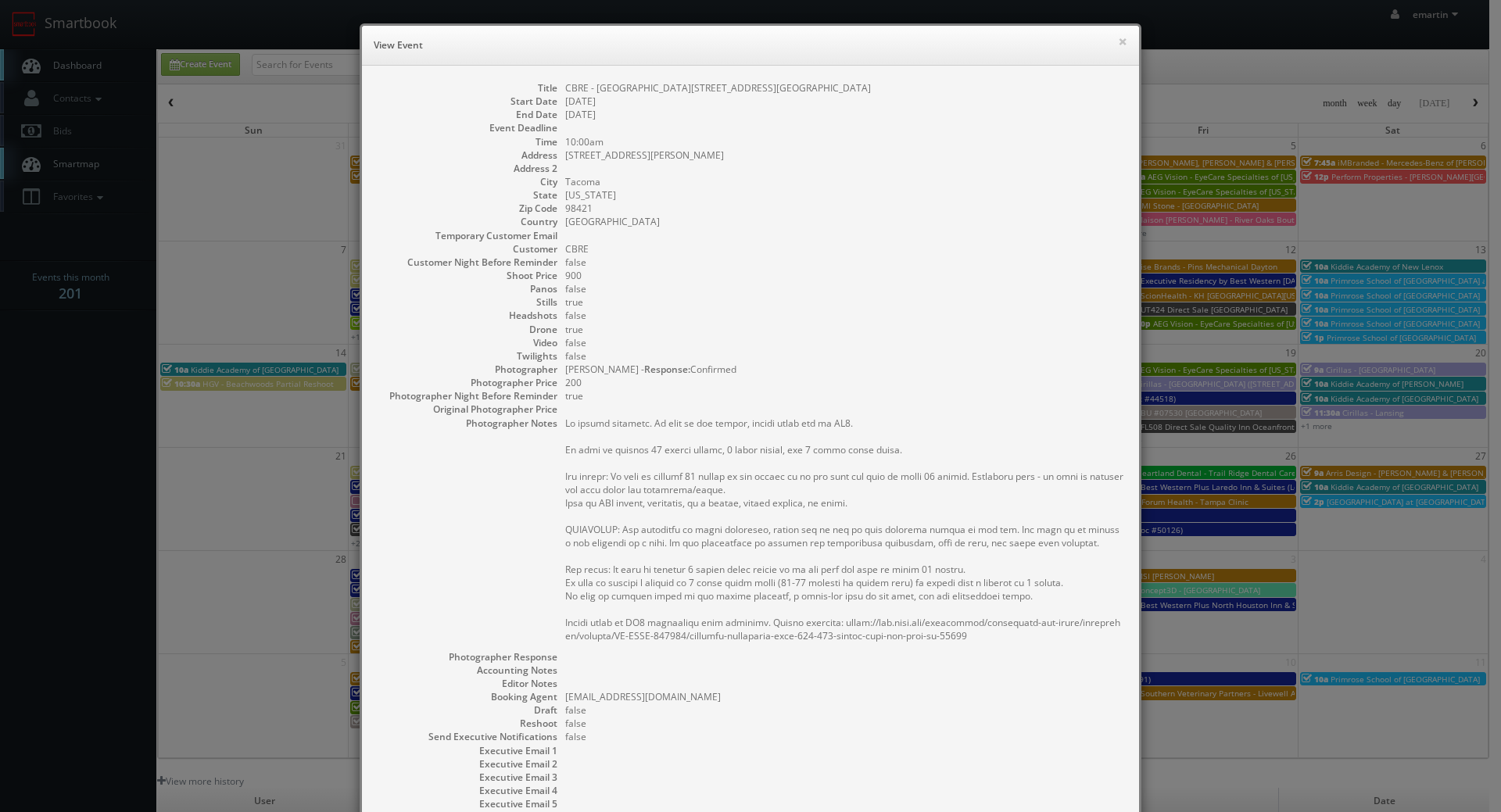
drag, startPoint x: 935, startPoint y: 645, endPoint x: 558, endPoint y: 433, distance: 432.5
click at [558, 433] on dl "Title CBRE - [GEOGRAPHIC_DATA] - [GEOGRAPHIC_DATA] 2 Start Date [DATE] End Date…" at bounding box center [751, 473] width 746 height 783
copy pre "No onsite contacts. In case of any issues, please reach out to CS3. We need to …"
click at [1118, 40] on button "×" at bounding box center [1122, 42] width 9 height 11
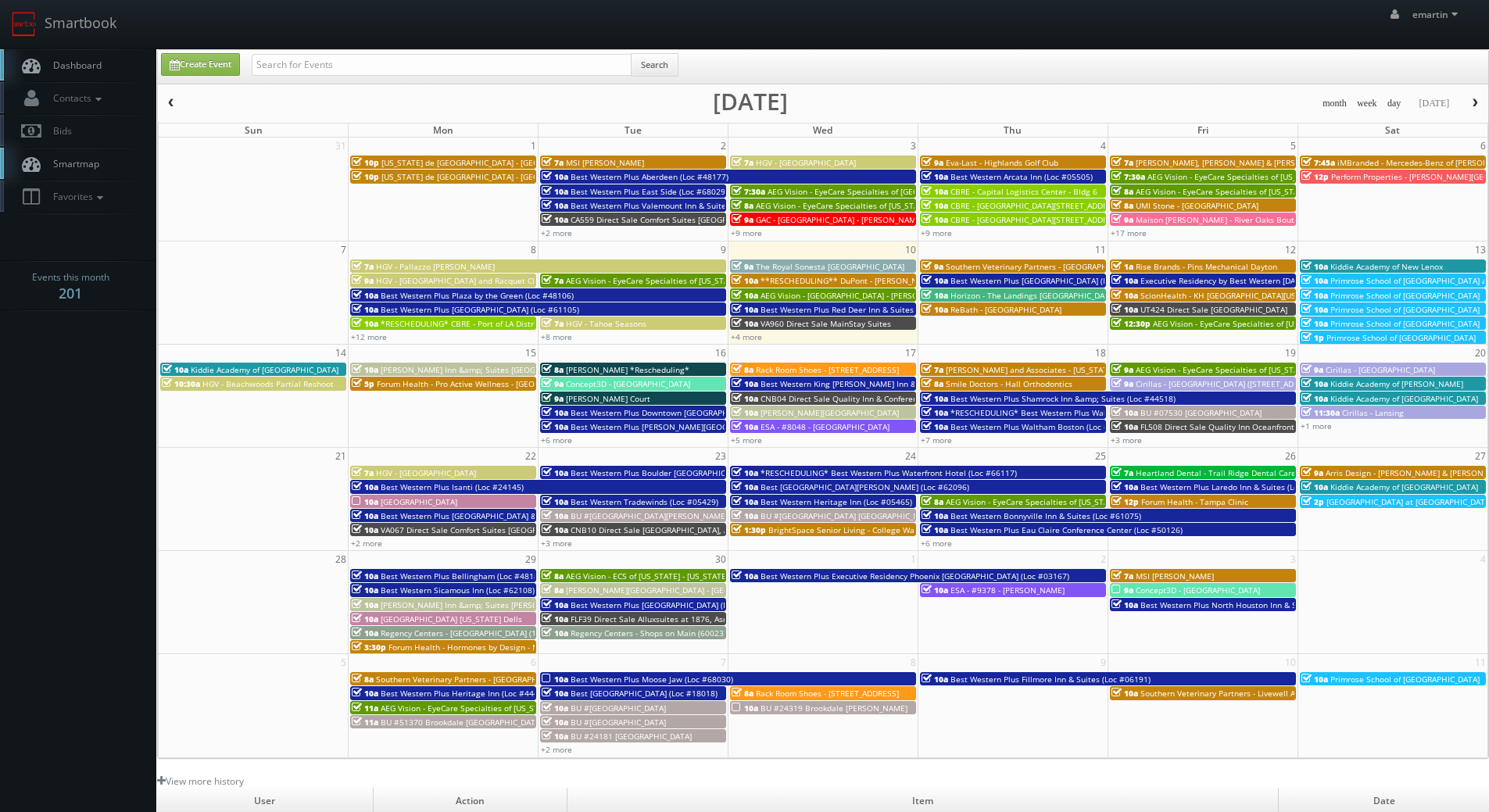
click at [186, 49] on nav "Smartbook Toggle Side Navigation Toggle Top Navigation emartin emartin Profile …" at bounding box center [744, 24] width 1489 height 49
click at [201, 64] on link "Create Event" at bounding box center [200, 64] width 79 height 23
type input "[DATE]"
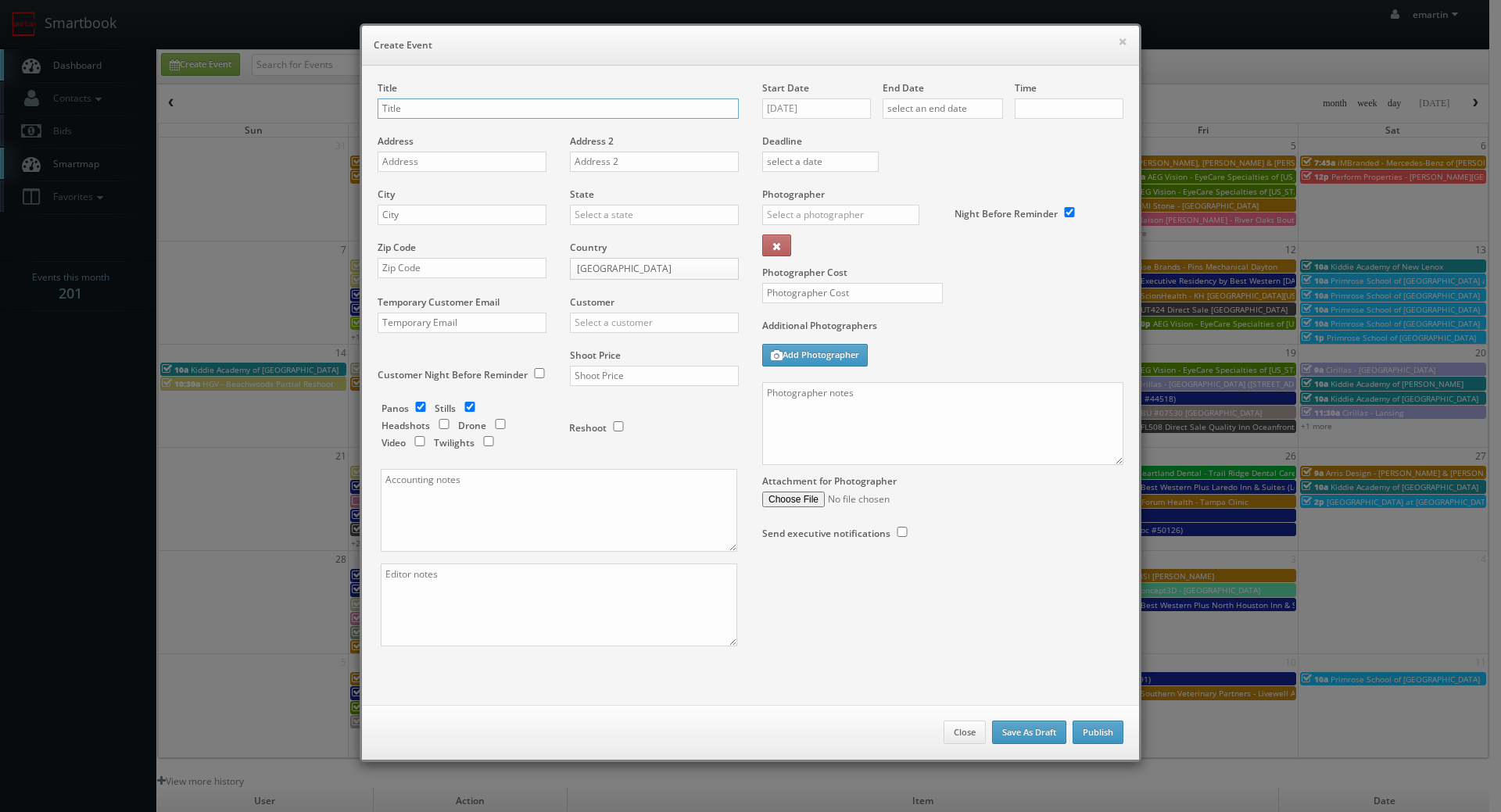
checkbox input "true"
type input "10:00am"
checkbox input "true"
click at [942, 437] on textarea at bounding box center [943, 424] width 361 height 83
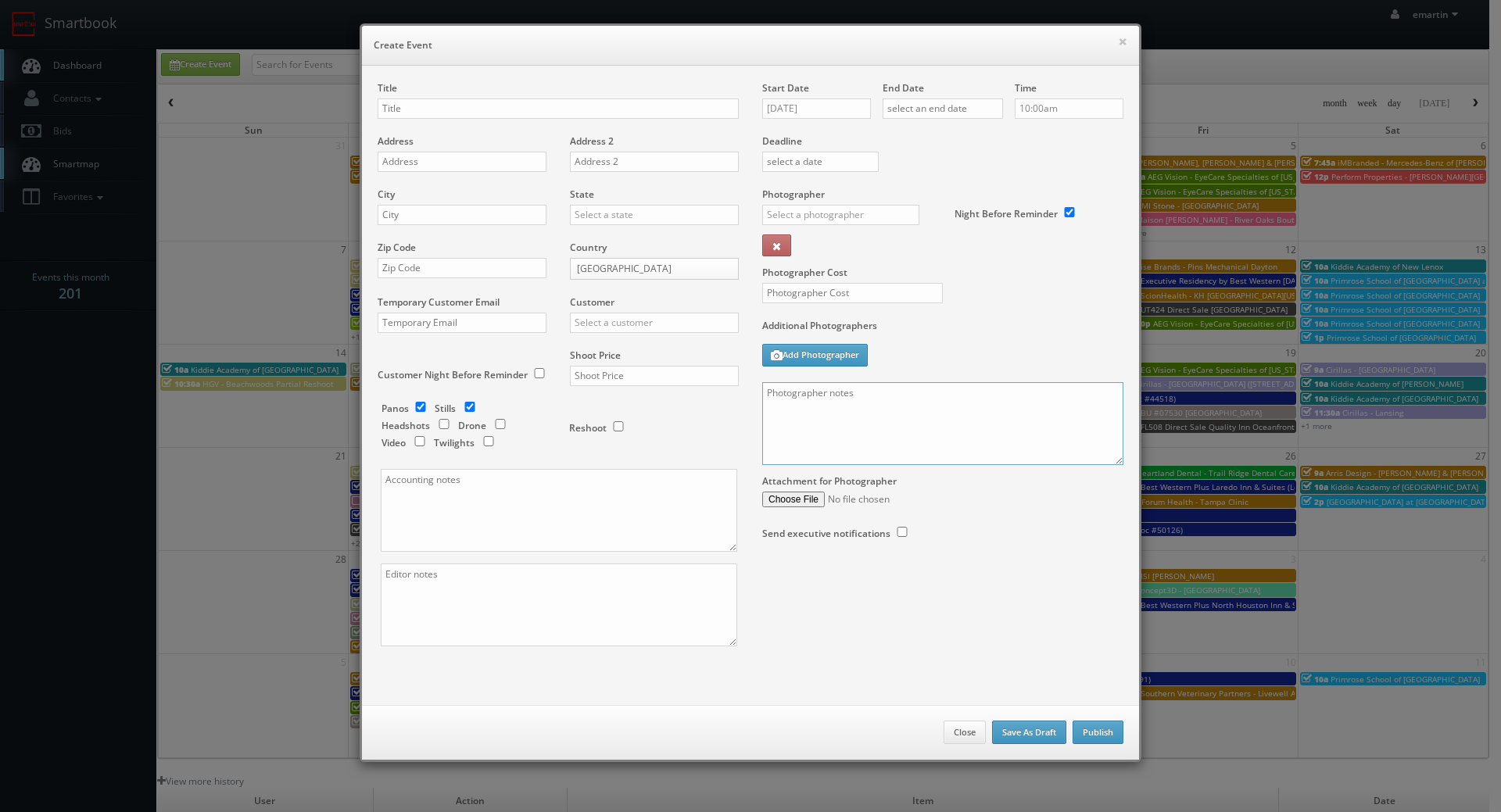
paste textarea "No onsite contacts. In case of any issues, please reach out to CS3. We need to …"
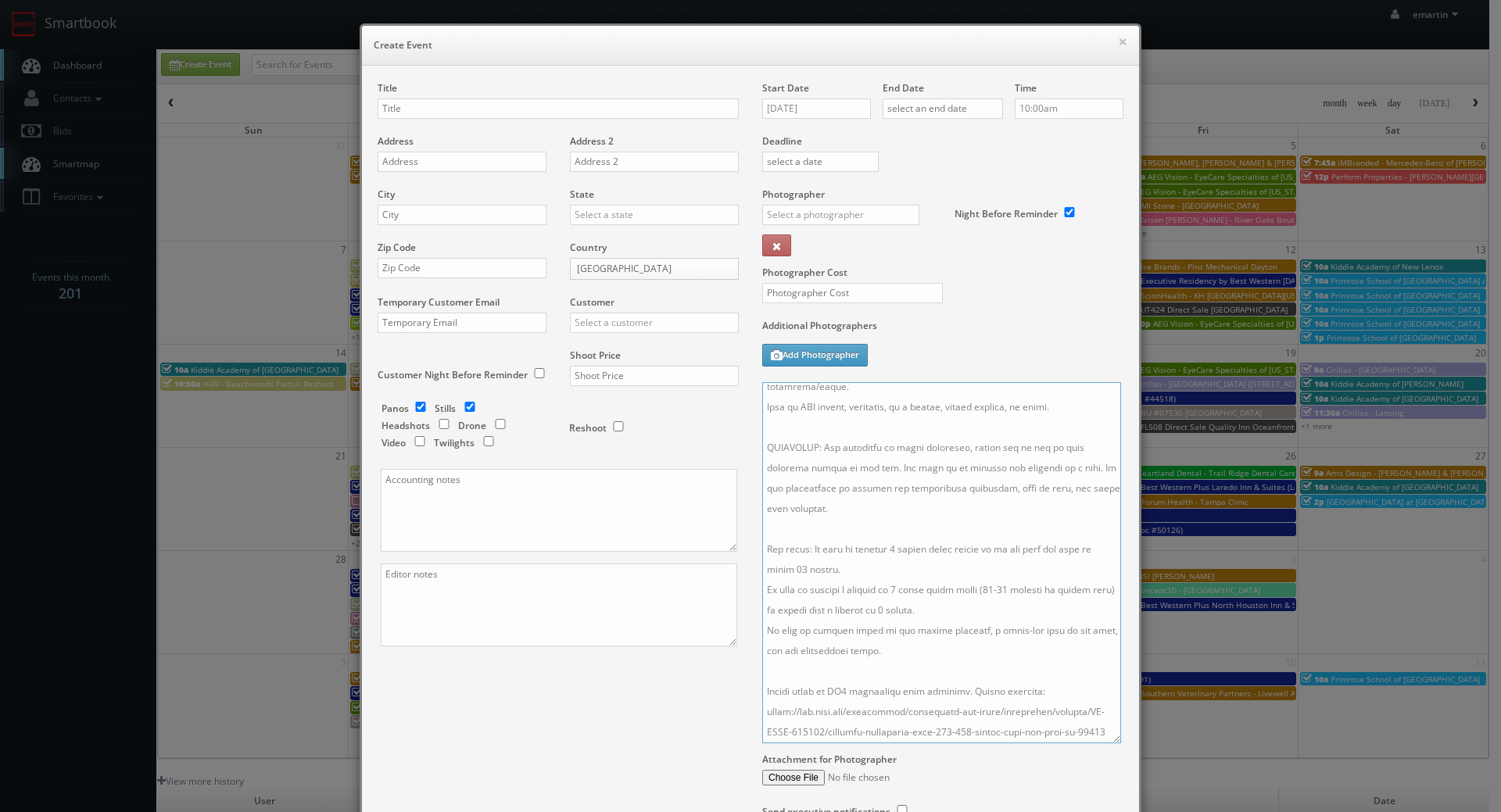
scroll to position [133, 0]
drag, startPoint x: 1111, startPoint y: 459, endPoint x: 1107, endPoint y: 743, distance: 284.0
click at [1107, 743] on textarea at bounding box center [941, 563] width 359 height 361
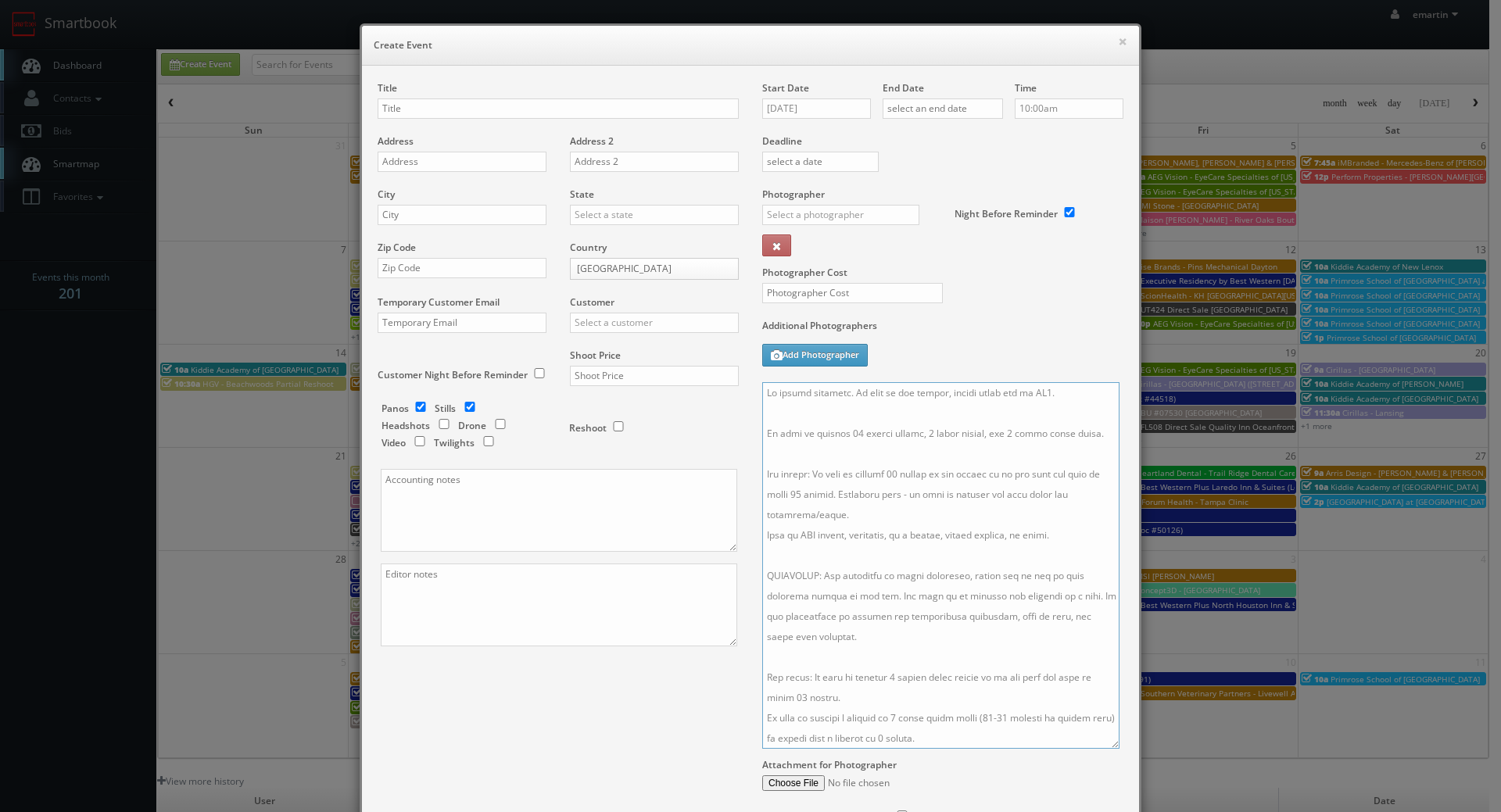
click at [766, 407] on textarea at bounding box center [940, 565] width 357 height 367
paste textarea "Front Door Lockbox: 5013 Alarm code (if needed): Small white panel next to fron…"
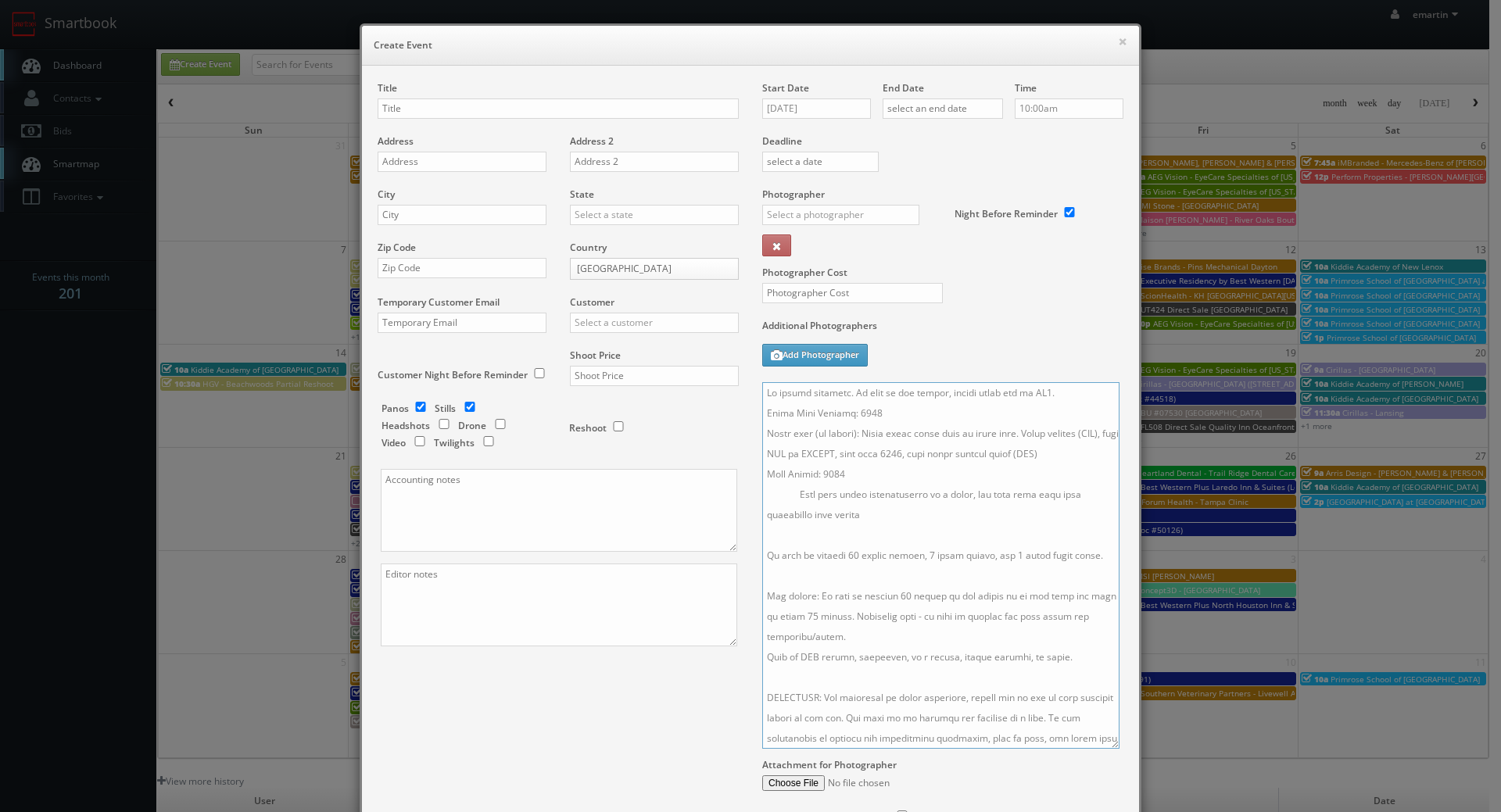
click at [789, 516] on textarea at bounding box center [940, 565] width 357 height 367
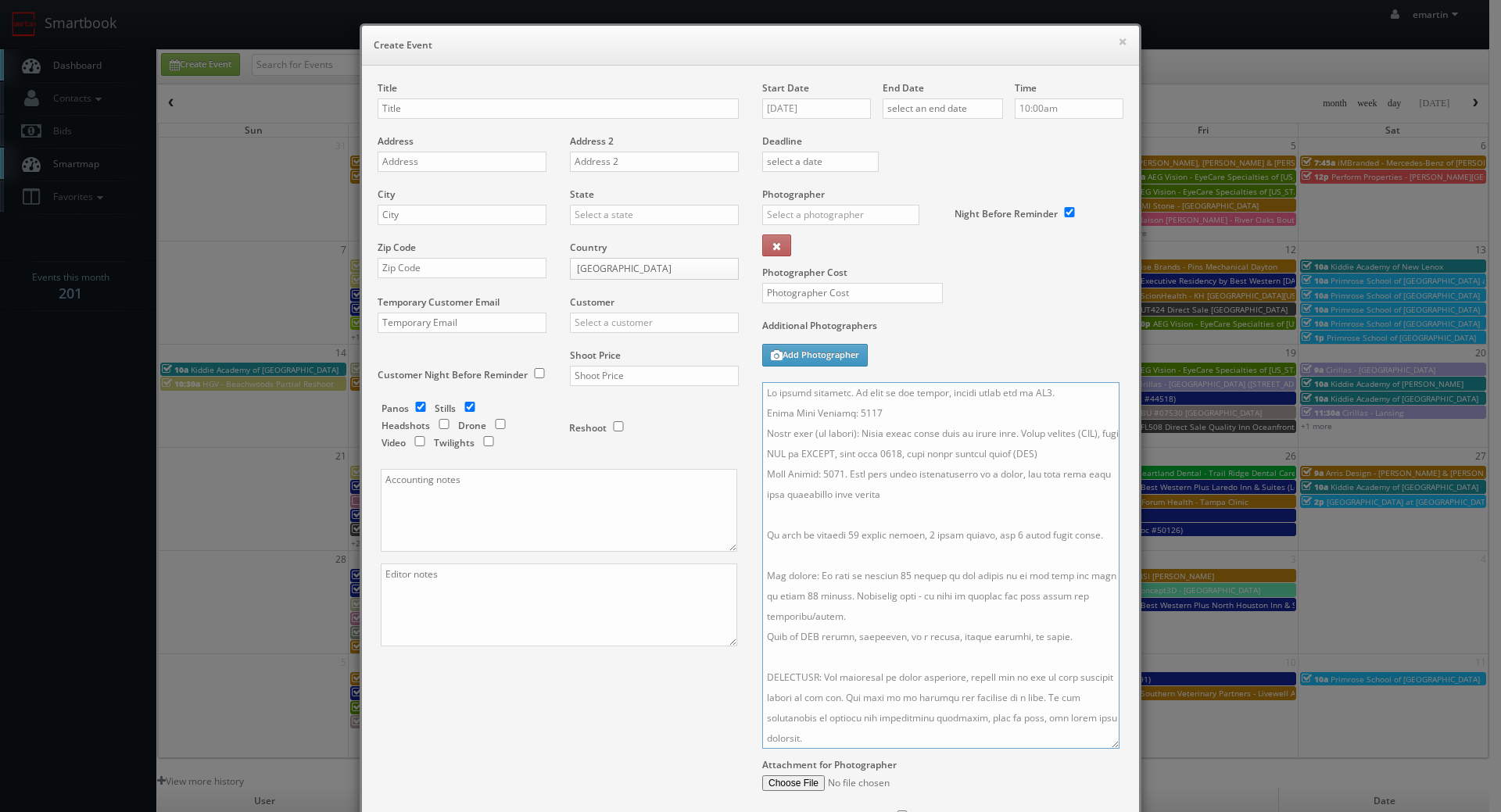
click at [1064, 393] on textarea at bounding box center [940, 565] width 357 height 367
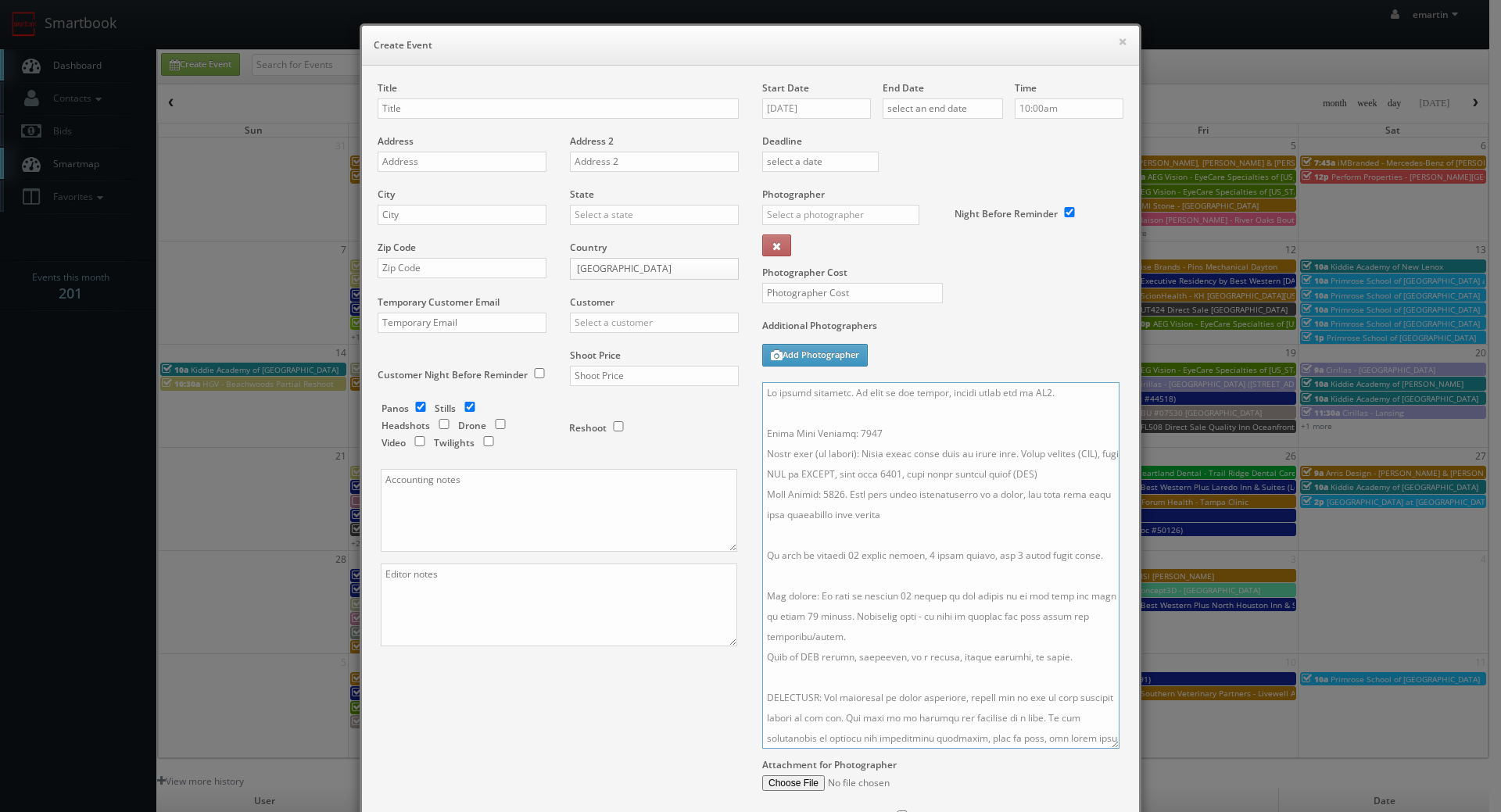
click at [932, 547] on textarea at bounding box center [940, 565] width 357 height 367
type textarea "No onsite contacts. In case of any issues, please reach out to CS3. Front Door …"
click at [434, 108] on input "text" at bounding box center [558, 108] width 361 height 20
paste input "CBRE"
drag, startPoint x: 434, startPoint y: 101, endPoint x: 416, endPoint y: 112, distance: 21.1
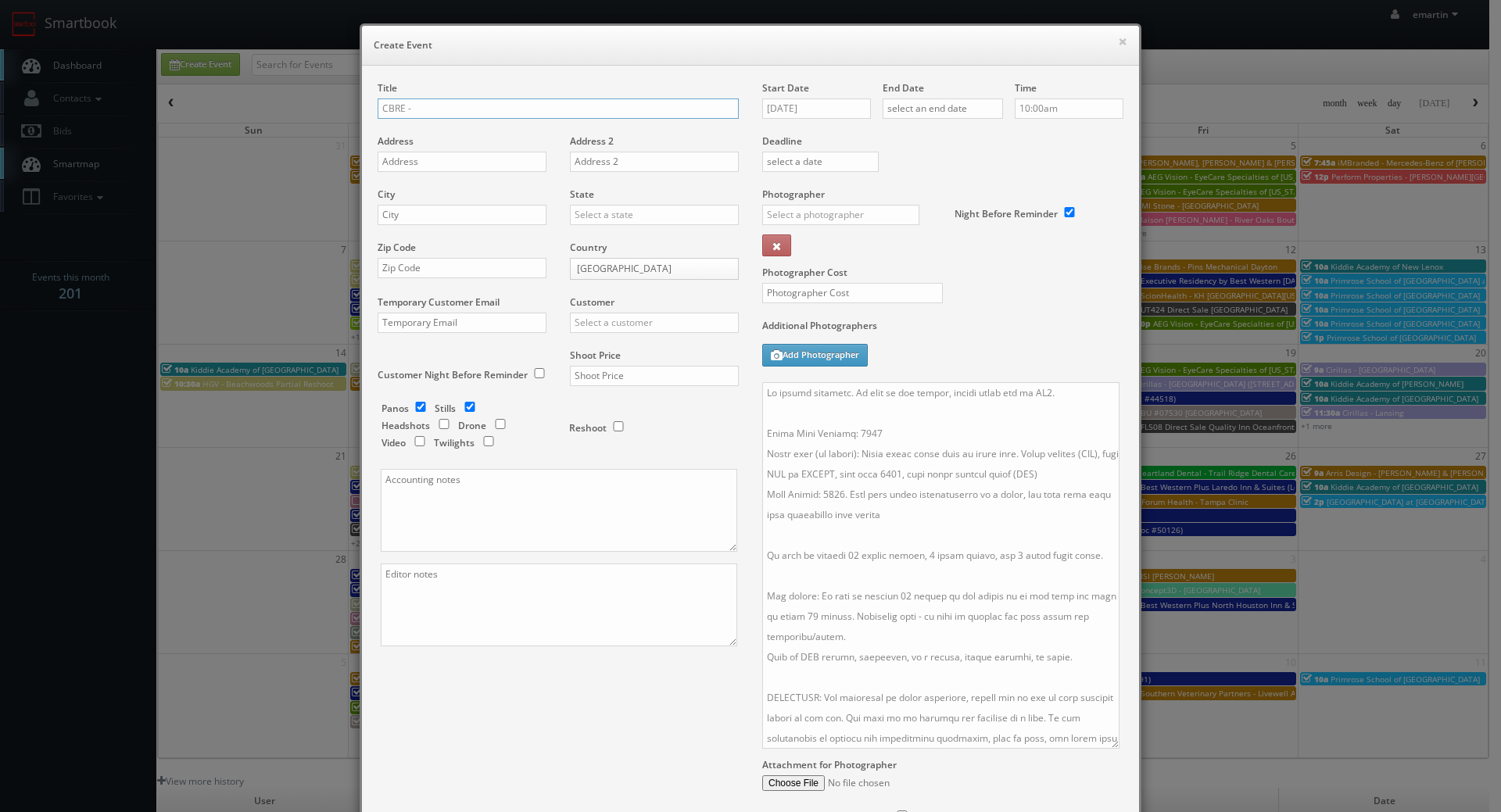
click at [434, 100] on input "CBRE -" at bounding box center [558, 108] width 361 height 20
paste input "Bailly Ridge"
type input "CBRE - [GEOGRAPHIC_DATA]"
drag, startPoint x: 405, startPoint y: 161, endPoint x: 40, endPoint y: 214, distance: 368.8
click at [405, 161] on input "text" at bounding box center [462, 162] width 169 height 20
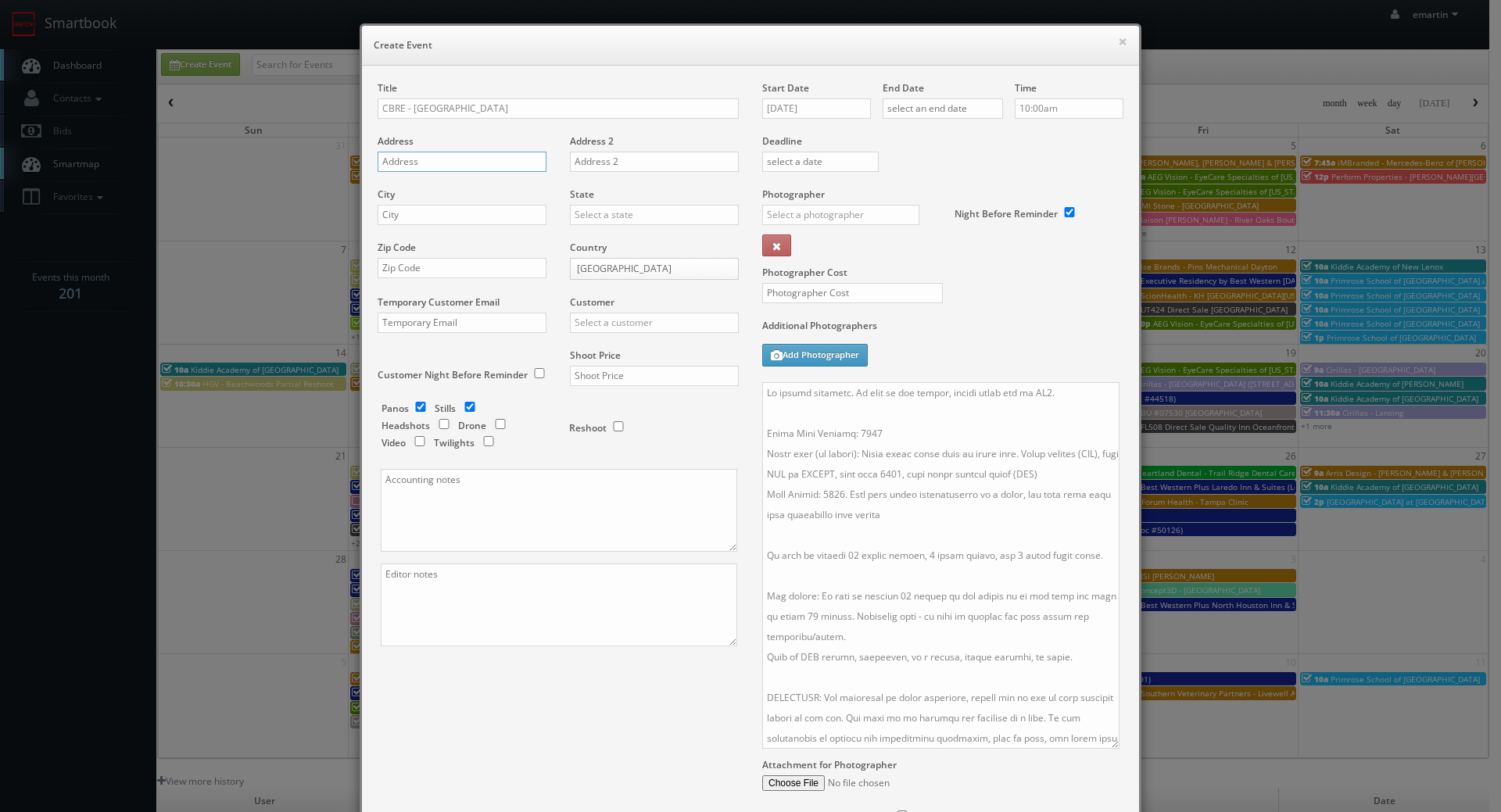
paste input "[STREET_ADDRESS]"
type input "[STREET_ADDRESS]"
click at [486, 219] on input "text" at bounding box center [462, 215] width 169 height 20
paste input "Monee"
type input "Monee"
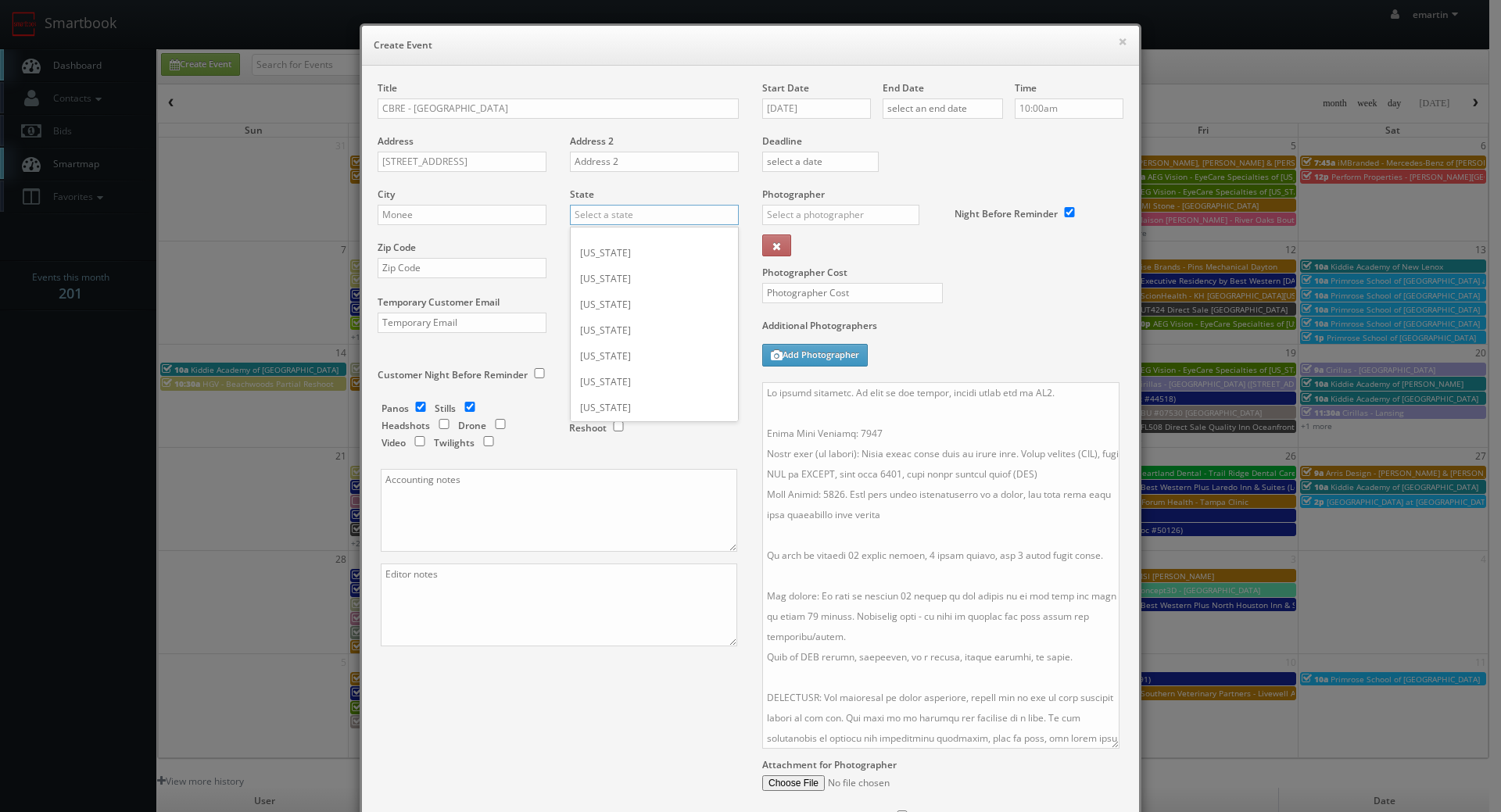
click at [584, 217] on input "text" at bounding box center [654, 215] width 169 height 20
click at [591, 237] on div "[US_STATE]" at bounding box center [654, 240] width 167 height 26
type input "[US_STATE]"
click at [423, 278] on div "Zip Code" at bounding box center [468, 268] width 181 height 53
type input "60449"
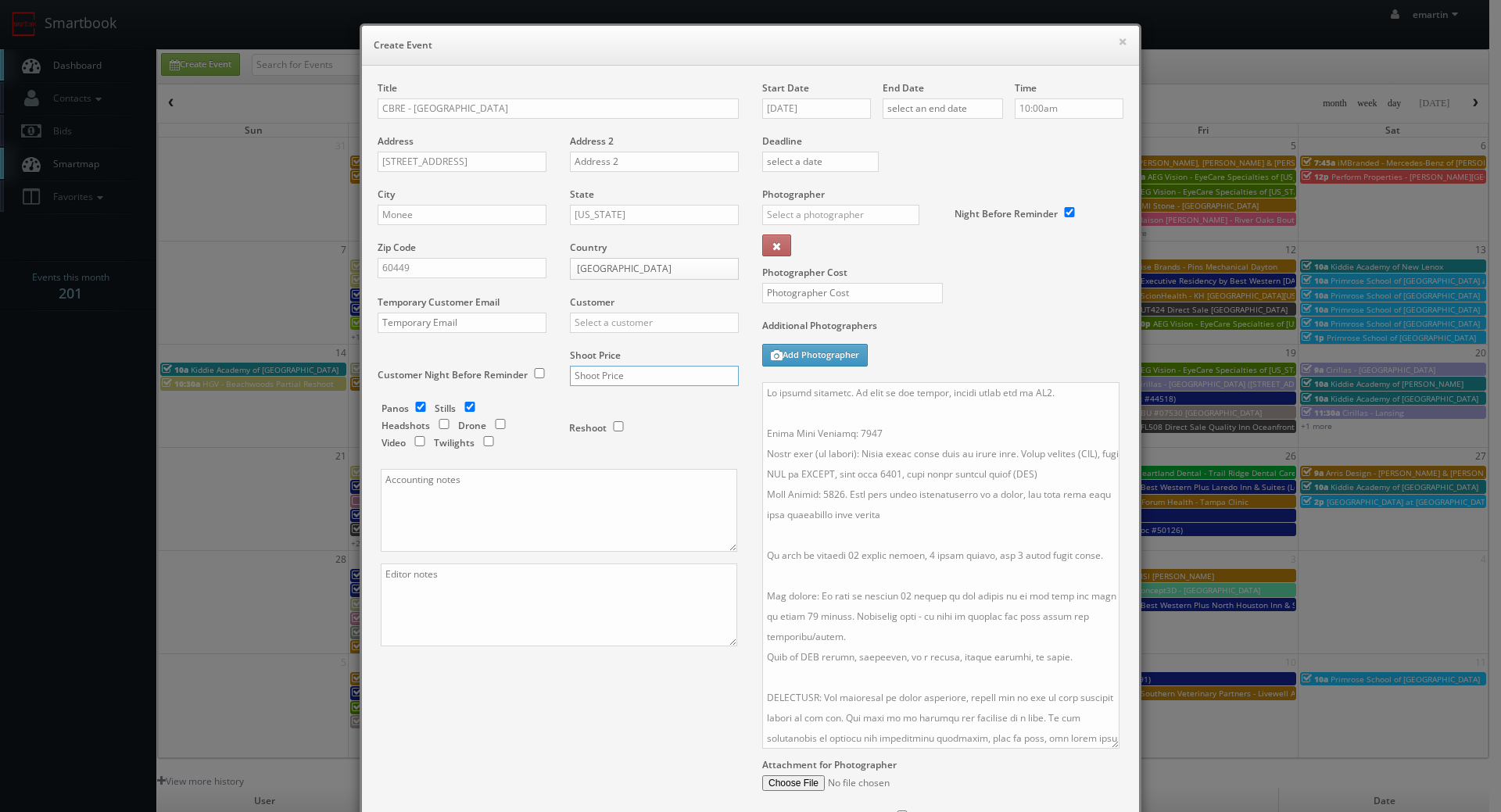
click at [602, 377] on input "text" at bounding box center [654, 376] width 169 height 20
click at [605, 321] on input "text" at bounding box center [654, 323] width 169 height 20
click at [601, 346] on div "CBRE" at bounding box center [654, 348] width 167 height 26
type input "CBRE"
click at [577, 370] on input "text" at bounding box center [654, 376] width 169 height 20
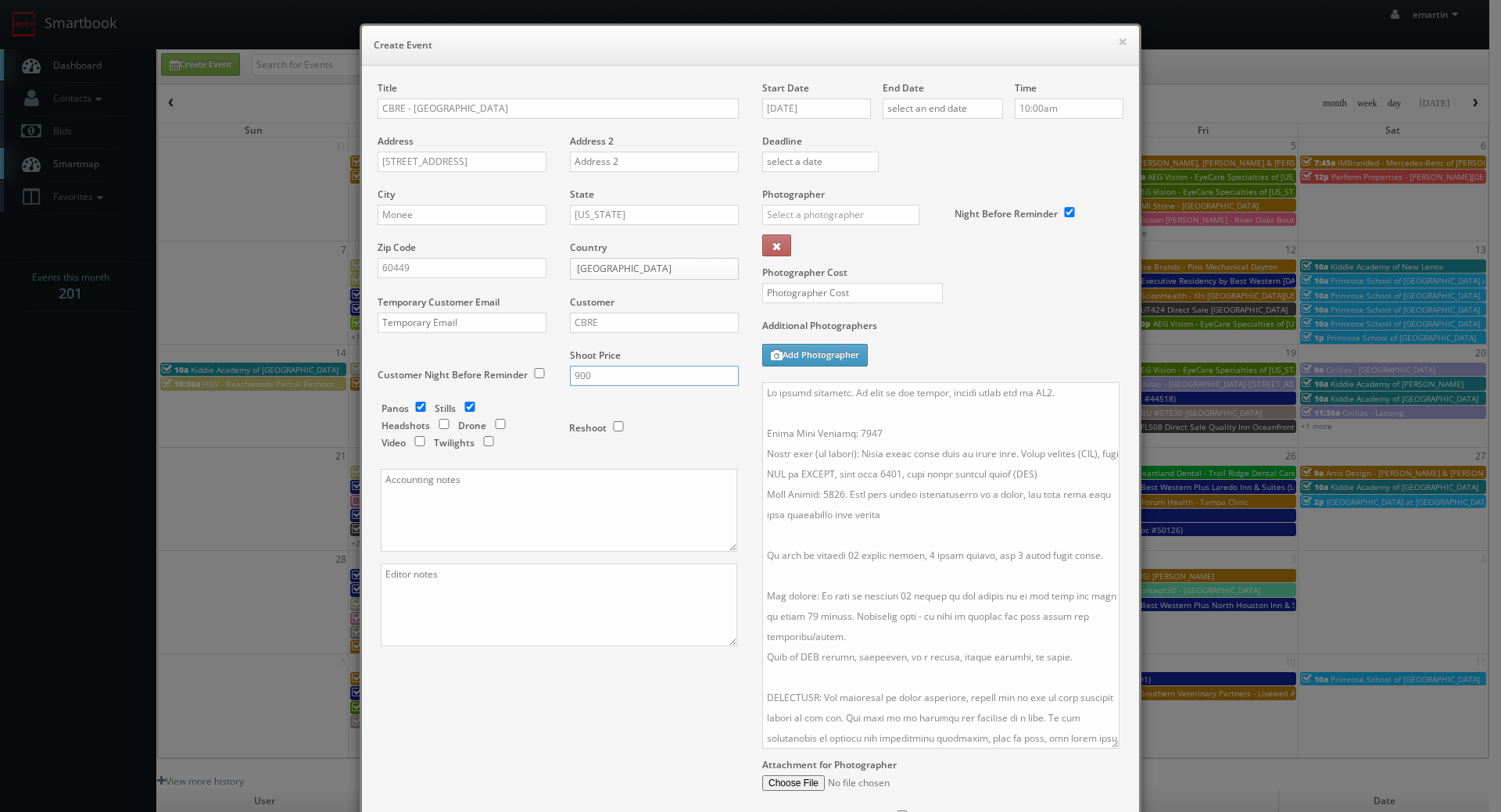
type input "900"
click at [400, 404] on label "Panos" at bounding box center [395, 408] width 27 height 13
click at [423, 408] on input "checkbox" at bounding box center [421, 407] width 24 height 10
checkbox input "false"
click at [499, 422] on input "checkbox" at bounding box center [500, 424] width 24 height 10
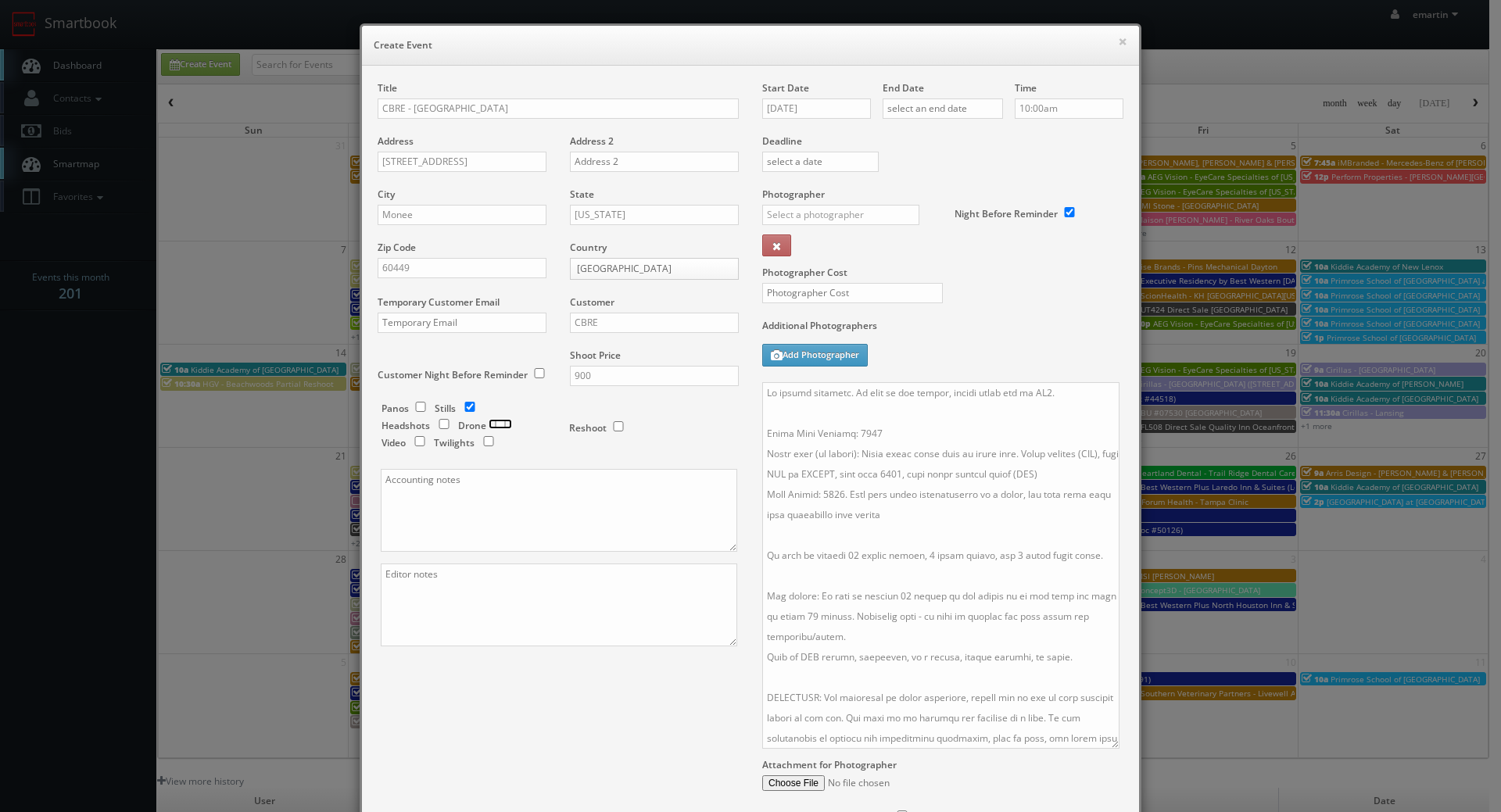
checkbox input "true"
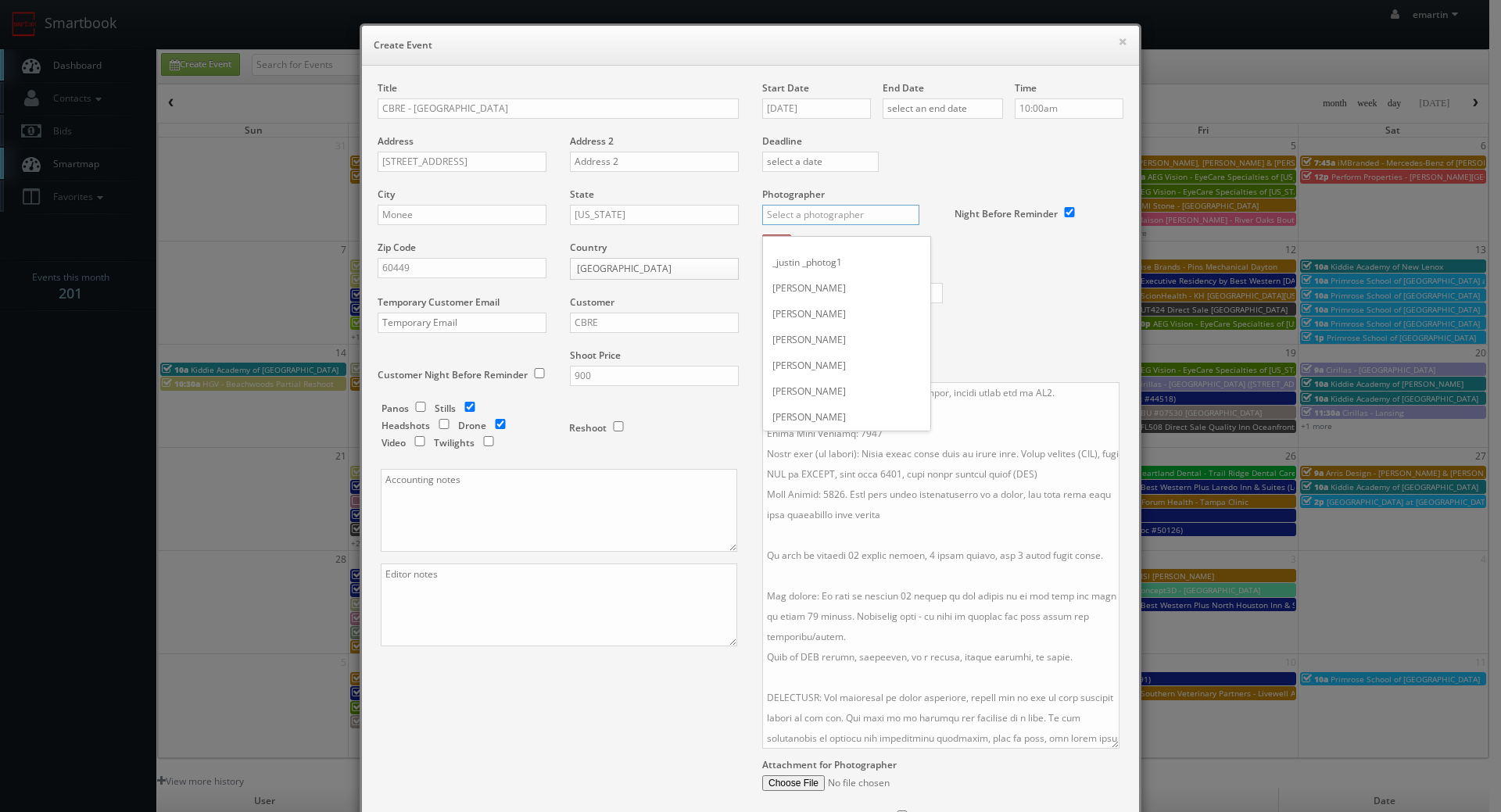
click at [806, 211] on input "text" at bounding box center [840, 215] width 157 height 20
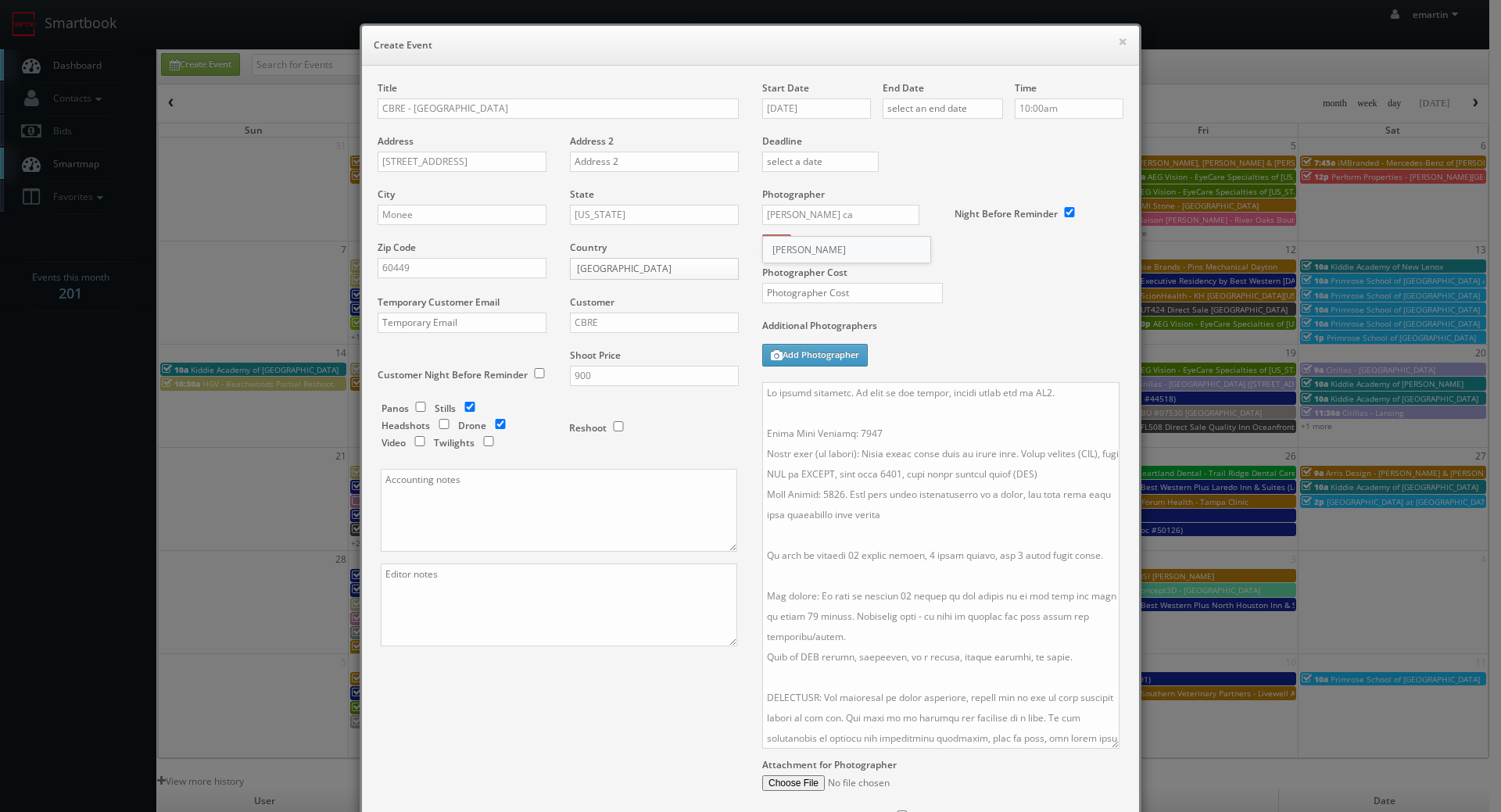
click at [811, 240] on div "[PERSON_NAME]" at bounding box center [846, 250] width 167 height 26
type input "[PERSON_NAME]"
click at [805, 109] on input "[DATE]" at bounding box center [816, 108] width 108 height 20
click at [821, 271] on td "30" at bounding box center [818, 272] width 21 height 23
type input "[DATE]"
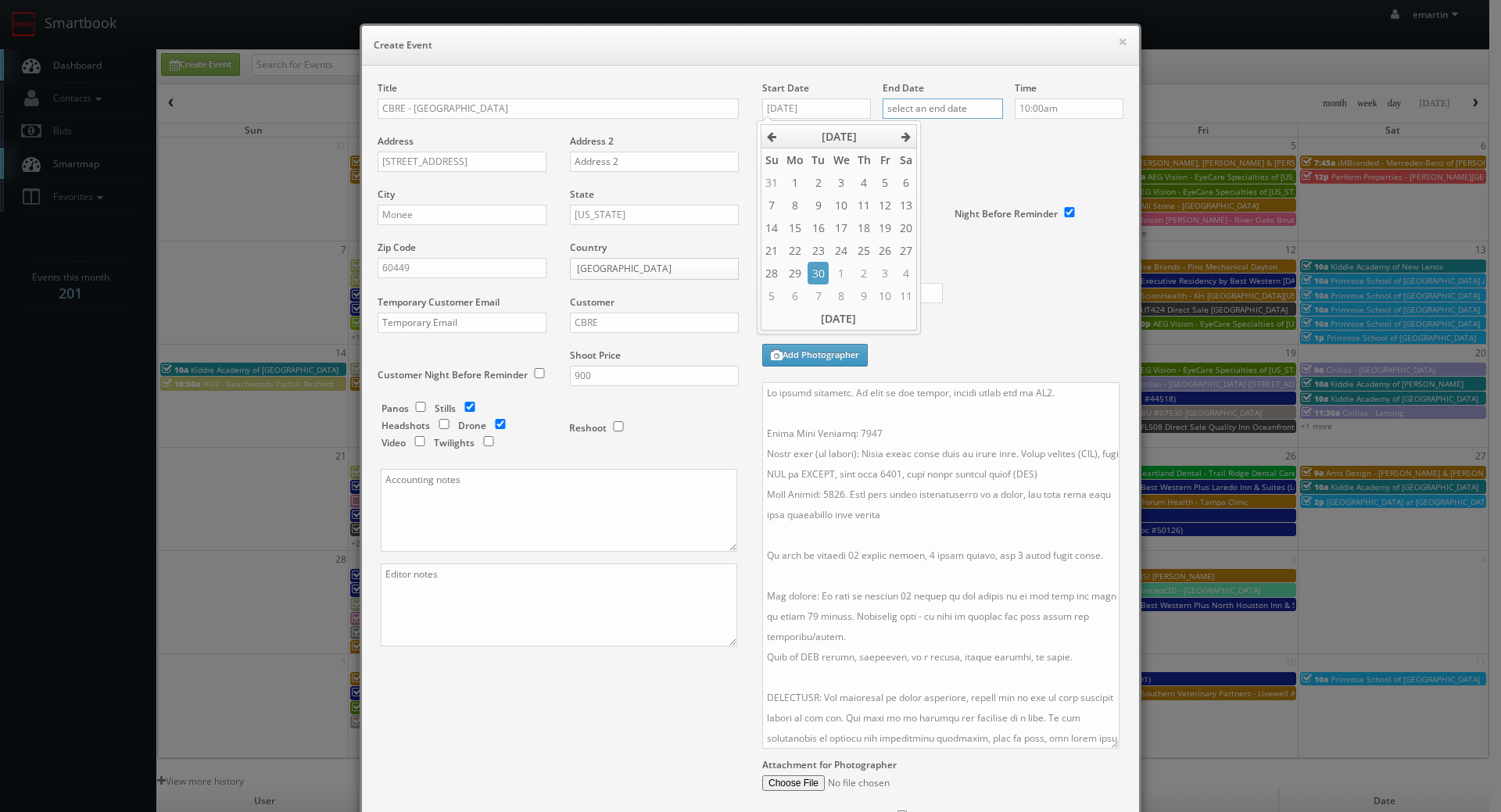
click at [960, 103] on input "text" at bounding box center [943, 108] width 120 height 20
click at [929, 269] on td "30" at bounding box center [938, 272] width 21 height 23
type input "[DATE]"
click at [1066, 145] on label "Deadline" at bounding box center [943, 141] width 385 height 13
drag, startPoint x: 918, startPoint y: 356, endPoint x: 904, endPoint y: 370, distance: 19.8
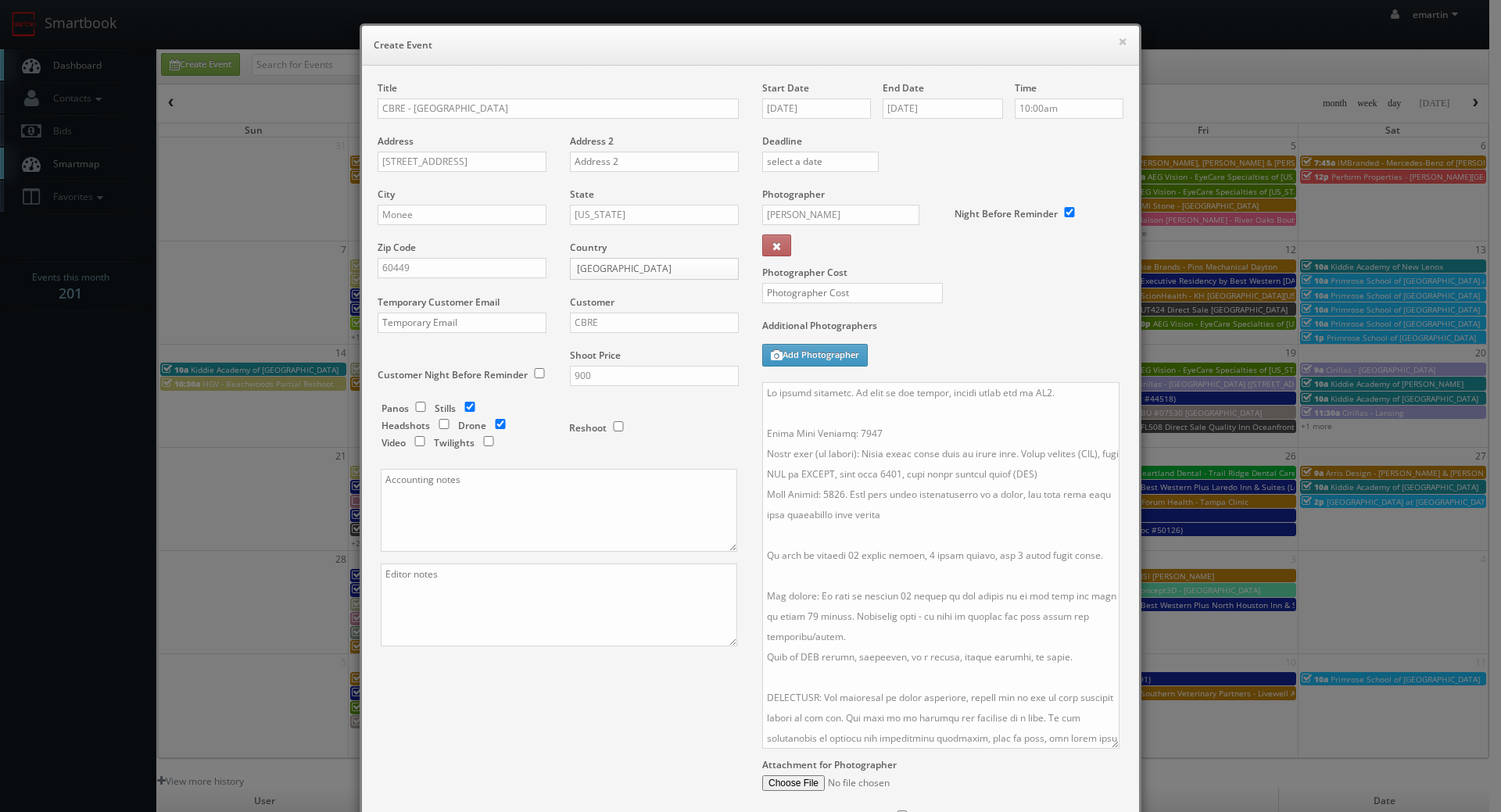
click at [918, 356] on div "Additional Photographers Add Photographer" at bounding box center [943, 350] width 361 height 64
click at [857, 297] on input "text" at bounding box center [852, 293] width 181 height 20
type input "250"
click at [1004, 307] on div "Photographer Cost 250" at bounding box center [943, 253] width 385 height 131
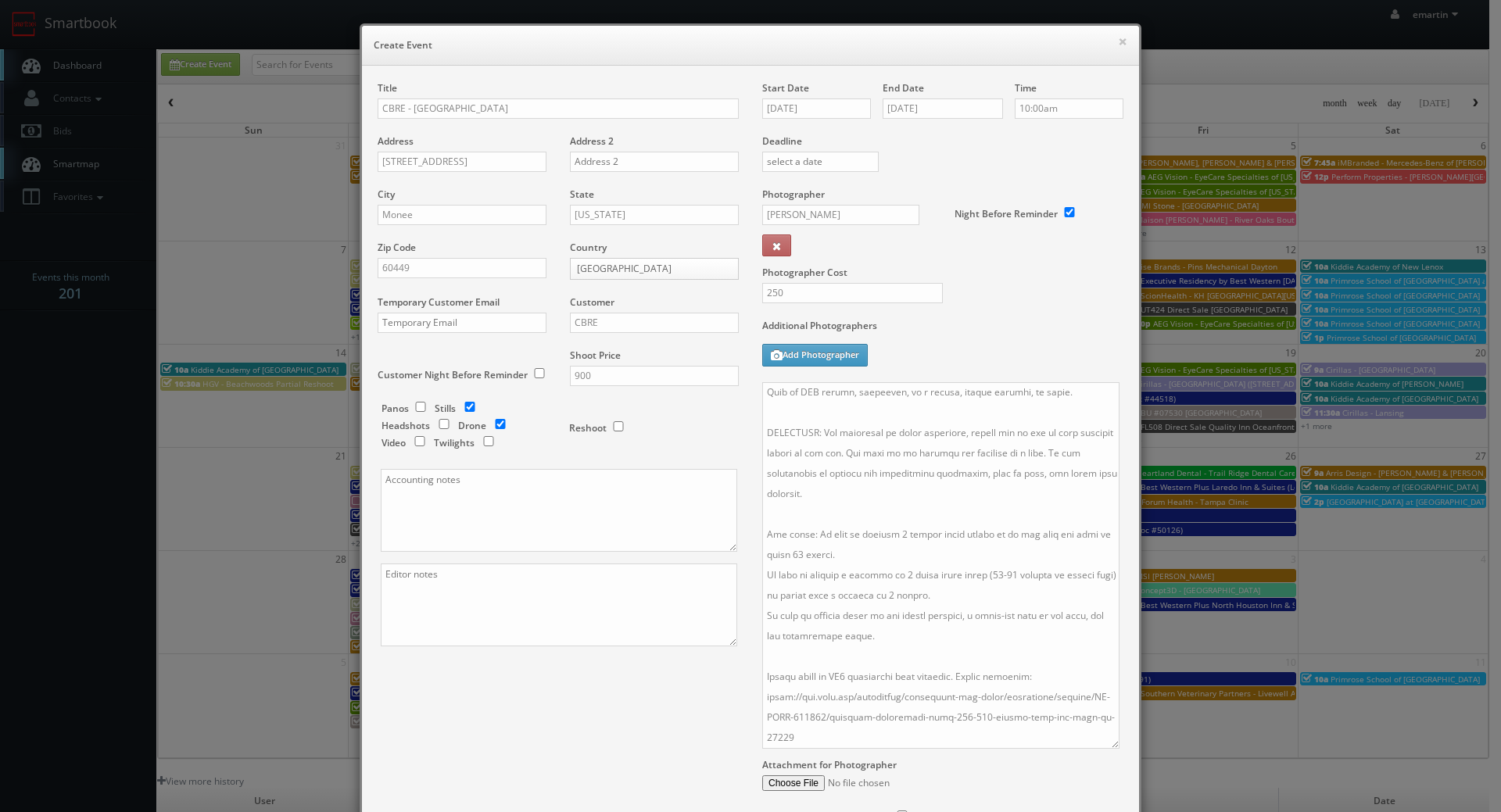
scroll to position [154, 0]
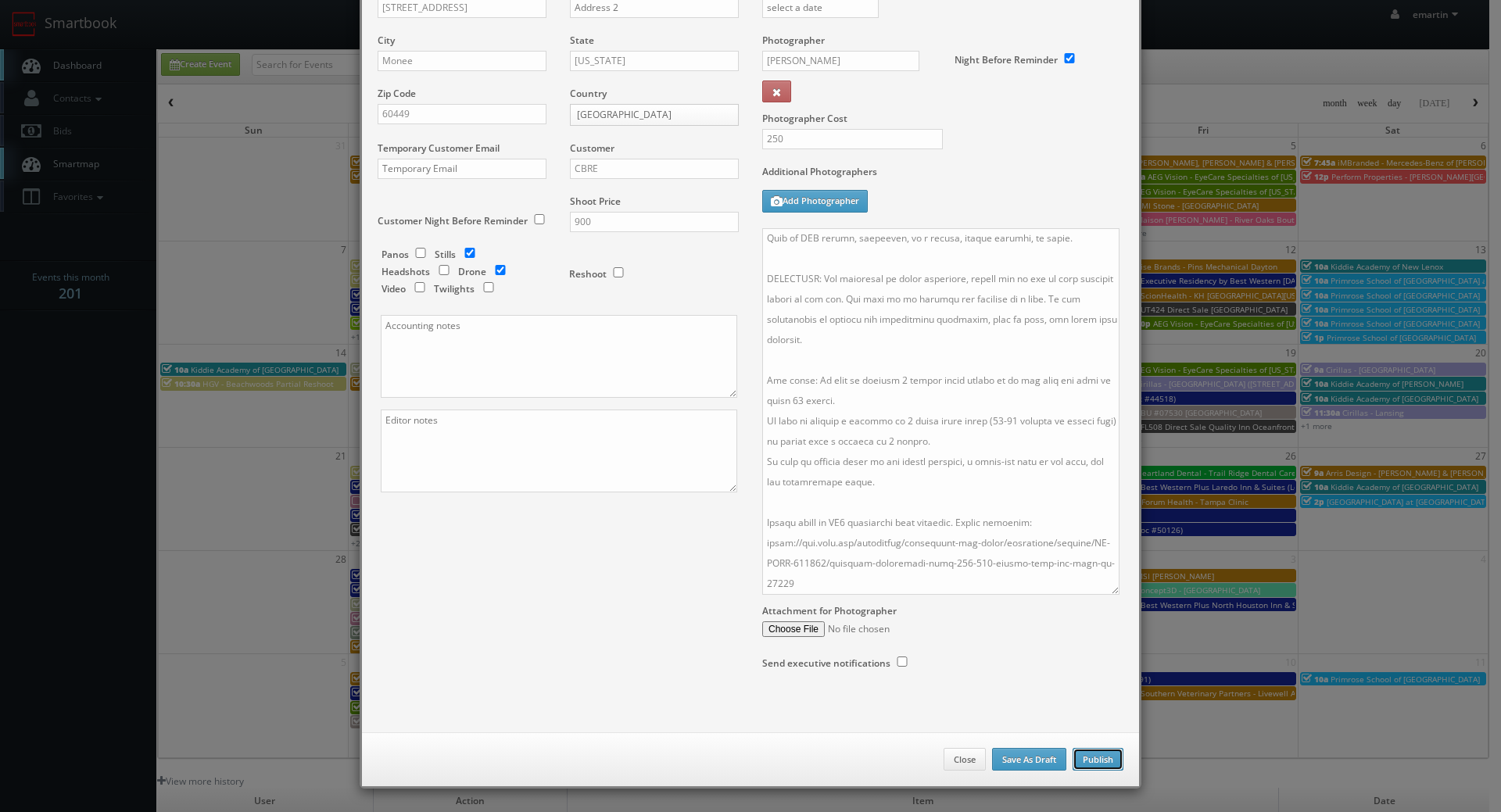
click at [1085, 762] on button "Publish" at bounding box center [1098, 760] width 51 height 24
click at [1075, 763] on button "Publish" at bounding box center [1098, 760] width 51 height 24
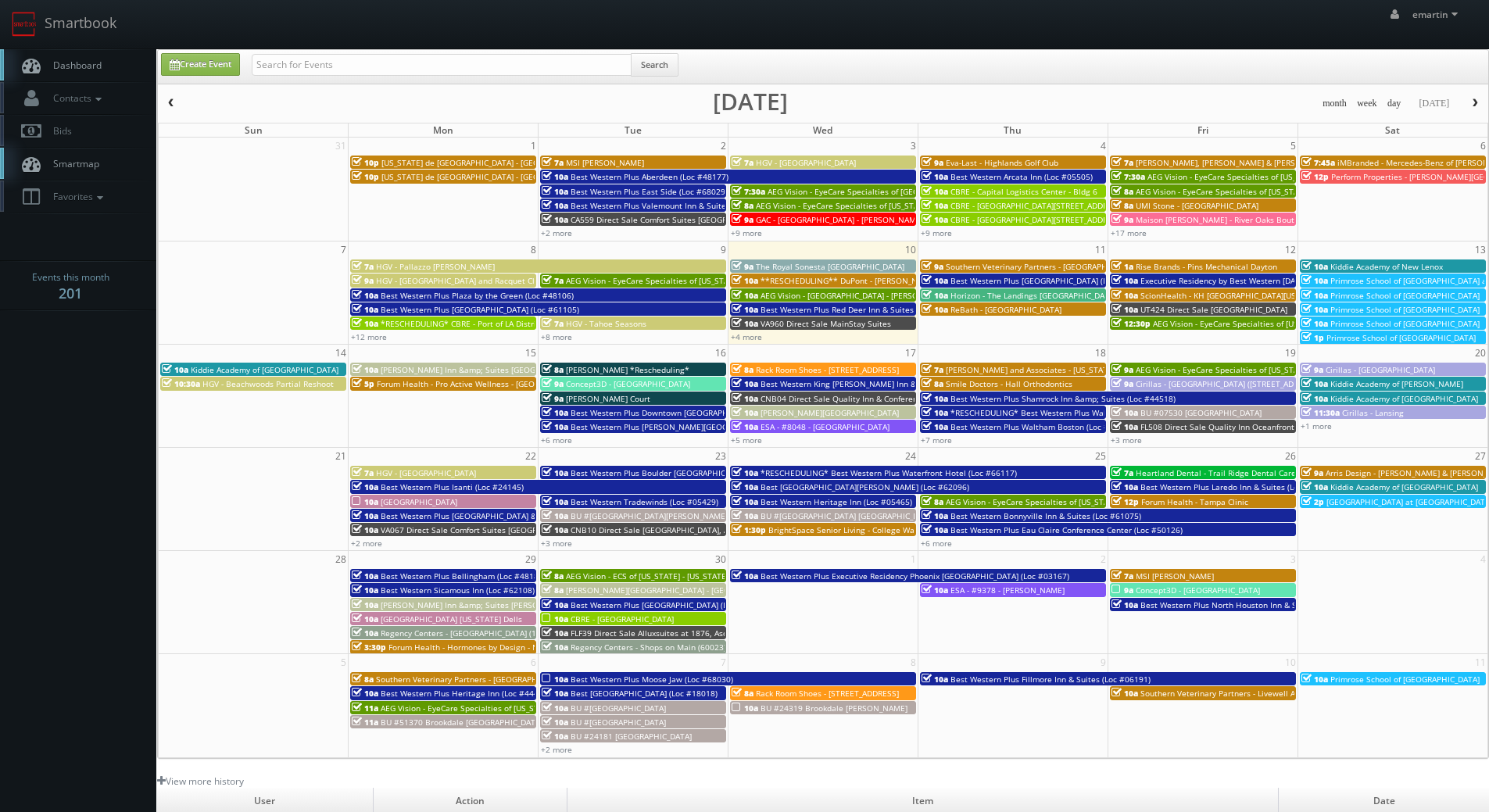
click at [81, 64] on span "Dashboard" at bounding box center [74, 65] width 57 height 13
drag, startPoint x: 384, startPoint y: 70, endPoint x: 393, endPoint y: 68, distance: 9.2
click at [386, 69] on input "text" at bounding box center [442, 65] width 380 height 22
type input "[PERSON_NAME]"
